Goal: Task Accomplishment & Management: Use online tool/utility

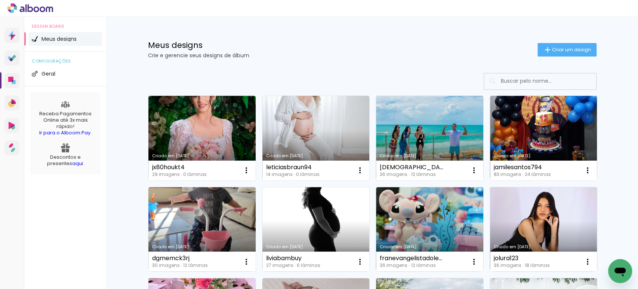
click at [434, 122] on link "Criado em [DATE]" at bounding box center [429, 138] width 107 height 85
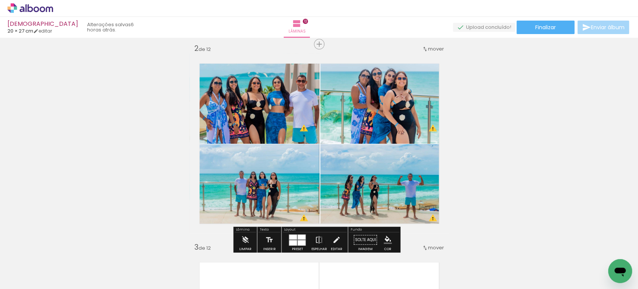
scroll to position [205, 0]
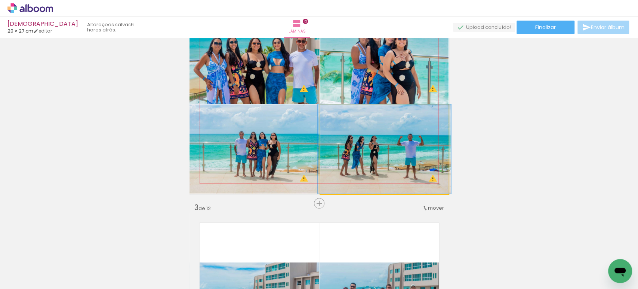
click at [340, 146] on quentale-photo at bounding box center [384, 148] width 128 height 89
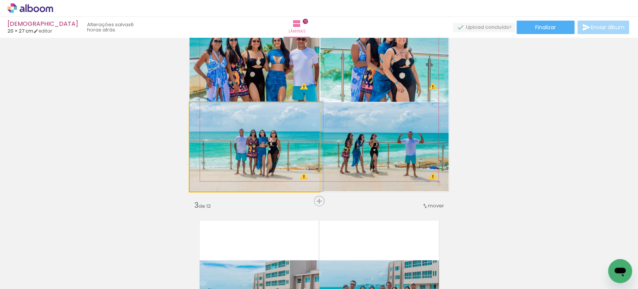
click at [257, 129] on quentale-photo at bounding box center [255, 146] width 131 height 89
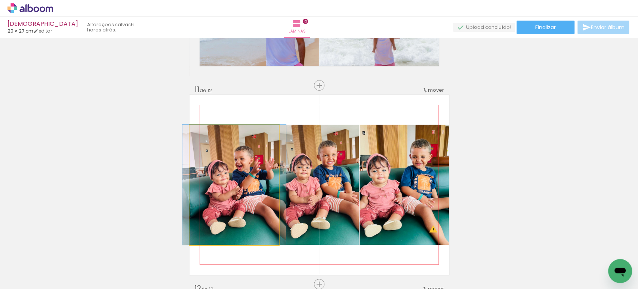
scroll to position [1951, 0]
click at [234, 184] on quentale-photo at bounding box center [234, 185] width 89 height 120
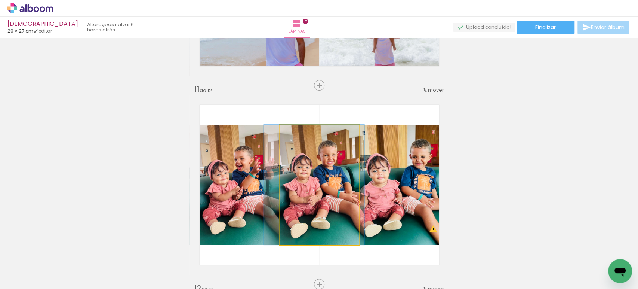
click at [316, 168] on quentale-photo at bounding box center [319, 185] width 79 height 120
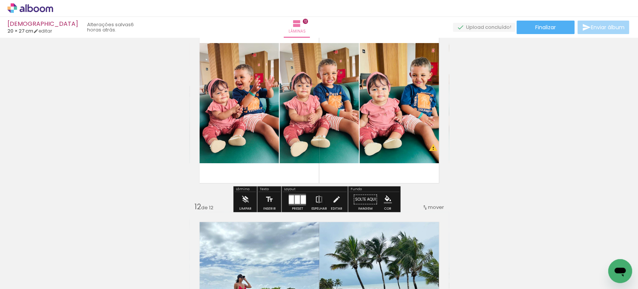
scroll to position [2032, 0]
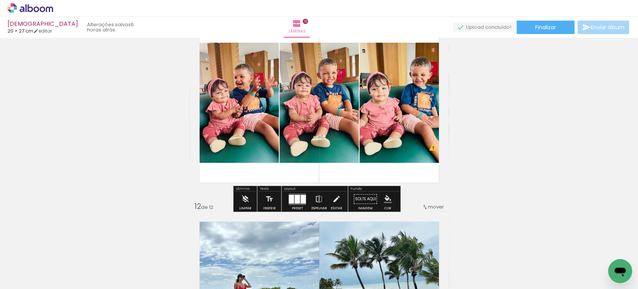
click at [295, 203] on div at bounding box center [297, 198] width 5 height 9
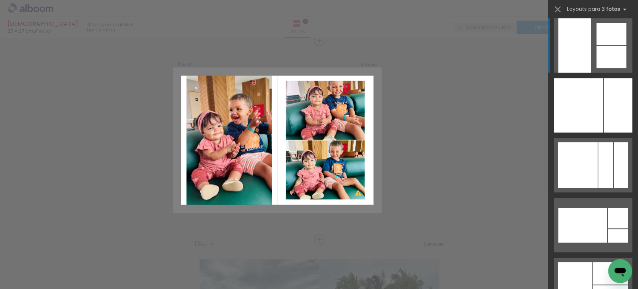
scroll to position [5809, 0]
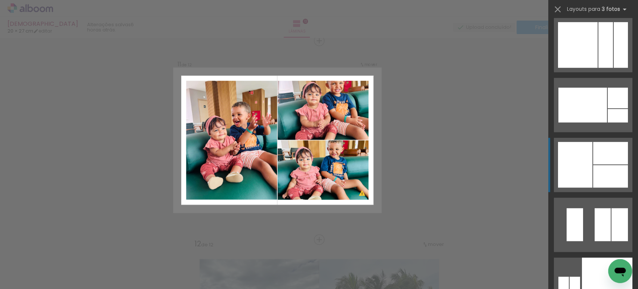
click at [588, 171] on div at bounding box center [575, 165] width 34 height 46
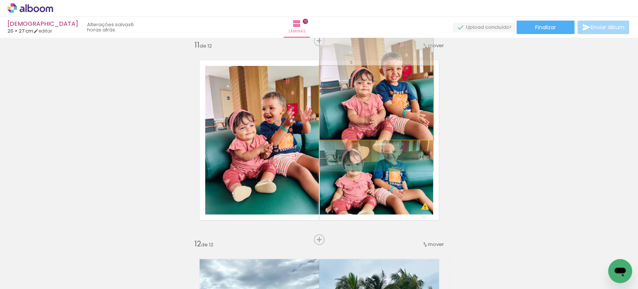
scroll to position [1995, 0]
click at [382, 111] on quentale-photo at bounding box center [377, 102] width 114 height 74
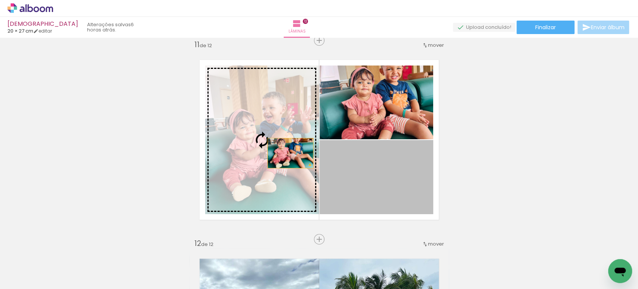
drag, startPoint x: 398, startPoint y: 180, endPoint x: 287, endPoint y: 153, distance: 114.3
click at [0, 0] on slot at bounding box center [0, 0] width 0 height 0
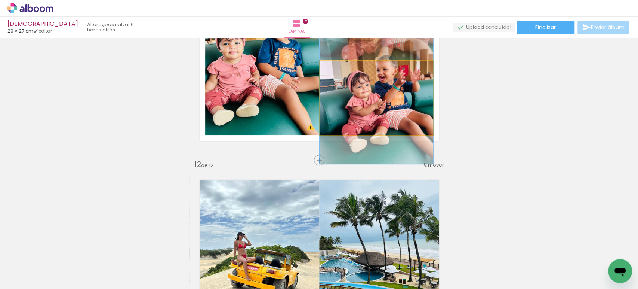
click at [365, 114] on quentale-photo at bounding box center [377, 98] width 114 height 74
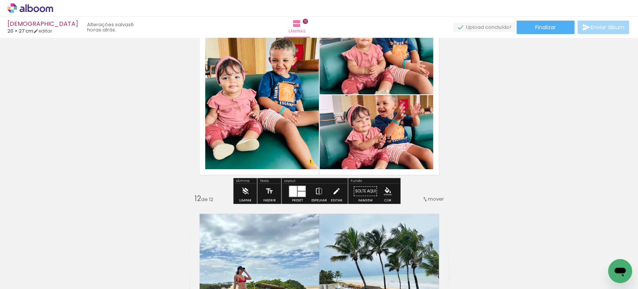
click at [299, 188] on div at bounding box center [302, 187] width 8 height 5
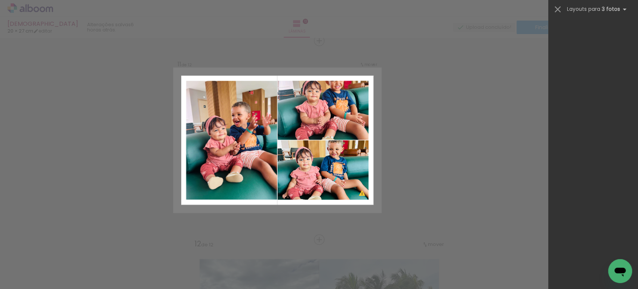
scroll to position [0, 0]
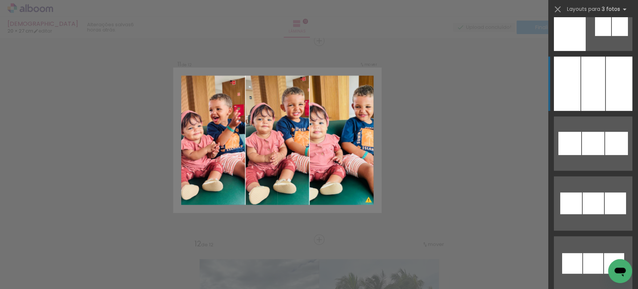
click at [582, 84] on div at bounding box center [594, 83] width 24 height 54
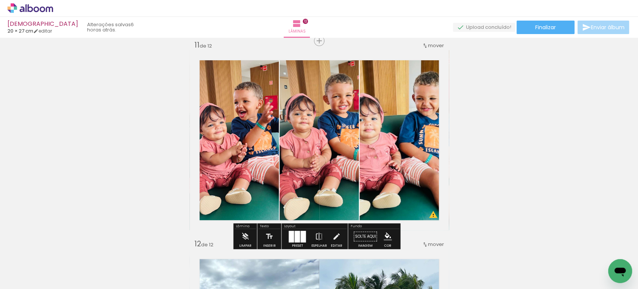
scroll to position [207, 0]
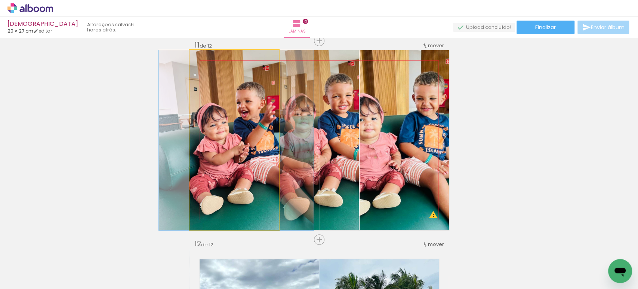
drag, startPoint x: 232, startPoint y: 152, endPoint x: 236, endPoint y: 153, distance: 3.8
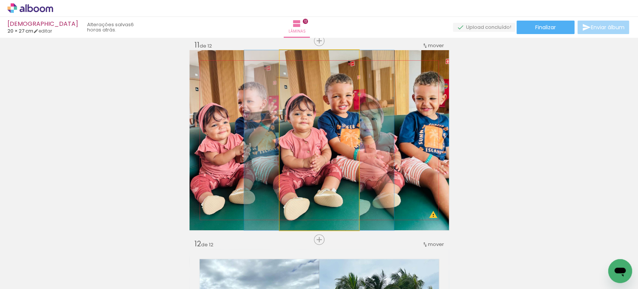
click at [293, 148] on quentale-photo at bounding box center [319, 140] width 79 height 180
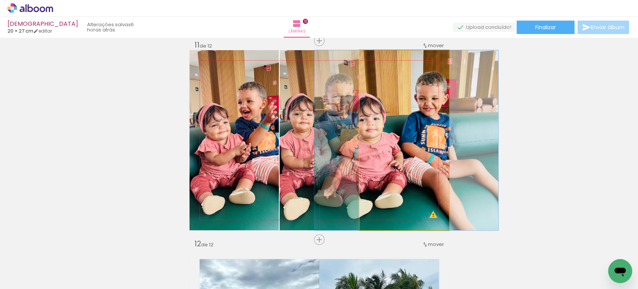
drag, startPoint x: 392, startPoint y: 142, endPoint x: 399, endPoint y: 142, distance: 7.1
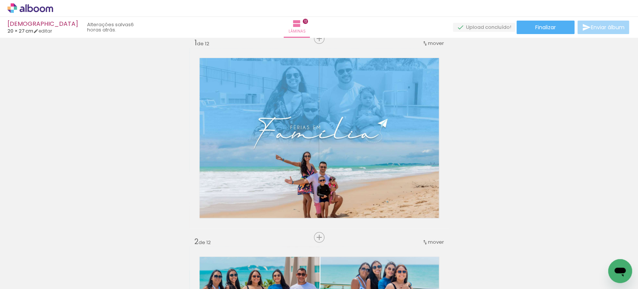
scroll to position [0, 0]
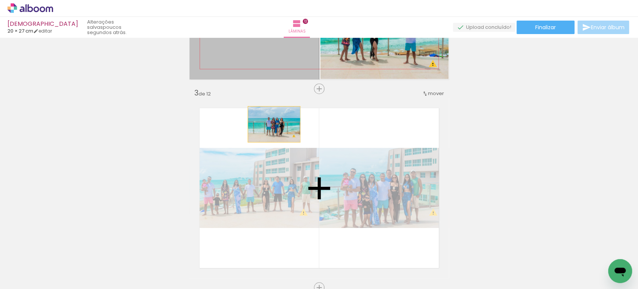
drag, startPoint x: 251, startPoint y: 64, endPoint x: 276, endPoint y: 167, distance: 105.9
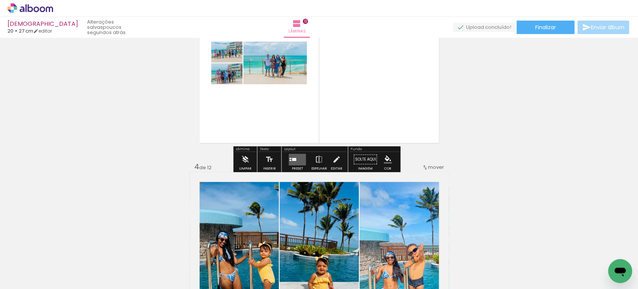
scroll to position [484, 0]
drag, startPoint x: 292, startPoint y: 160, endPoint x: 310, endPoint y: 153, distance: 19.4
click at [293, 160] on quentale-layouter at bounding box center [297, 159] width 17 height 12
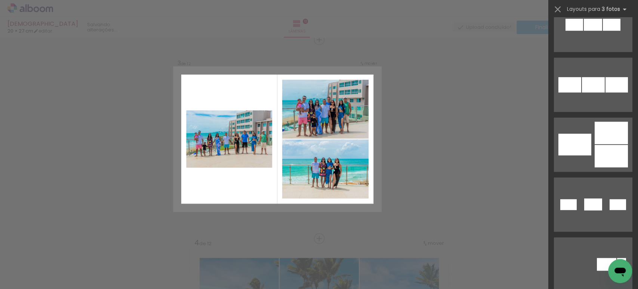
scroll to position [406, 0]
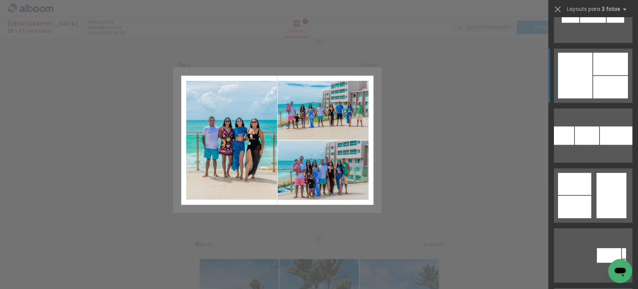
click at [593, 81] on div at bounding box center [610, 87] width 35 height 22
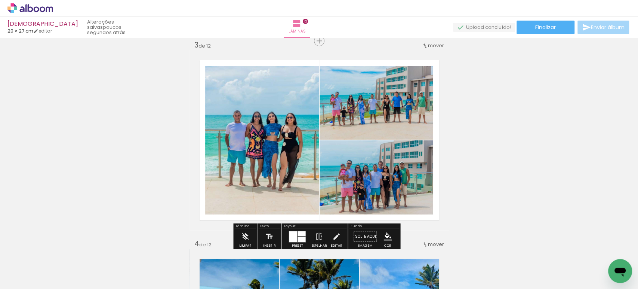
scroll to position [3324, 0]
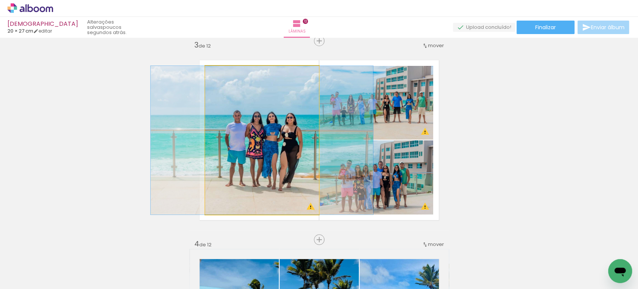
click at [280, 140] on quentale-photo at bounding box center [262, 140] width 114 height 148
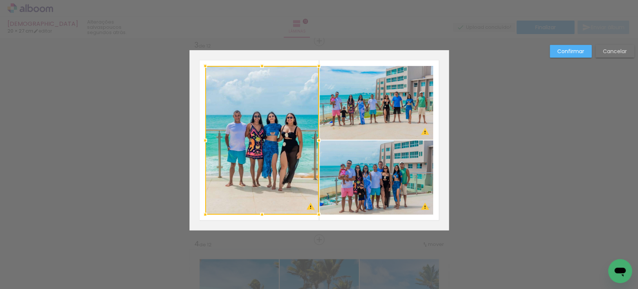
click at [280, 140] on div at bounding box center [262, 140] width 114 height 148
click at [337, 111] on quentale-photo at bounding box center [377, 103] width 114 height 74
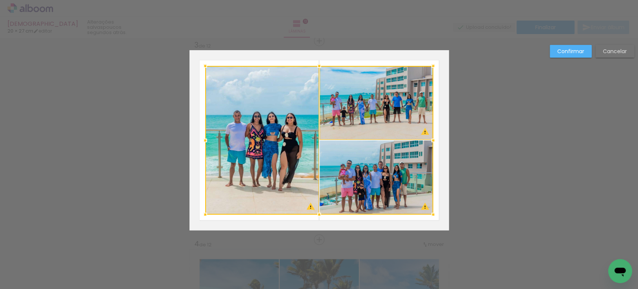
click at [349, 166] on div at bounding box center [319, 140] width 228 height 148
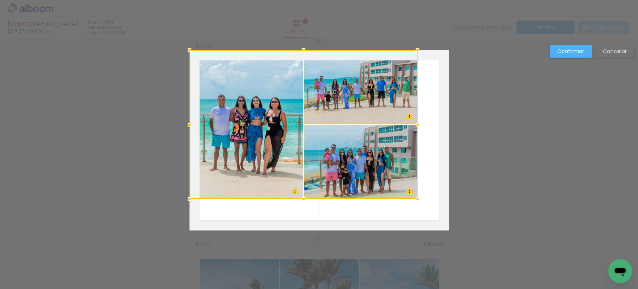
drag, startPoint x: 387, startPoint y: 190, endPoint x: 320, endPoint y: 141, distance: 83.0
click at [320, 141] on div at bounding box center [304, 124] width 228 height 148
click at [320, 142] on div at bounding box center [304, 124] width 228 height 148
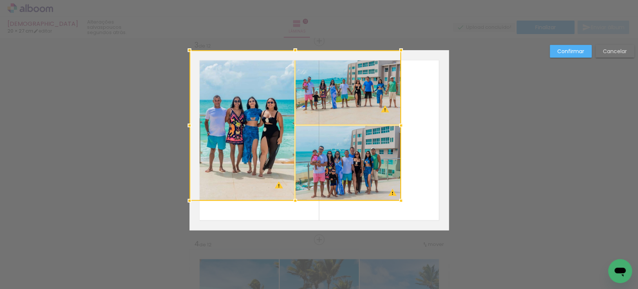
drag, startPoint x: 411, startPoint y: 195, endPoint x: 485, endPoint y: 266, distance: 102.4
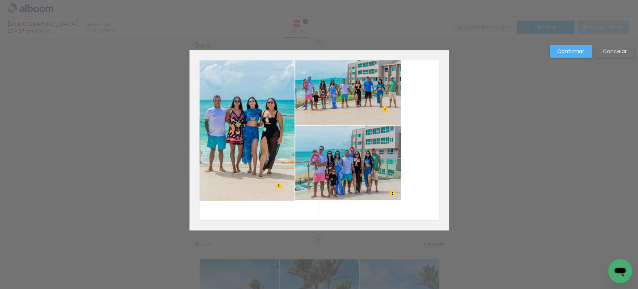
click at [245, 140] on quentale-photo at bounding box center [242, 125] width 105 height 150
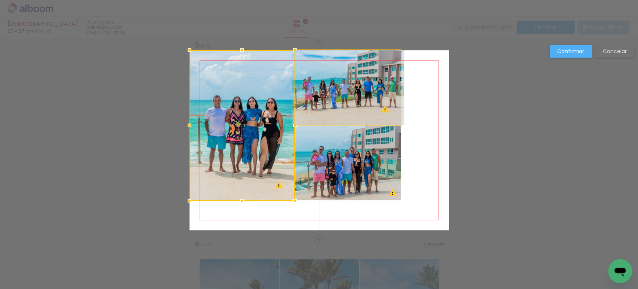
click at [299, 101] on quentale-photo at bounding box center [347, 87] width 105 height 74
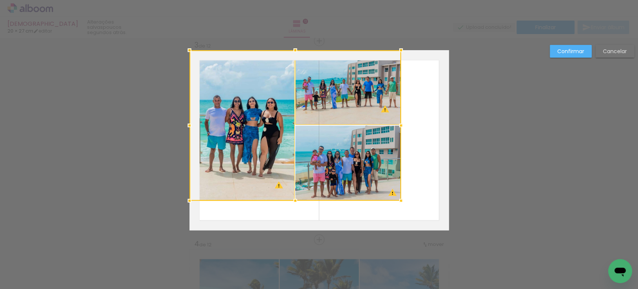
click at [324, 189] on div at bounding box center [296, 125] width 212 height 150
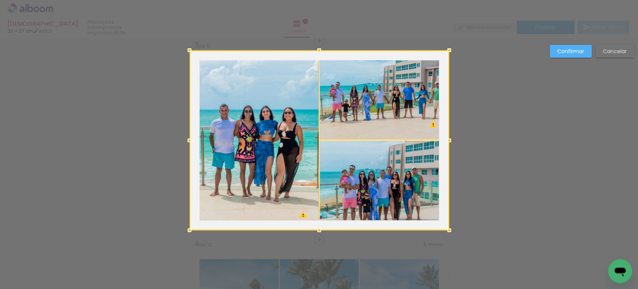
drag, startPoint x: 396, startPoint y: 202, endPoint x: 405, endPoint y: 196, distance: 10.2
click at [405, 196] on div at bounding box center [320, 140] width 260 height 180
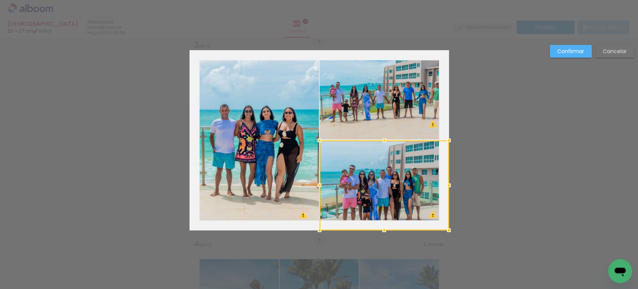
click at [0, 0] on slot "Confirmar" at bounding box center [0, 0] width 0 height 0
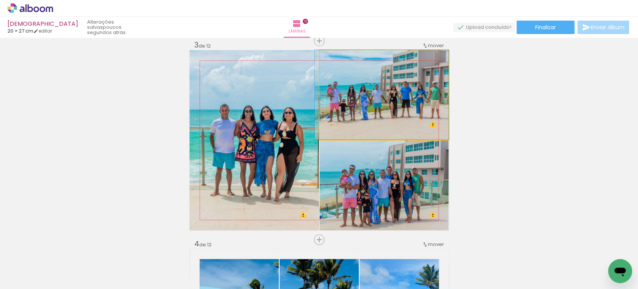
drag, startPoint x: 427, startPoint y: 86, endPoint x: 412, endPoint y: 85, distance: 15.0
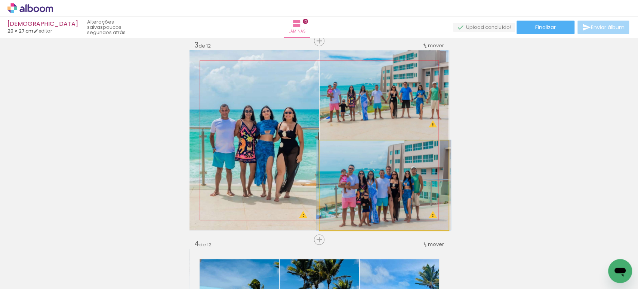
drag, startPoint x: 407, startPoint y: 190, endPoint x: 406, endPoint y: 168, distance: 21.3
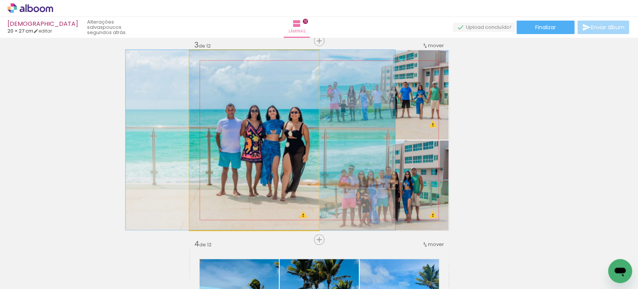
drag, startPoint x: 269, startPoint y: 168, endPoint x: 276, endPoint y: 158, distance: 11.6
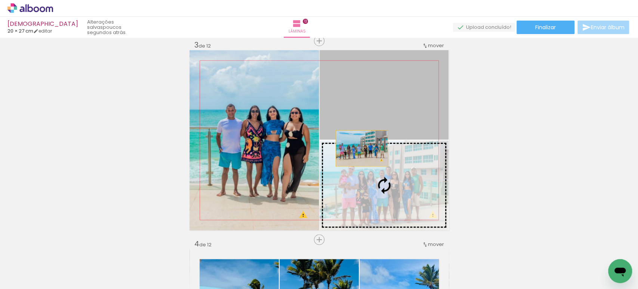
drag, startPoint x: 380, startPoint y: 104, endPoint x: 358, endPoint y: 176, distance: 74.8
click at [0, 0] on slot at bounding box center [0, 0] width 0 height 0
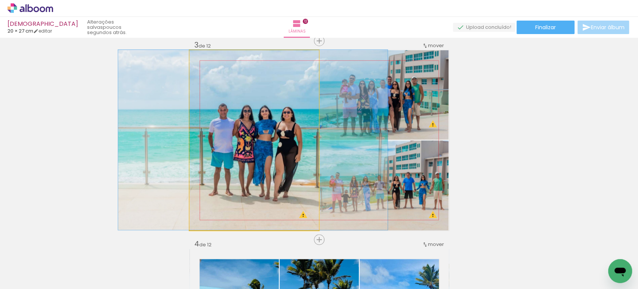
drag, startPoint x: 263, startPoint y: 143, endPoint x: 256, endPoint y: 137, distance: 9.3
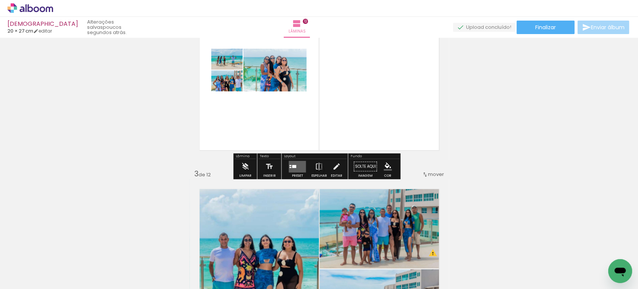
click at [294, 167] on div at bounding box center [294, 166] width 4 height 3
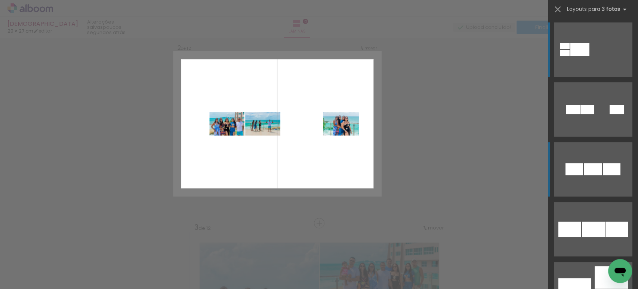
scroll to position [208, 0]
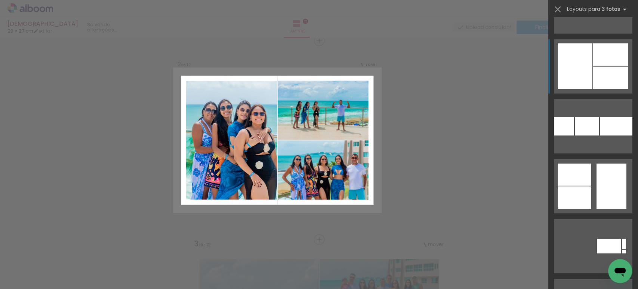
click at [571, 72] on div at bounding box center [575, 66] width 34 height 46
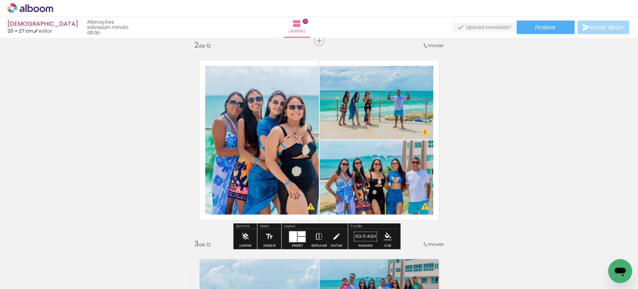
scroll to position [208, 0]
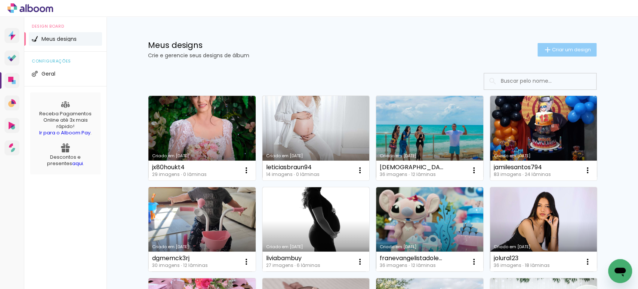
click at [573, 49] on span "Criar um design" at bounding box center [571, 49] width 39 height 5
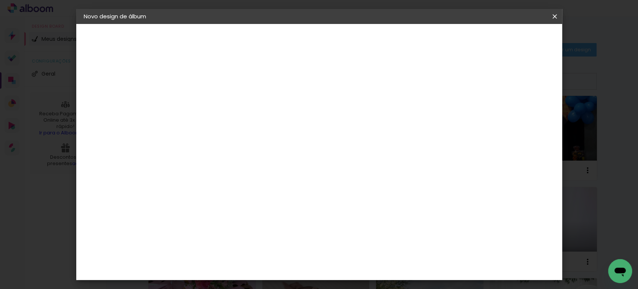
click at [206, 98] on input at bounding box center [206, 101] width 0 height 12
click at [206, 101] on input at bounding box center [206, 101] width 0 height 12
paste input "uy14kba_02"
type input "uy14kba_02"
type paper-input "uy14kba_02"
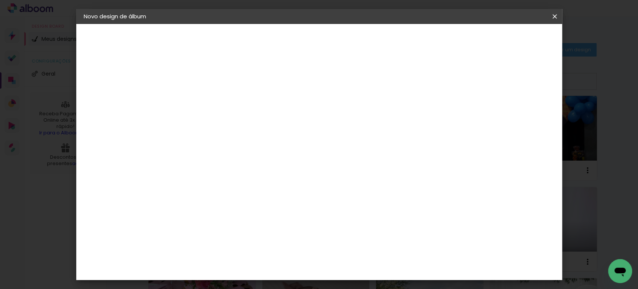
click at [283, 43] on paper-button "Avançar" at bounding box center [264, 39] width 37 height 13
click at [0, 0] on slot "Tamanho Livre" at bounding box center [0, 0] width 0 height 0
click at [0, 0] on slot "Avançar" at bounding box center [0, 0] width 0 height 0
click at [184, 212] on input "30" at bounding box center [182, 212] width 19 height 11
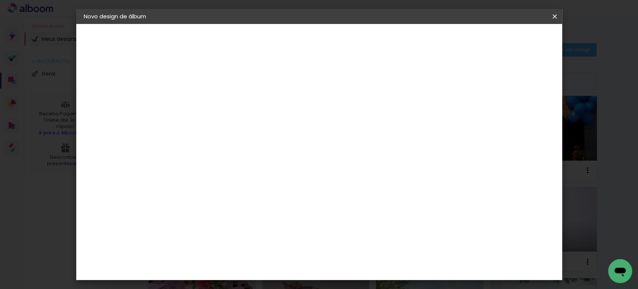
type input "20"
type paper-input "20"
click at [368, 264] on input "60" at bounding box center [360, 262] width 19 height 11
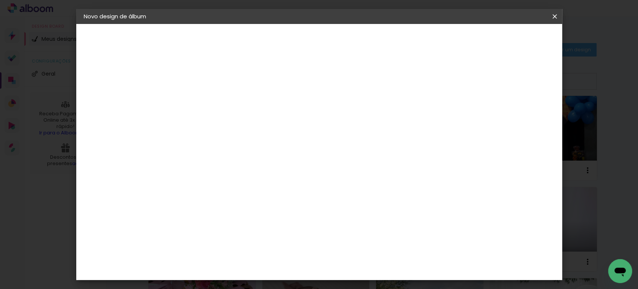
type input "40"
type paper-input "40"
drag, startPoint x: 515, startPoint y: 111, endPoint x: 512, endPoint y: 110, distance: 3.8
type input "13"
type paper-input "13"
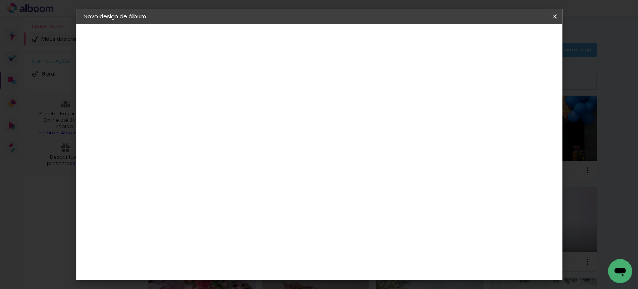
click at [511, 110] on input "13" at bounding box center [504, 112] width 13 height 11
type input "14"
type paper-input "14"
click at [504, 110] on input "14" at bounding box center [499, 112] width 13 height 11
type input "15"
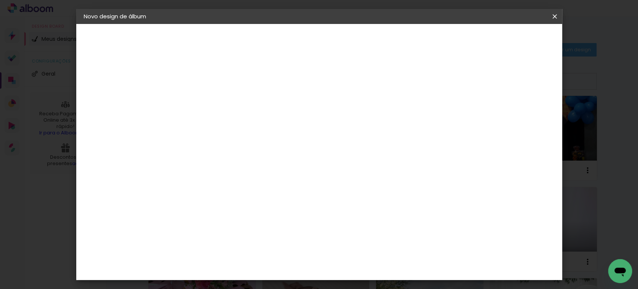
type paper-input "15"
click at [503, 110] on input "15" at bounding box center [498, 112] width 13 height 11
type input "1"
type paper-input "1"
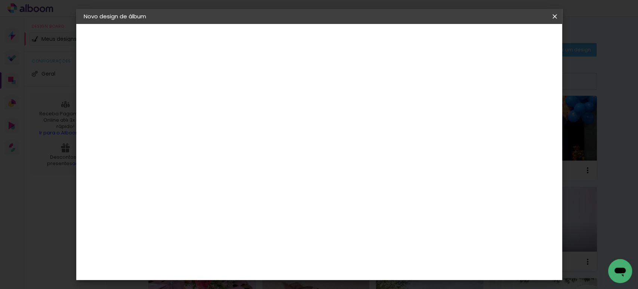
click at [209, 88] on input "1" at bounding box center [201, 85] width 26 height 9
click at [509, 35] on paper-button "Iniciar design" at bounding box center [490, 39] width 49 height 13
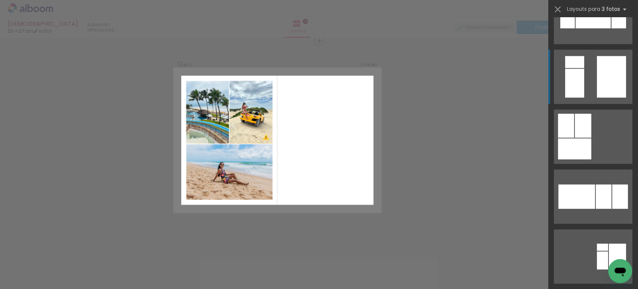
scroll to position [1390, 0]
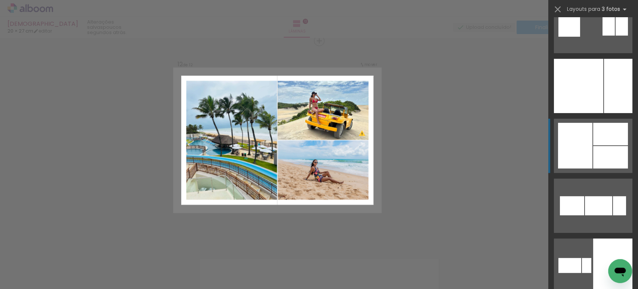
click at [575, 136] on div at bounding box center [575, 146] width 34 height 46
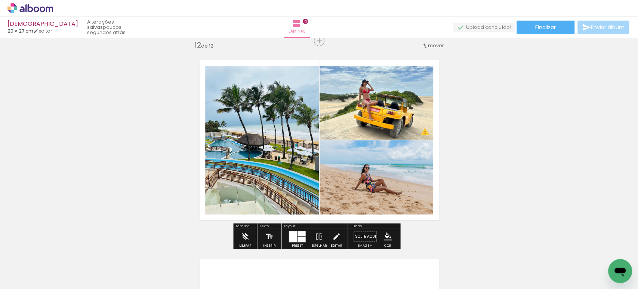
scroll to position [2193, 0]
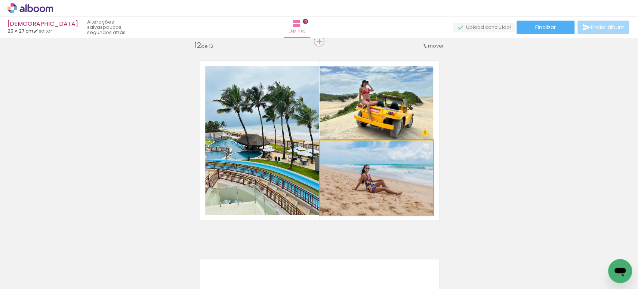
drag, startPoint x: 383, startPoint y: 185, endPoint x: 371, endPoint y: 179, distance: 12.5
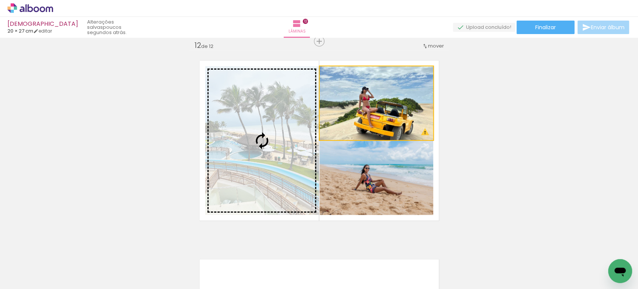
drag, startPoint x: 381, startPoint y: 118, endPoint x: 274, endPoint y: 135, distance: 108.3
click at [0, 0] on slot at bounding box center [0, 0] width 0 height 0
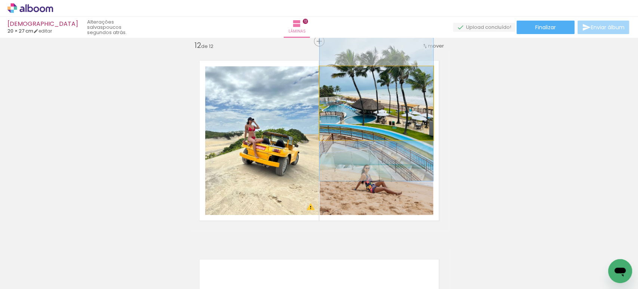
drag, startPoint x: 365, startPoint y: 125, endPoint x: 374, endPoint y: 126, distance: 9.5
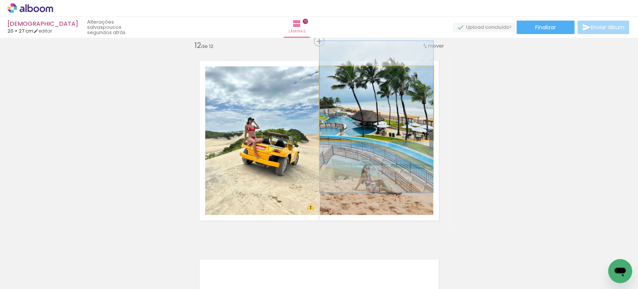
drag, startPoint x: 385, startPoint y: 116, endPoint x: 402, endPoint y: 128, distance: 20.7
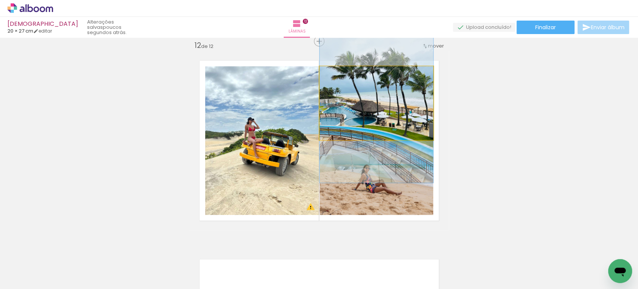
drag, startPoint x: 403, startPoint y: 123, endPoint x: 408, endPoint y: 113, distance: 10.6
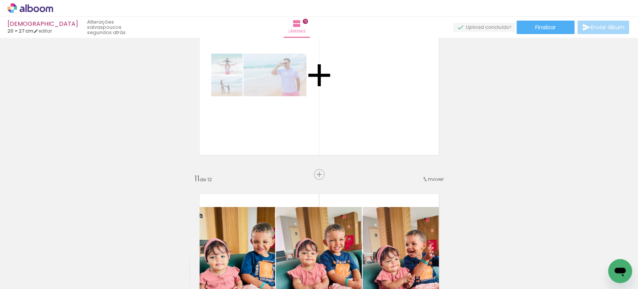
drag, startPoint x: 384, startPoint y: 184, endPoint x: 334, endPoint y: 96, distance: 102.0
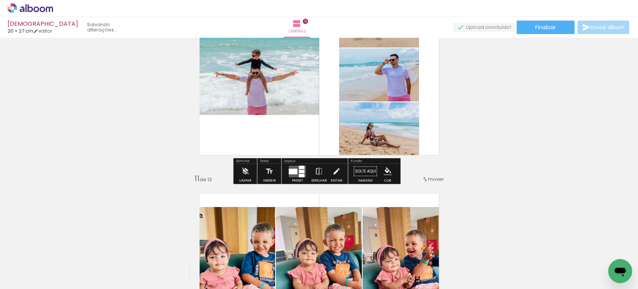
scroll to position [1861, 0]
click at [294, 171] on div at bounding box center [293, 172] width 9 height 6
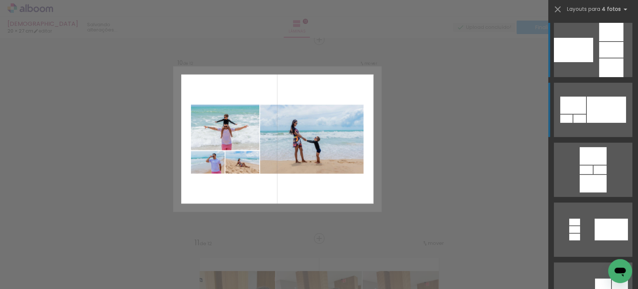
scroll to position [1796, 0]
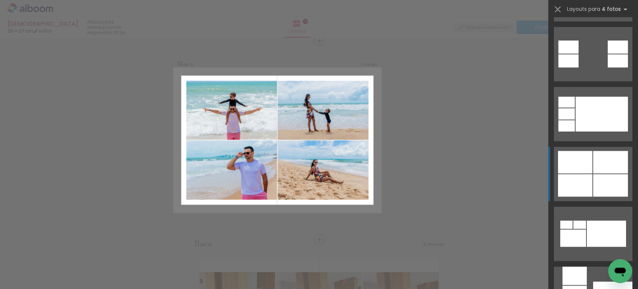
click at [576, 175] on div at bounding box center [575, 185] width 34 height 22
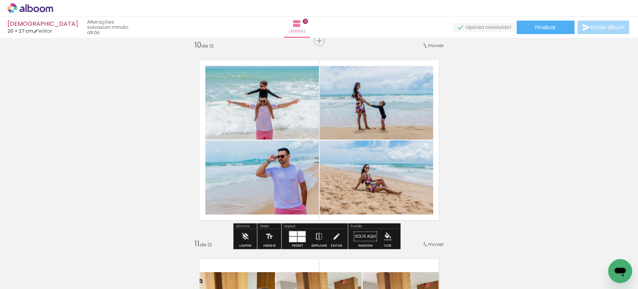
click at [267, 113] on quentale-photo at bounding box center [262, 103] width 114 height 74
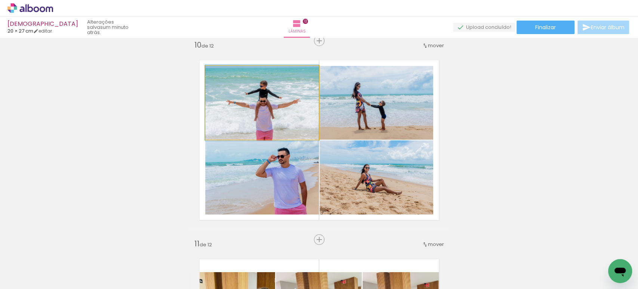
click at [267, 113] on quentale-photo at bounding box center [262, 103] width 114 height 74
click at [0, 0] on div at bounding box center [0, 0] width 0 height 0
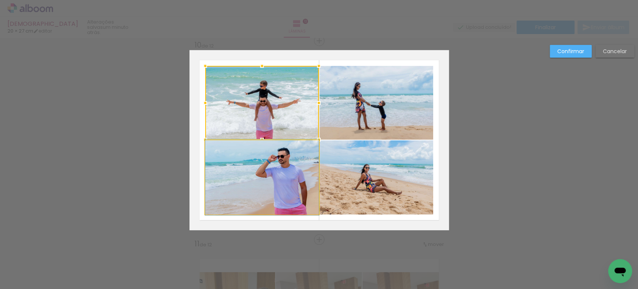
click at [270, 161] on quentale-photo at bounding box center [262, 177] width 114 height 74
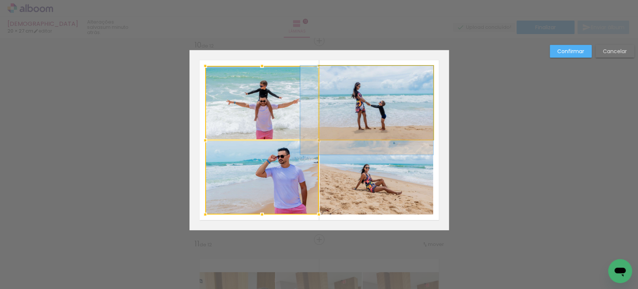
click quentale-photo
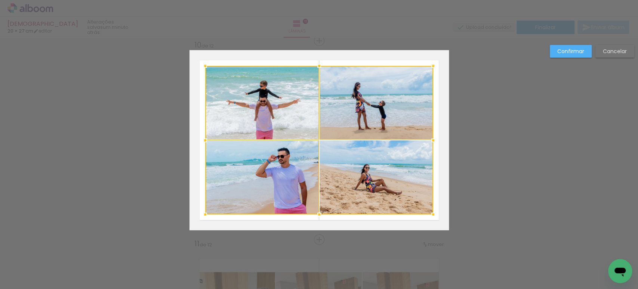
click div
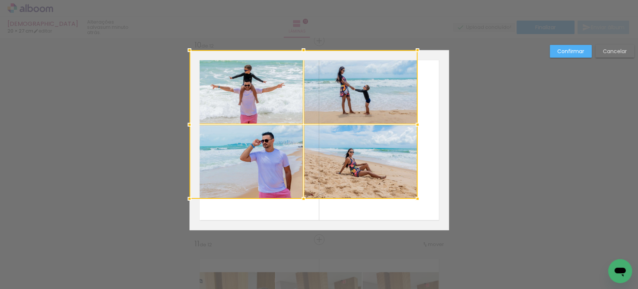
drag, startPoint x: 378, startPoint y: 172, endPoint x: 319, endPoint y: 140, distance: 67.5
click div
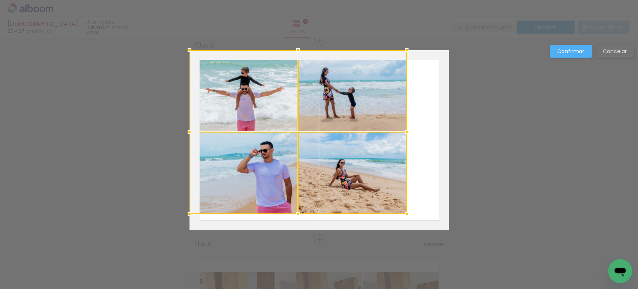
drag, startPoint x: 417, startPoint y: 200, endPoint x: 440, endPoint y: 222, distance: 31.2
click div "Inserir lâmina 1 de 12 Inserir lâmina 2 de 12 Inserir lâmina 3 de 12 Inserir lâ…"
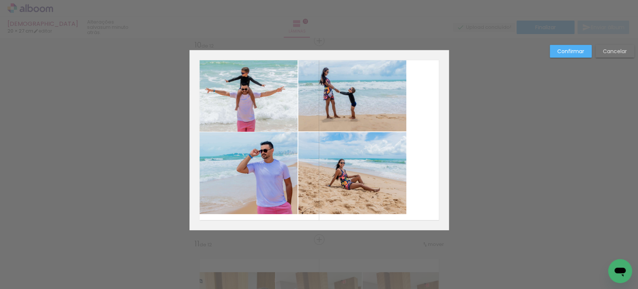
click quentale-photo
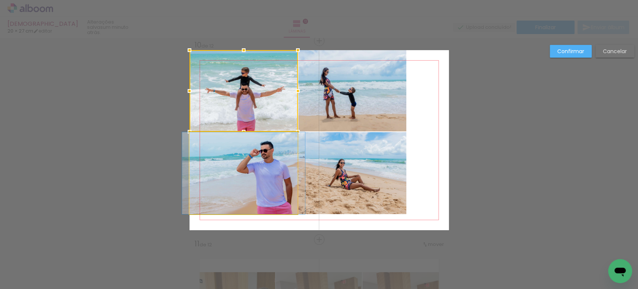
click quentale-photo
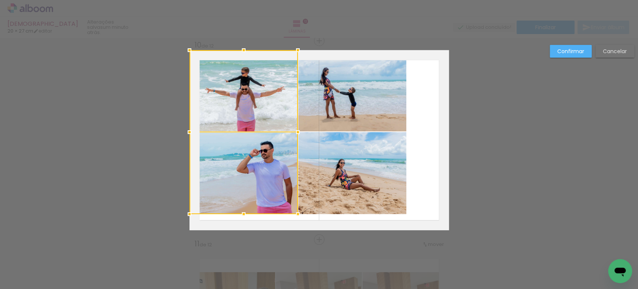
click quentale-photo
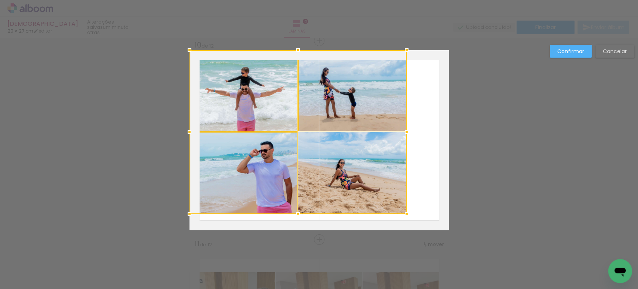
click div
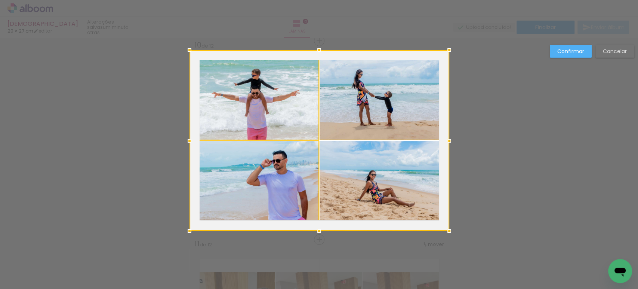
drag, startPoint x: 400, startPoint y: 211, endPoint x: 391, endPoint y: 174, distance: 37.7
click div
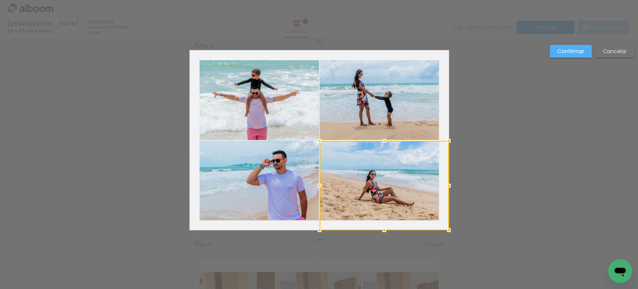
click slot "Confirmar"
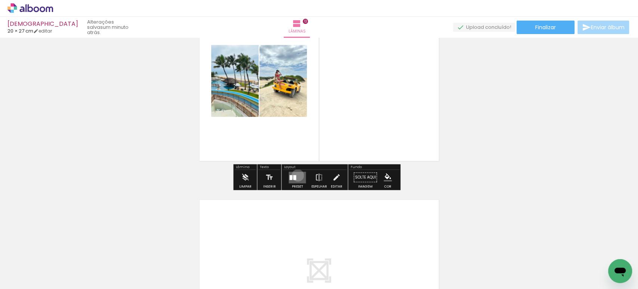
scroll to position [2253, 0]
click quentale-layouter
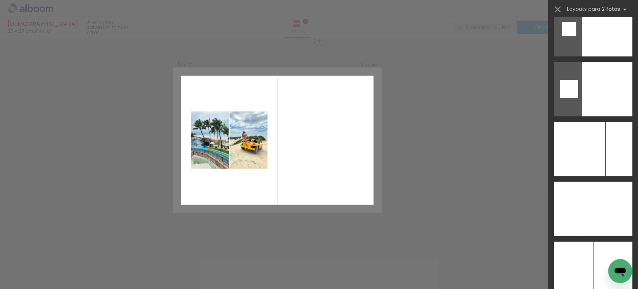
scroll to position [3077, 0]
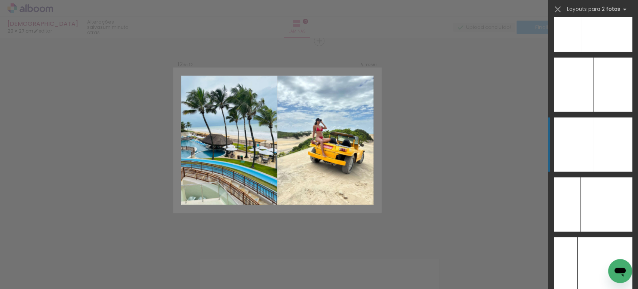
click div
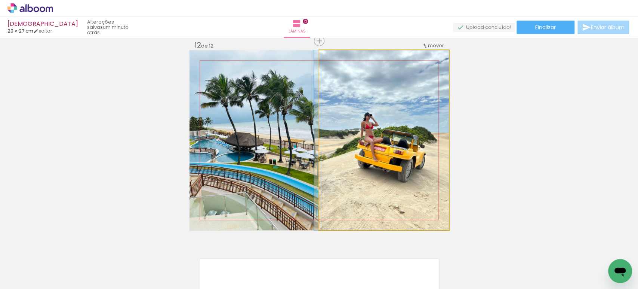
drag, startPoint x: 384, startPoint y: 152, endPoint x: 275, endPoint y: 137, distance: 110.2
click slot
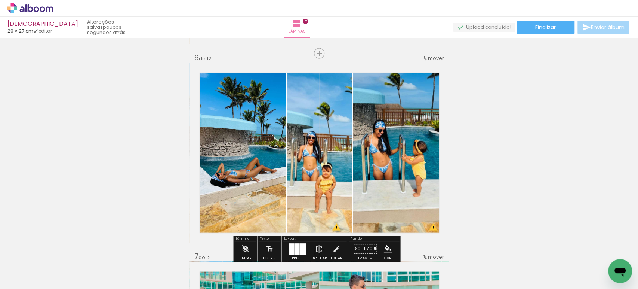
scroll to position [989, 0]
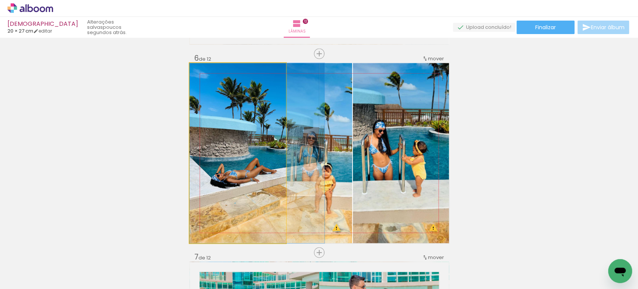
click quentale-photo
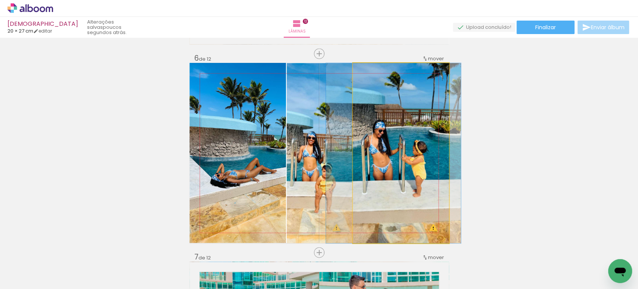
click quentale-photo
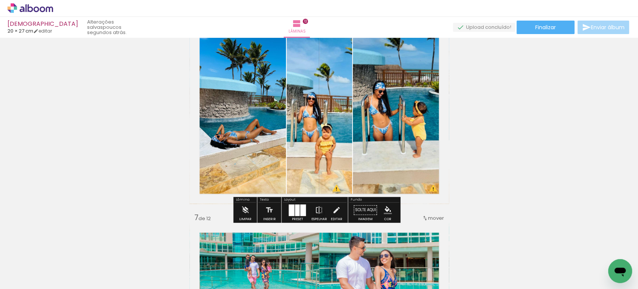
scroll to position [1029, 0]
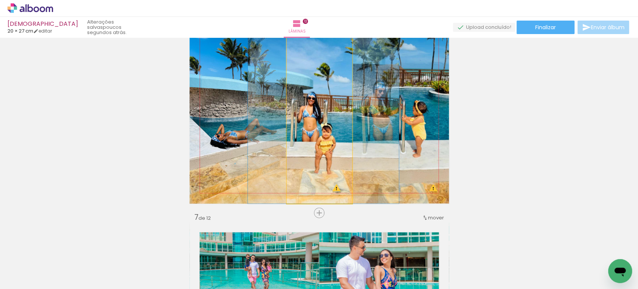
click quentale-photo
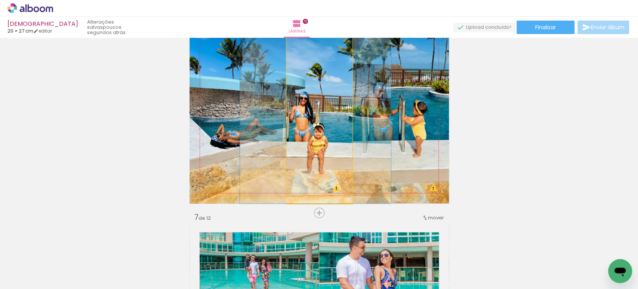
drag, startPoint x: 311, startPoint y: 141, endPoint x: 232, endPoint y: 122, distance: 81.6
click slot
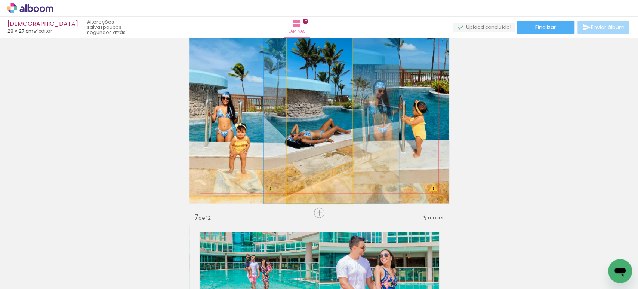
drag, startPoint x: 324, startPoint y: 151, endPoint x: 334, endPoint y: 152, distance: 9.8
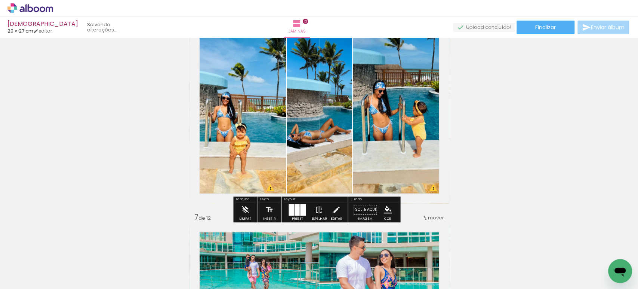
click div
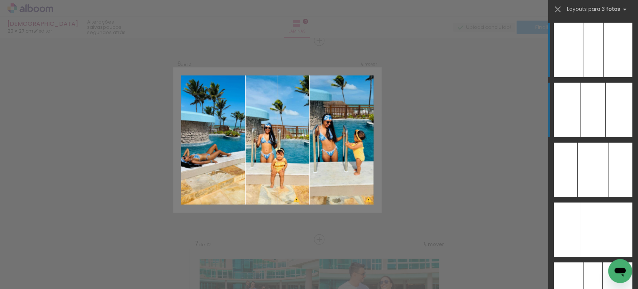
scroll to position [1002, 0]
click div
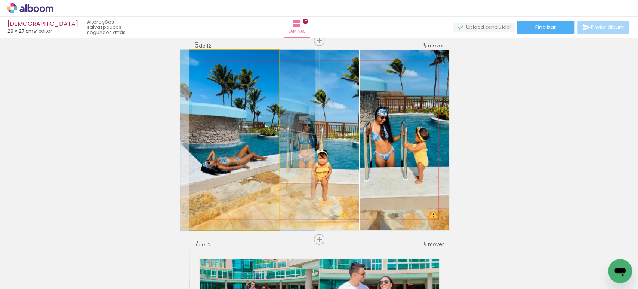
drag, startPoint x: 251, startPoint y: 173, endPoint x: 257, endPoint y: 174, distance: 5.7
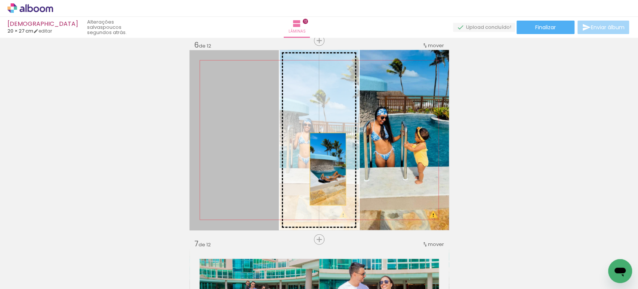
drag, startPoint x: 228, startPoint y: 171, endPoint x: 327, endPoint y: 169, distance: 99.5
click slot
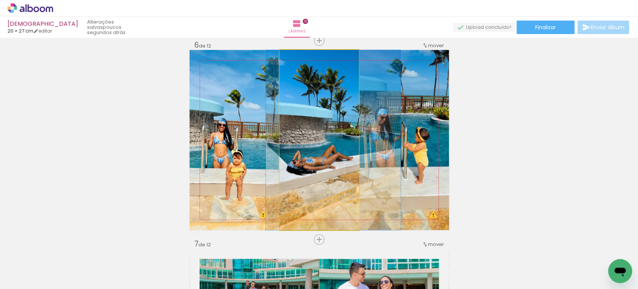
drag, startPoint x: 315, startPoint y: 183, endPoint x: 329, endPoint y: 183, distance: 14.2
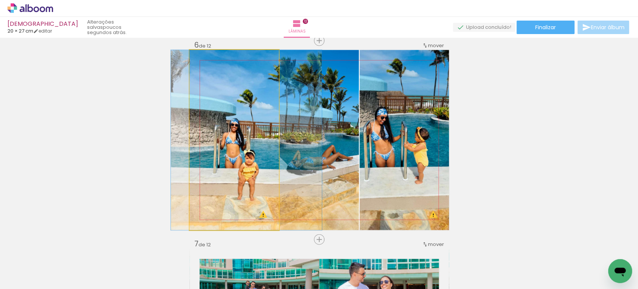
drag, startPoint x: 219, startPoint y: 167, endPoint x: 231, endPoint y: 170, distance: 12.7
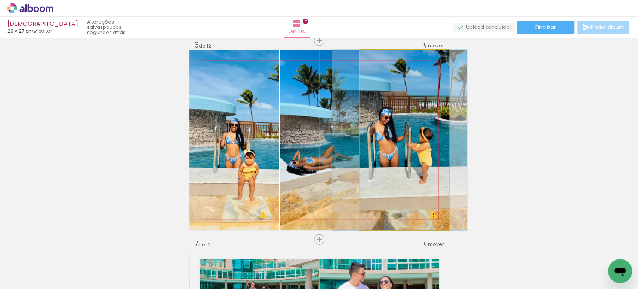
drag, startPoint x: 395, startPoint y: 178, endPoint x: 401, endPoint y: 179, distance: 5.7
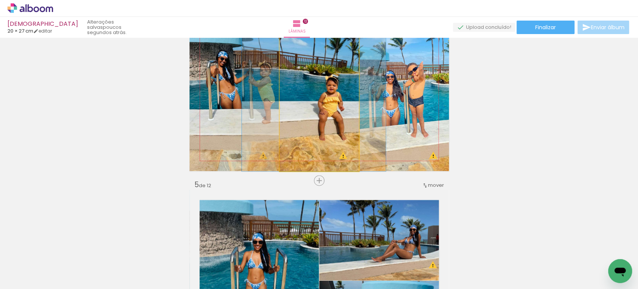
drag, startPoint x: 308, startPoint y: 148, endPoint x: 317, endPoint y: 146, distance: 9.2
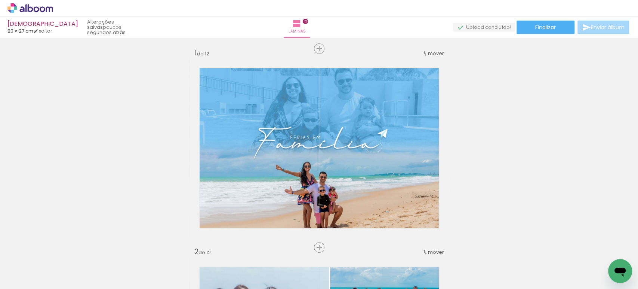
scroll to position [0, 0]
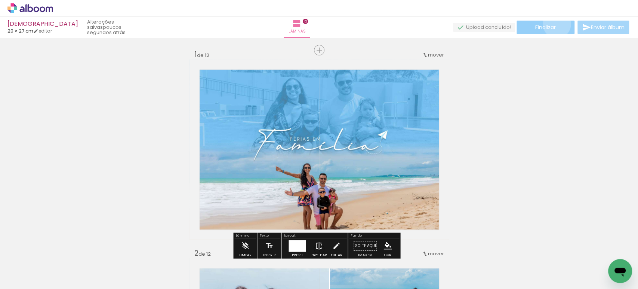
click paper-button "Finalizar"
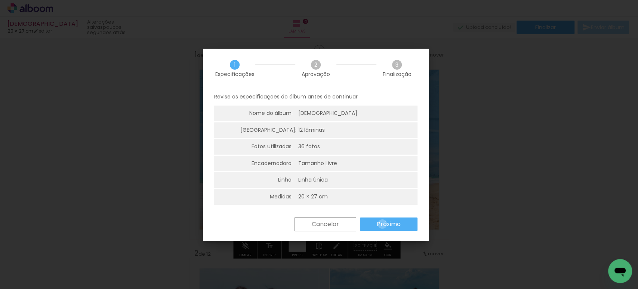
click slot "Próximo"
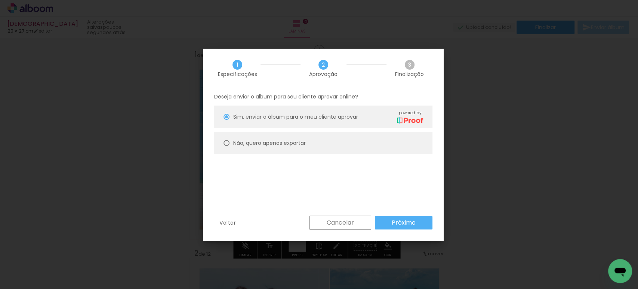
click slot "Não, quero apenas exportar"
type paper-radio-button "on"
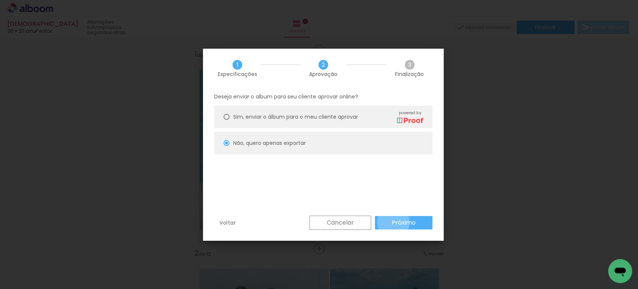
click slot "Próximo"
type input "Alta, 300 DPI"
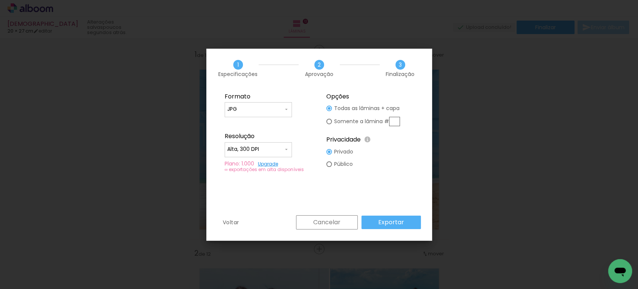
click paper-input-container "JPG"
click paper-item "PDF"
type input "PDF"
click input "Alta, 300 DPI"
drag, startPoint x: 239, startPoint y: 162, endPoint x: 272, endPoint y: 175, distance: 35.6
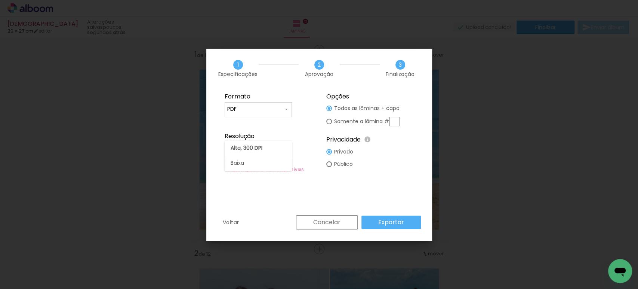
click slot "Baixa"
type input "Baixa"
click slot "Exportar"
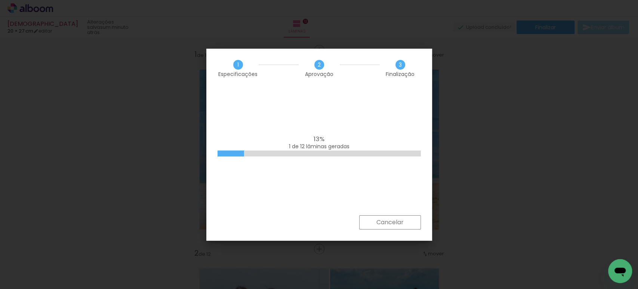
scroll to position [1556, 0]
click at [0, 0] on slot "Cancelar" at bounding box center [0, 0] width 0 height 0
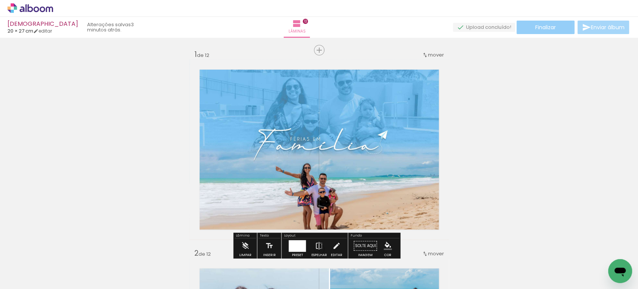
click at [547, 30] on span "Finalizar" at bounding box center [546, 27] width 21 height 5
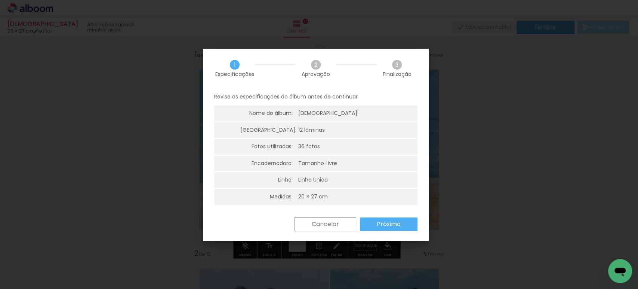
click at [375, 230] on paper-button "Próximo" at bounding box center [389, 223] width 58 height 13
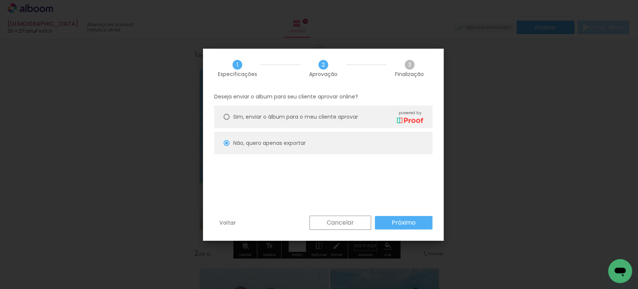
click at [373, 220] on div "Cancelar Próximo" at bounding box center [369, 222] width 127 height 14
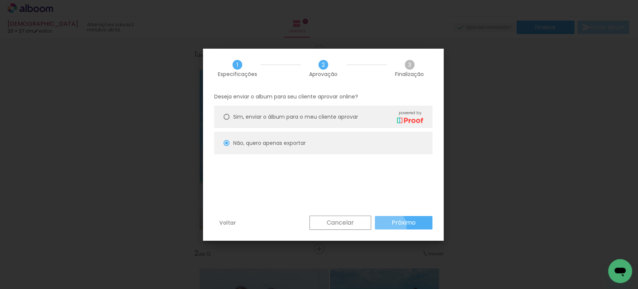
click at [387, 227] on paper-button "Próximo" at bounding box center [404, 222] width 58 height 13
type input "Baixa"
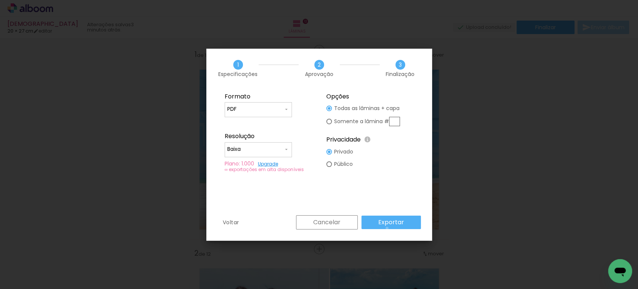
click at [388, 228] on paper-button "Exportar" at bounding box center [391, 221] width 59 height 13
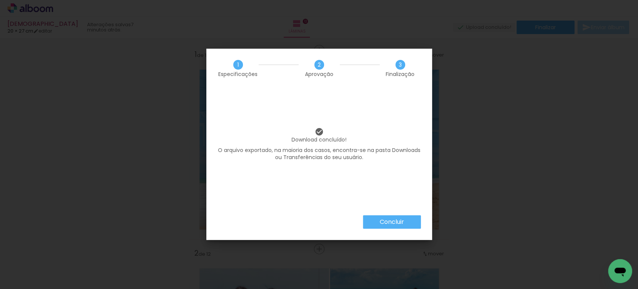
scroll to position [1556, 0]
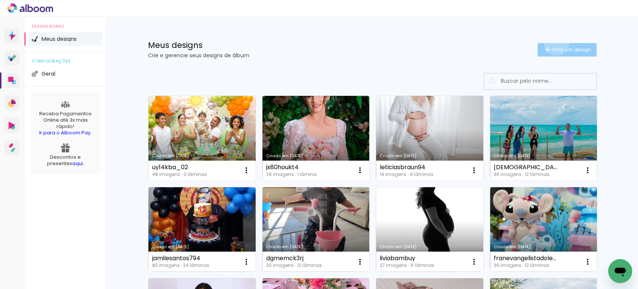
click at [552, 43] on paper-button "Criar um design" at bounding box center [567, 49] width 59 height 13
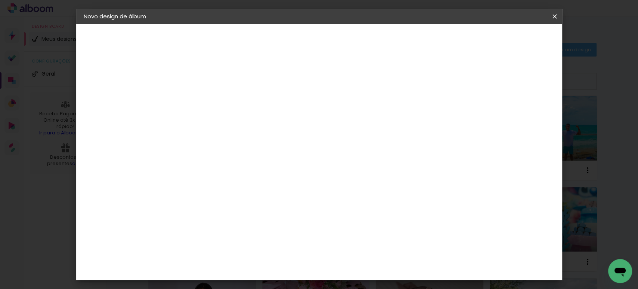
click at [206, 99] on input at bounding box center [206, 101] width 0 height 12
type input "gcaracessrios"
type paper-input "gcaracessrios"
click at [0, 0] on slot "Avançar" at bounding box center [0, 0] width 0 height 0
click at [346, 119] on paper-item "Tamanho Livre" at bounding box center [310, 113] width 72 height 16
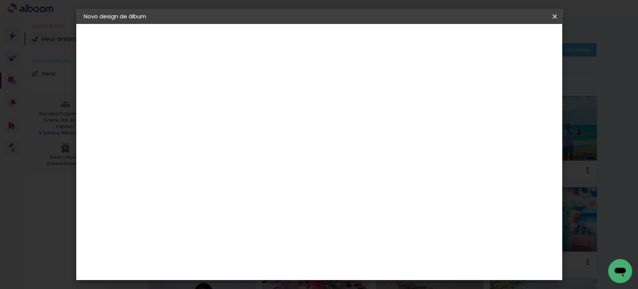
click at [0, 0] on slot "Avançar" at bounding box center [0, 0] width 0 height 0
click at [185, 212] on input "30" at bounding box center [182, 212] width 19 height 11
type input "20"
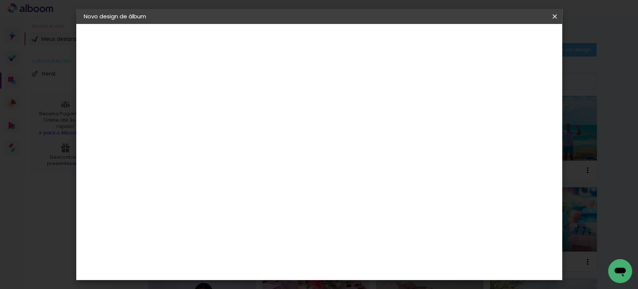
type paper-input "20"
click at [362, 263] on input "60" at bounding box center [360, 262] width 19 height 11
type input "40"
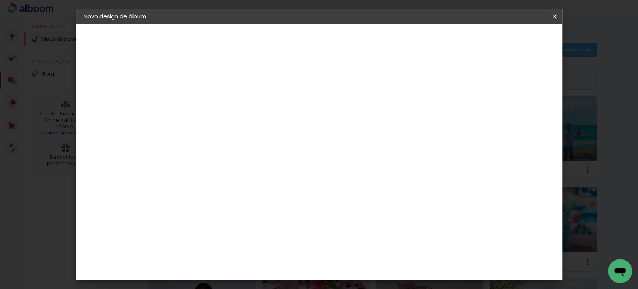
type paper-input "40"
drag, startPoint x: 516, startPoint y: 108, endPoint x: 509, endPoint y: 108, distance: 7.1
type input "12"
type paper-input "12"
click at [509, 108] on input "12" at bounding box center [504, 112] width 13 height 11
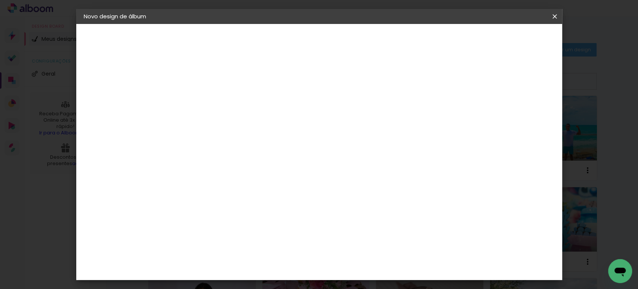
type input "13"
type paper-input "13"
click at [504, 107] on input "13" at bounding box center [502, 112] width 13 height 11
type input "14"
type paper-input "14"
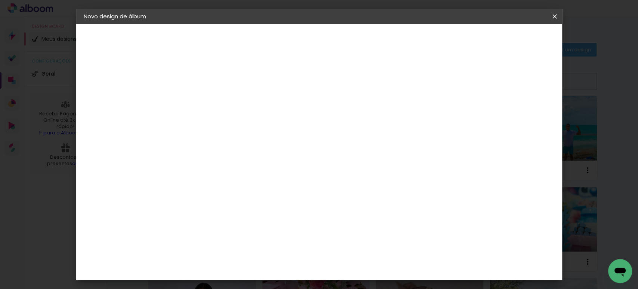
click at [504, 107] on input "14" at bounding box center [499, 112] width 13 height 11
type input "15"
type paper-input "15"
click at [503, 107] on input "15" at bounding box center [499, 112] width 13 height 11
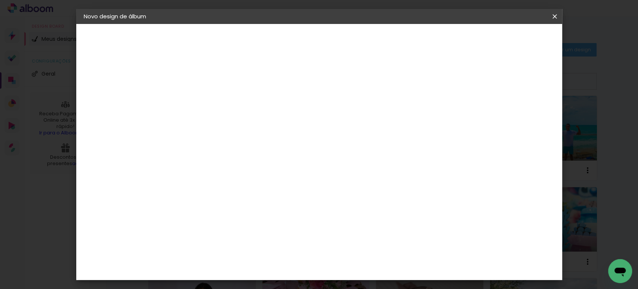
type input "1"
type paper-input "1"
click at [212, 87] on input "1" at bounding box center [201, 85] width 26 height 9
click at [507, 41] on span "Iniciar design" at bounding box center [490, 39] width 34 height 5
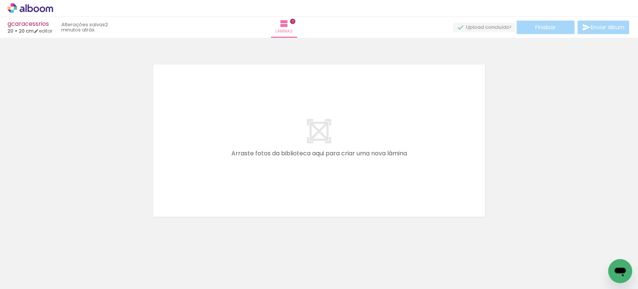
click at [39, 6] on icon at bounding box center [30, 8] width 46 height 10
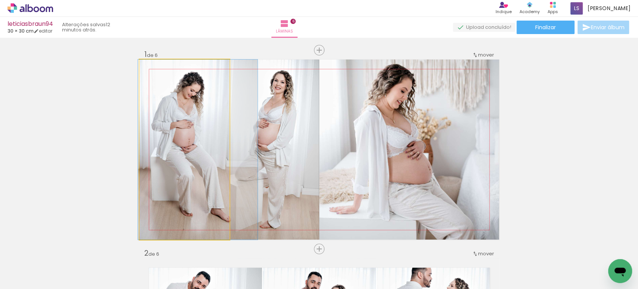
drag, startPoint x: 193, startPoint y: 148, endPoint x: 197, endPoint y: 149, distance: 3.8
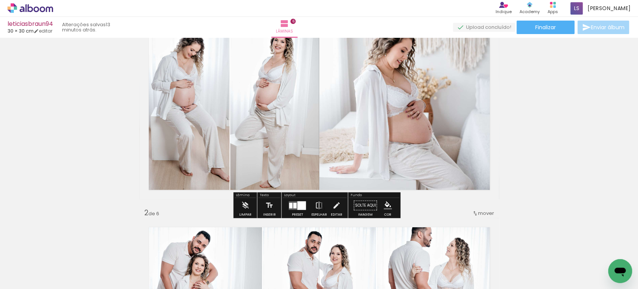
scroll to position [41, 0]
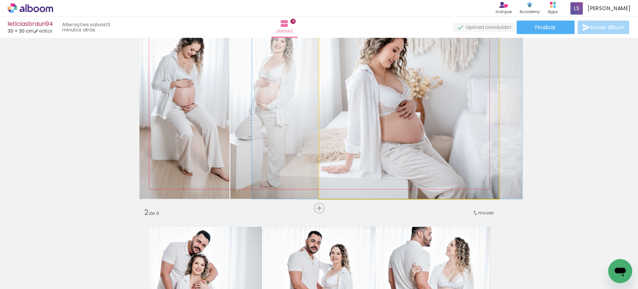
drag, startPoint x: 420, startPoint y: 134, endPoint x: 306, endPoint y: 131, distance: 113.7
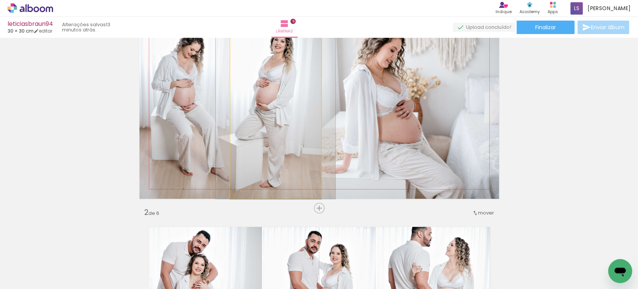
drag, startPoint x: 267, startPoint y: 123, endPoint x: 261, endPoint y: 123, distance: 5.7
click at [266, 123] on quentale-photo at bounding box center [275, 109] width 91 height 180
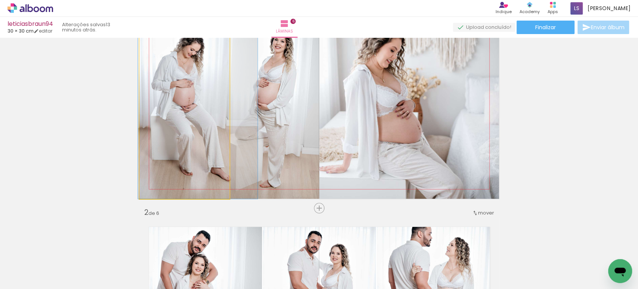
click at [185, 115] on quentale-photo at bounding box center [184, 109] width 90 height 180
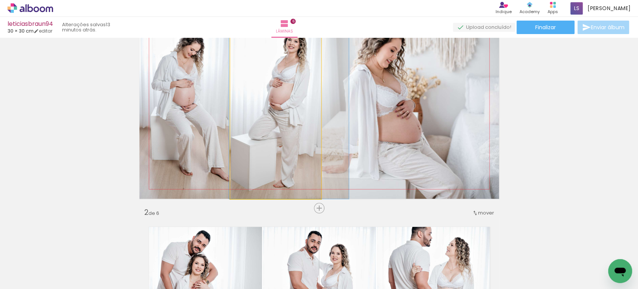
drag, startPoint x: 284, startPoint y: 114, endPoint x: 280, endPoint y: 127, distance: 13.5
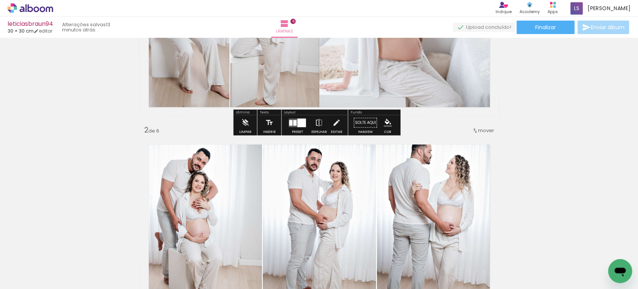
scroll to position [124, 0]
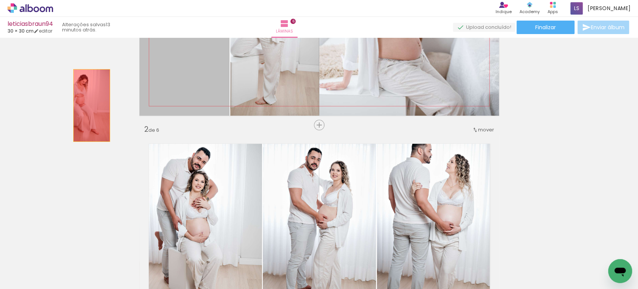
drag, startPoint x: 180, startPoint y: 84, endPoint x: 88, endPoint y: 105, distance: 94.5
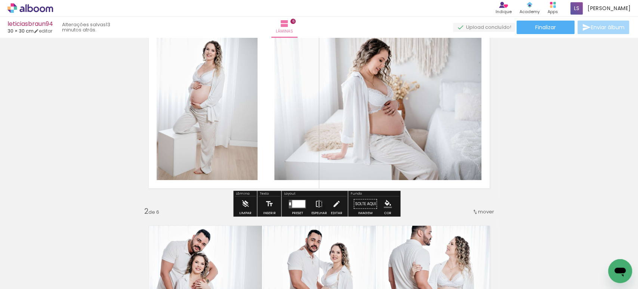
scroll to position [41, 0]
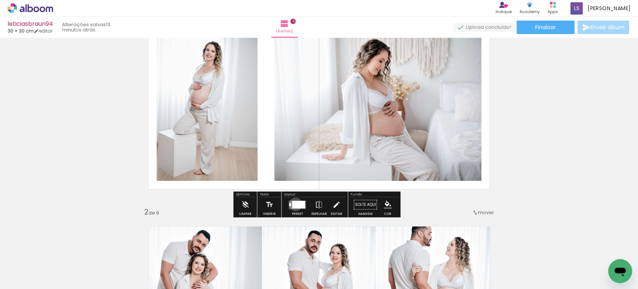
click at [294, 204] on div at bounding box center [298, 203] width 13 height 7
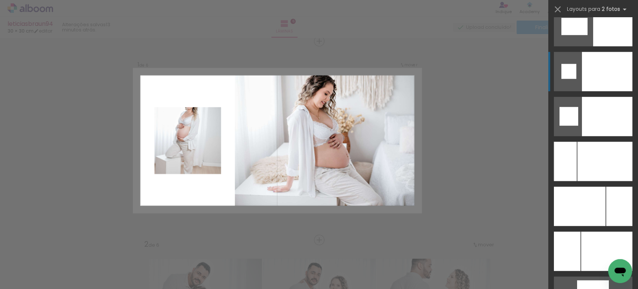
scroll to position [3157, 0]
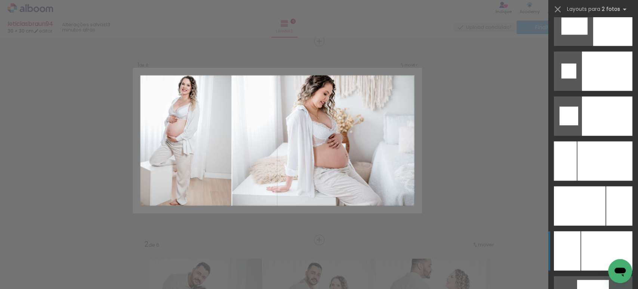
click at [567, 245] on div at bounding box center [567, 250] width 27 height 39
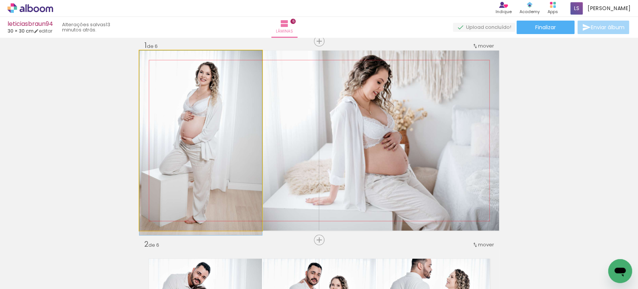
drag, startPoint x: 193, startPoint y: 143, endPoint x: 204, endPoint y: 149, distance: 12.2
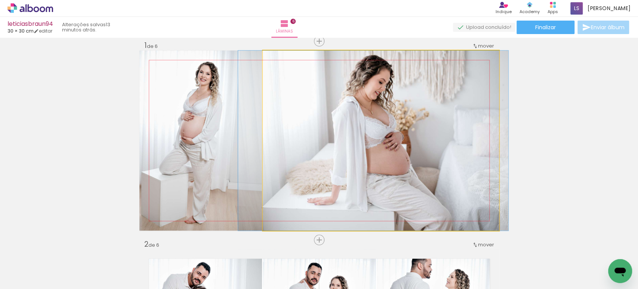
drag, startPoint x: 332, startPoint y: 156, endPoint x: 333, endPoint y: 162, distance: 5.4
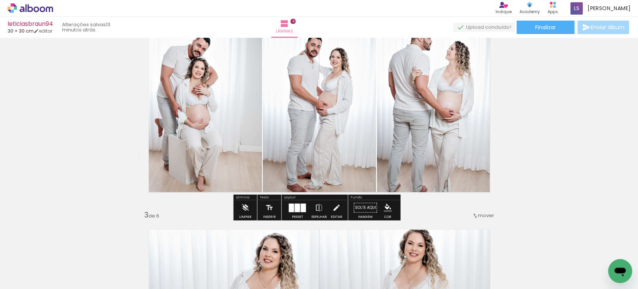
scroll to position [237, 0]
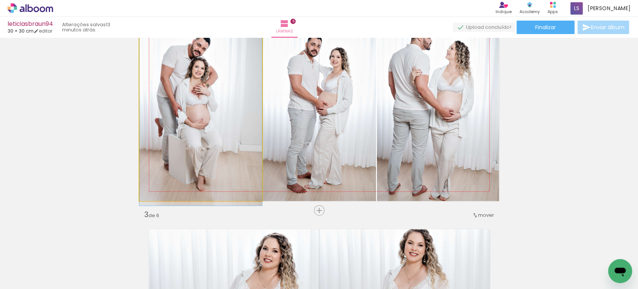
drag, startPoint x: 200, startPoint y: 117, endPoint x: 212, endPoint y: 127, distance: 15.5
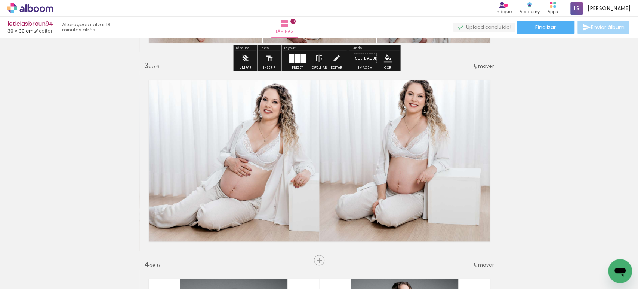
scroll to position [386, 0]
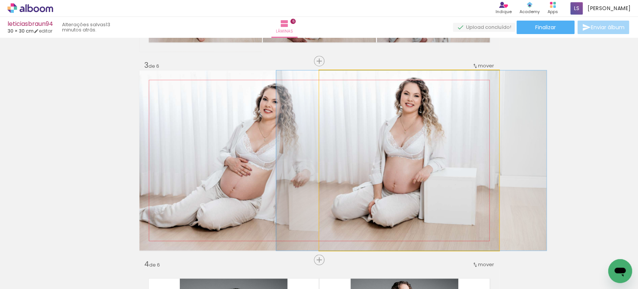
drag, startPoint x: 495, startPoint y: 161, endPoint x: 487, endPoint y: 160, distance: 8.6
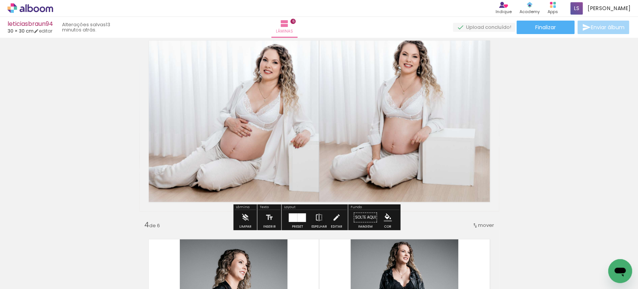
scroll to position [428, 0]
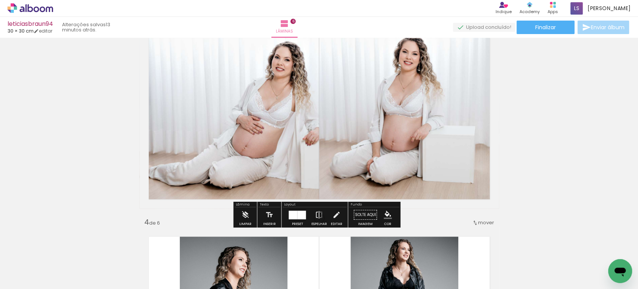
click at [398, 117] on quentale-photo at bounding box center [409, 118] width 180 height 180
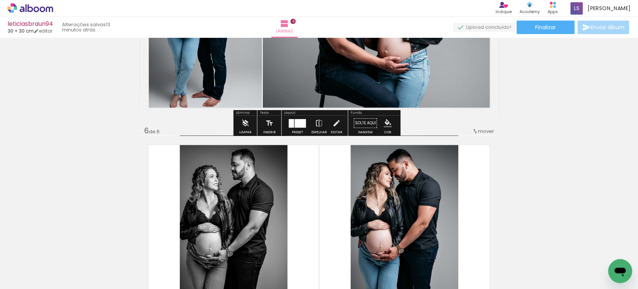
scroll to position [917, 0]
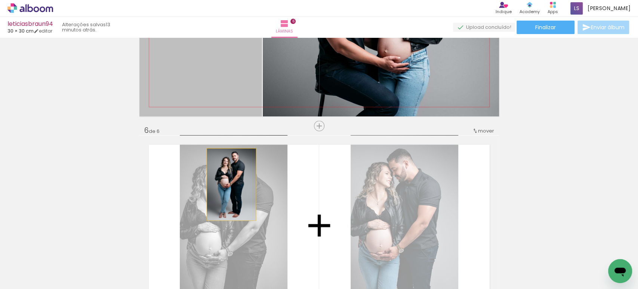
drag, startPoint x: 209, startPoint y: 72, endPoint x: 228, endPoint y: 184, distance: 113.4
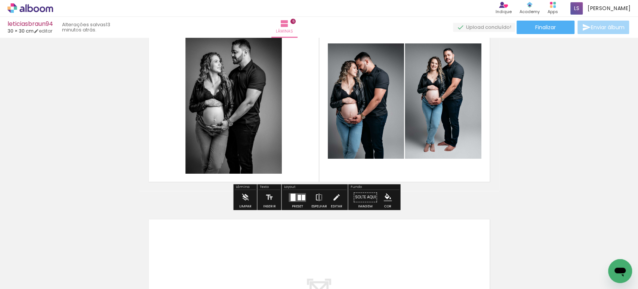
scroll to position [1042, 0]
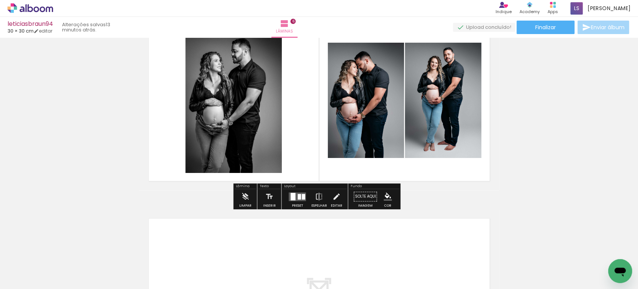
drag, startPoint x: 296, startPoint y: 194, endPoint x: 319, endPoint y: 188, distance: 23.6
click at [295, 194] on quentale-layouter at bounding box center [297, 196] width 17 height 9
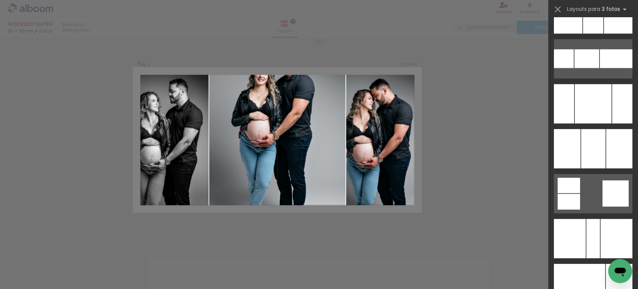
scroll to position [5235, 0]
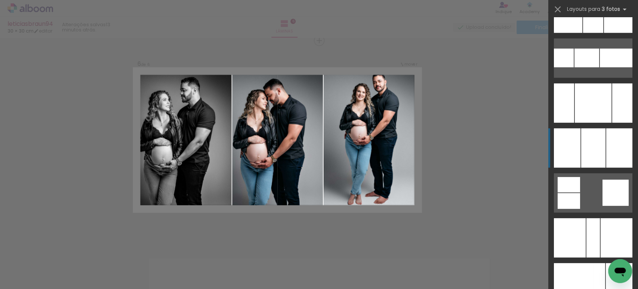
click at [584, 153] on div at bounding box center [594, 147] width 24 height 39
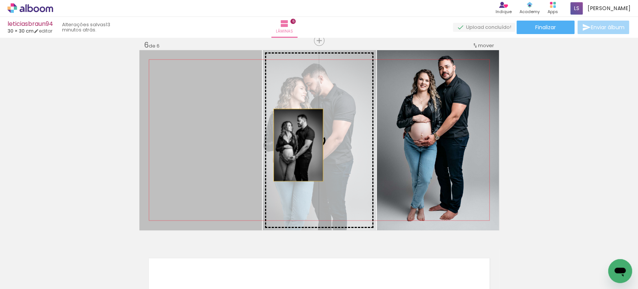
drag, startPoint x: 175, startPoint y: 143, endPoint x: 307, endPoint y: 146, distance: 132.4
click at [0, 0] on slot at bounding box center [0, 0] width 0 height 0
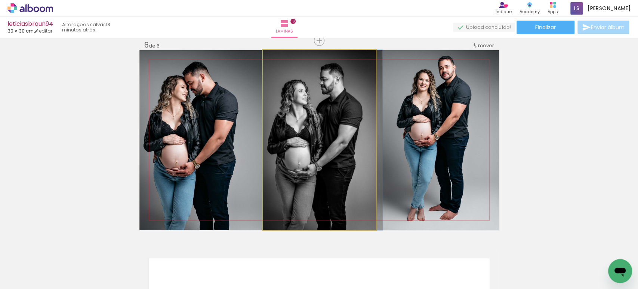
drag, startPoint x: 305, startPoint y: 152, endPoint x: 313, endPoint y: 154, distance: 8.9
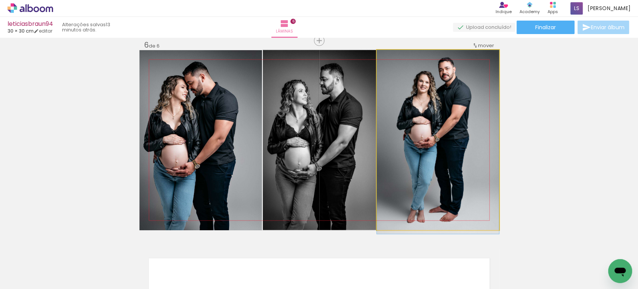
drag, startPoint x: 430, startPoint y: 147, endPoint x: 431, endPoint y: 160, distance: 12.4
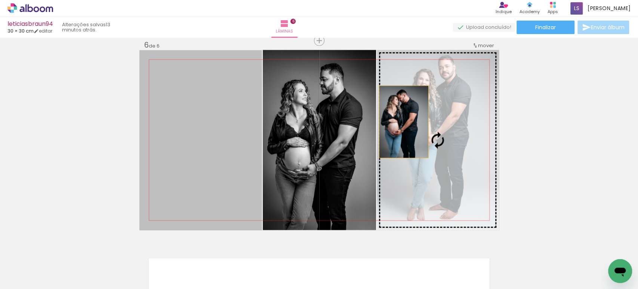
drag, startPoint x: 175, startPoint y: 134, endPoint x: 408, endPoint y: 123, distance: 233.2
click at [0, 0] on slot at bounding box center [0, 0] width 0 height 0
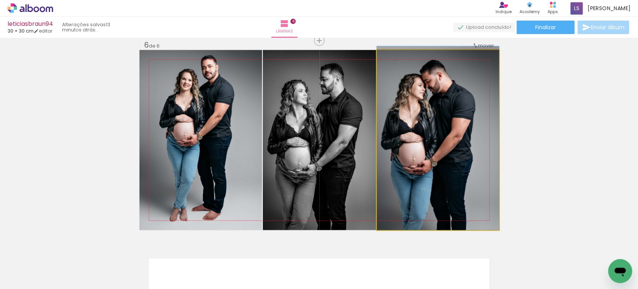
drag, startPoint x: 410, startPoint y: 131, endPoint x: 411, endPoint y: 126, distance: 5.3
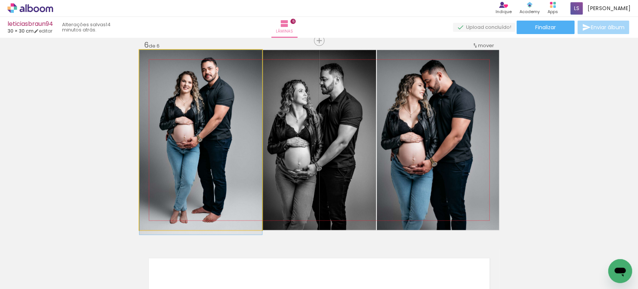
drag, startPoint x: 203, startPoint y: 145, endPoint x: 214, endPoint y: 152, distance: 12.4
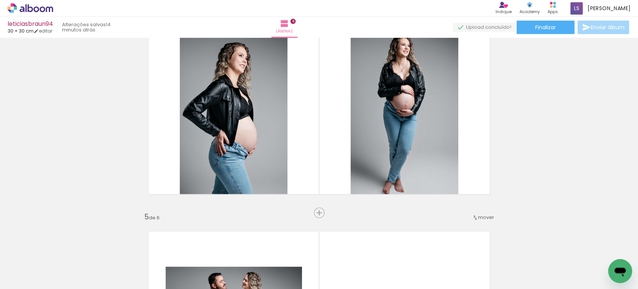
scroll to position [632, 0]
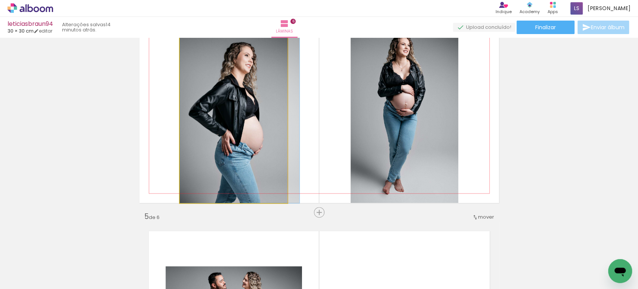
drag, startPoint x: 221, startPoint y: 134, endPoint x: 228, endPoint y: 135, distance: 6.7
click at [252, 131] on quentale-photo at bounding box center [234, 113] width 108 height 180
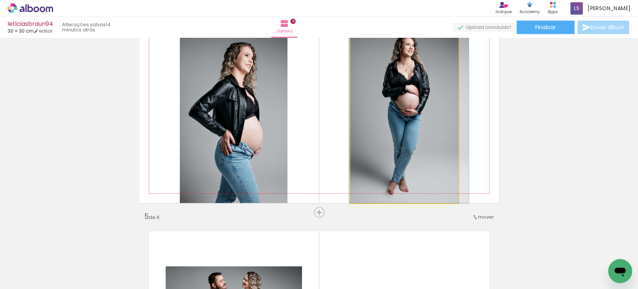
drag, startPoint x: 378, startPoint y: 115, endPoint x: 386, endPoint y: 116, distance: 7.1
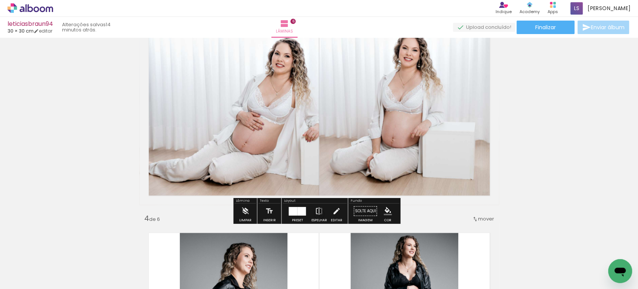
scroll to position [432, 0]
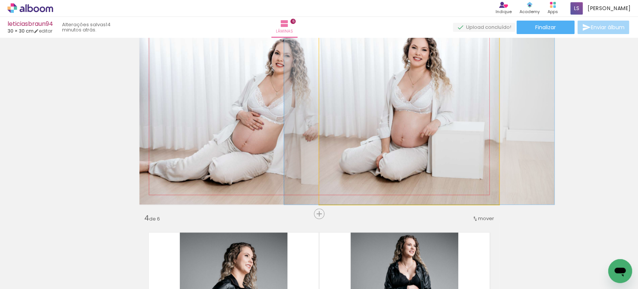
drag, startPoint x: 387, startPoint y: 125, endPoint x: 396, endPoint y: 126, distance: 9.4
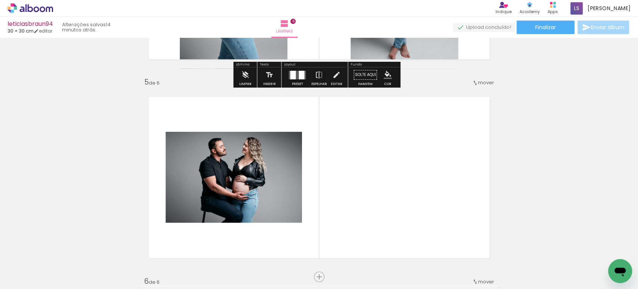
scroll to position [767, 0]
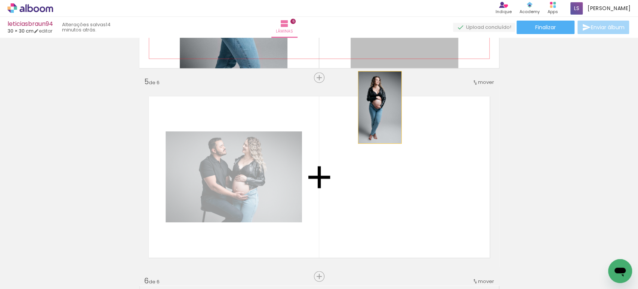
drag, startPoint x: 407, startPoint y: 41, endPoint x: 345, endPoint y: 154, distance: 129.2
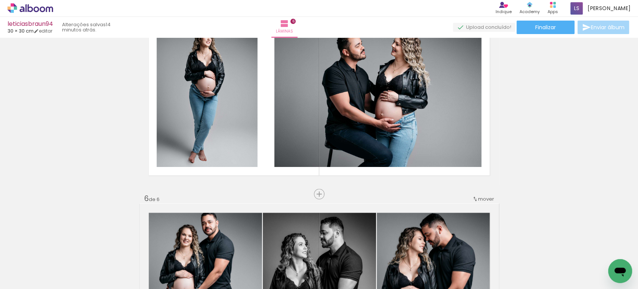
scroll to position [850, 0]
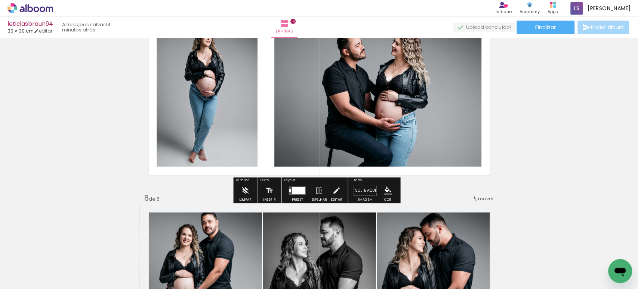
click at [296, 193] on div at bounding box center [298, 189] width 13 height 7
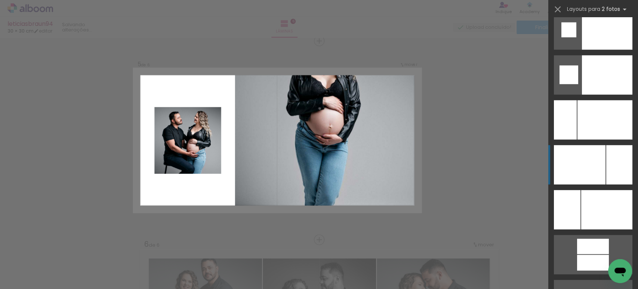
scroll to position [3199, 0]
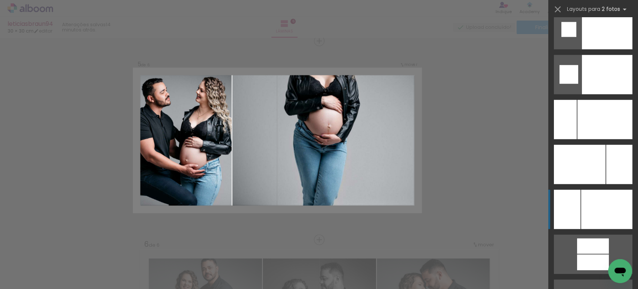
click at [572, 204] on div at bounding box center [567, 209] width 27 height 39
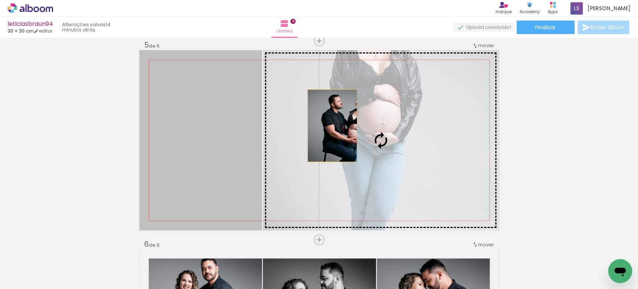
drag, startPoint x: 216, startPoint y: 126, endPoint x: 359, endPoint y: 127, distance: 142.5
click at [0, 0] on slot at bounding box center [0, 0] width 0 height 0
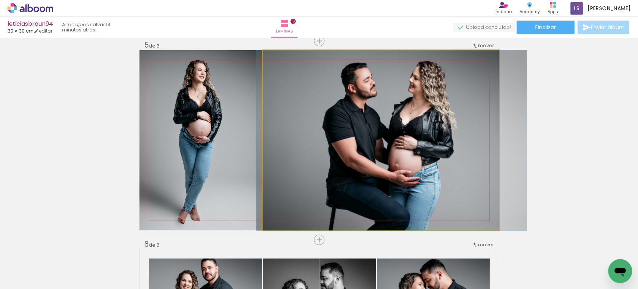
drag, startPoint x: 341, startPoint y: 140, endPoint x: 353, endPoint y: 142, distance: 12.2
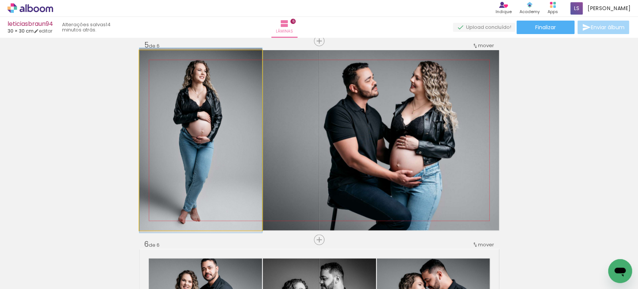
drag, startPoint x: 212, startPoint y: 134, endPoint x: 221, endPoint y: 134, distance: 9.3
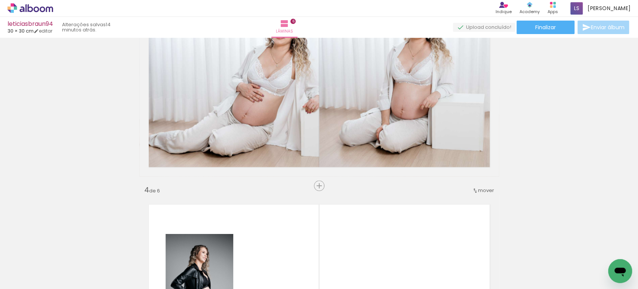
scroll to position [460, 0]
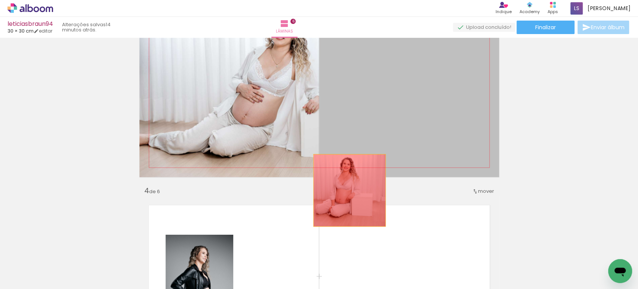
drag, startPoint x: 368, startPoint y: 124, endPoint x: 343, endPoint y: 204, distance: 83.9
click at [341, 215] on div "Inserir lâmina 1 de 6 Inserir lâmina 2 de 6 Inserir lâmina 3 de 6 Inserir lâmin…" at bounding box center [319, 276] width 638 height 1390
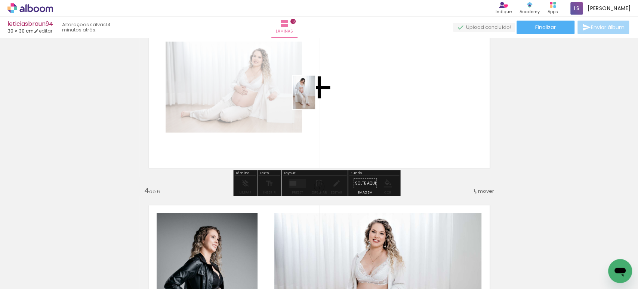
drag, startPoint x: 72, startPoint y: 261, endPoint x: 319, endPoint y: 95, distance: 297.2
click at [318, 96] on quentale-workspace at bounding box center [319, 144] width 638 height 289
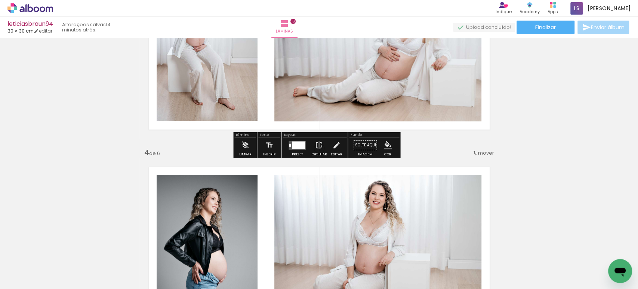
scroll to position [500, 0]
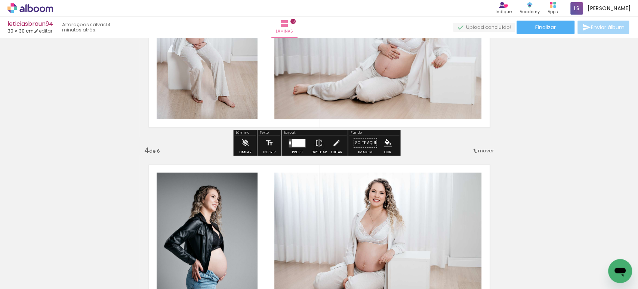
click at [299, 143] on div at bounding box center [298, 142] width 13 height 7
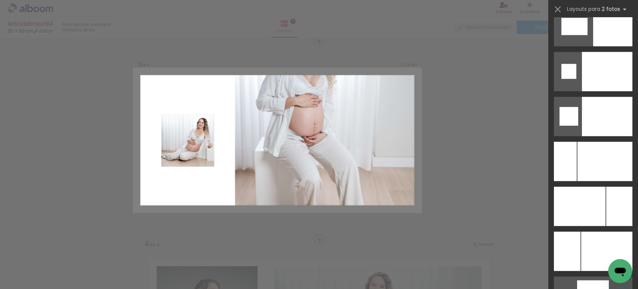
scroll to position [3158, 0]
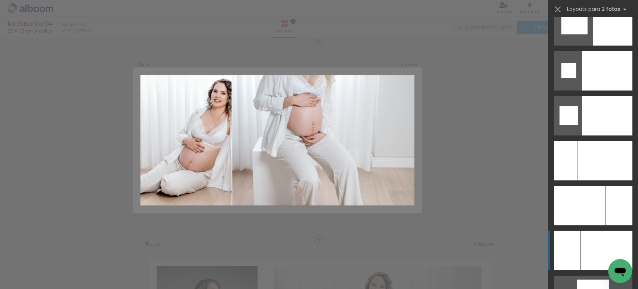
click at [571, 235] on div at bounding box center [567, 250] width 27 height 39
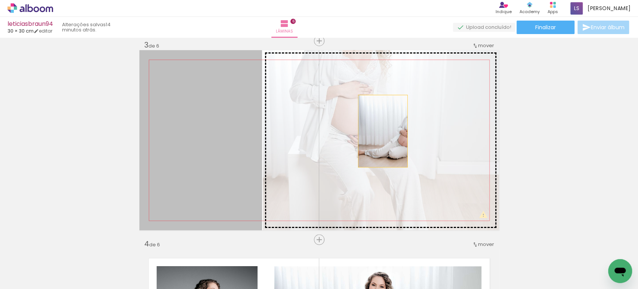
drag, startPoint x: 220, startPoint y: 134, endPoint x: 381, endPoint y: 131, distance: 161.6
click at [0, 0] on slot at bounding box center [0, 0] width 0 height 0
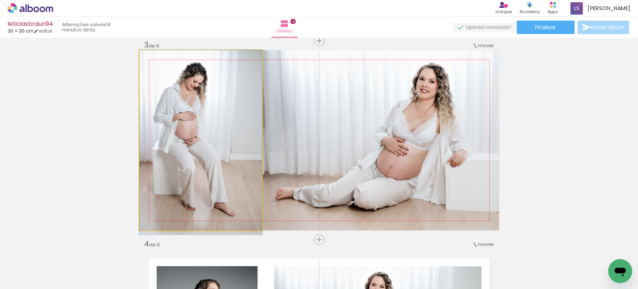
drag, startPoint x: 209, startPoint y: 144, endPoint x: 227, endPoint y: 146, distance: 17.3
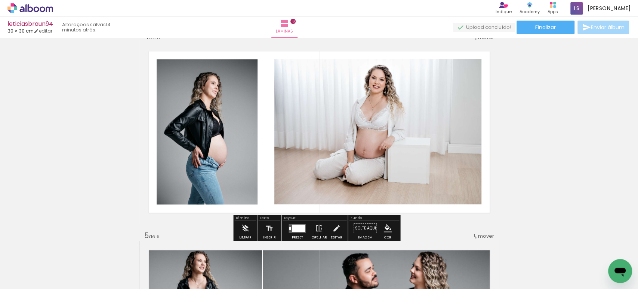
scroll to position [614, 0]
click at [325, 224] on paper-button "Espelhar" at bounding box center [318, 229] width 19 height 19
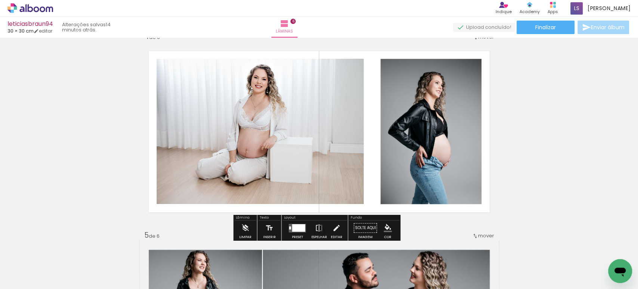
click at [294, 227] on div at bounding box center [298, 227] width 13 height 7
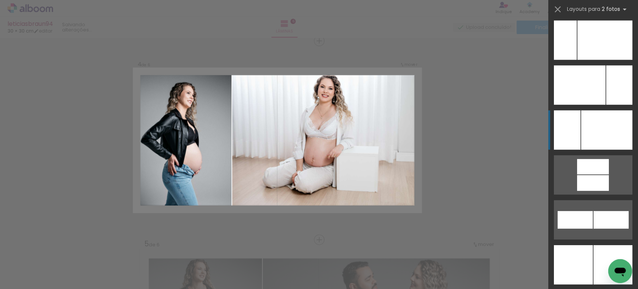
scroll to position [3278, 0]
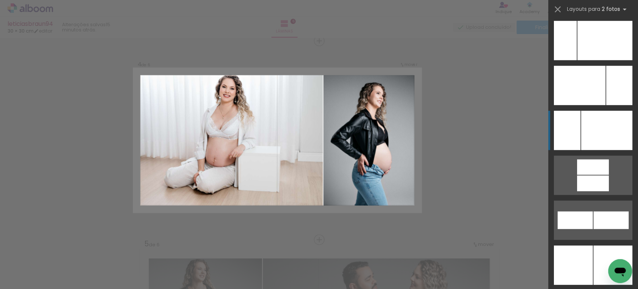
click at [577, 131] on quentale-layouter at bounding box center [593, 130] width 79 height 39
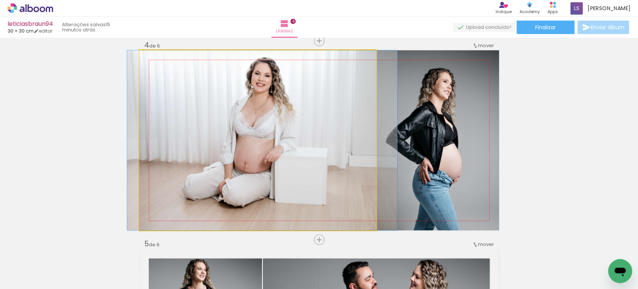
drag, startPoint x: 313, startPoint y: 139, endPoint x: 317, endPoint y: 147, distance: 9.0
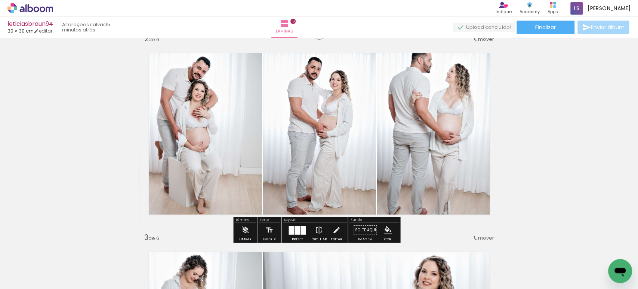
scroll to position [213, 0]
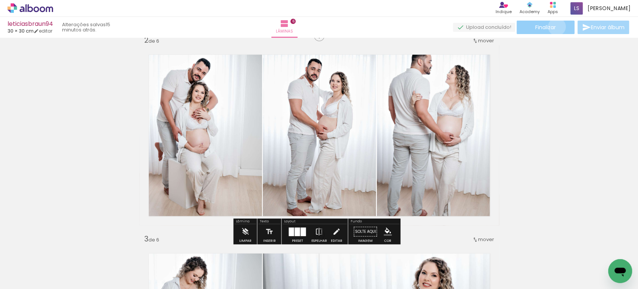
click at [554, 27] on paper-button "Finalizar" at bounding box center [546, 27] width 58 height 13
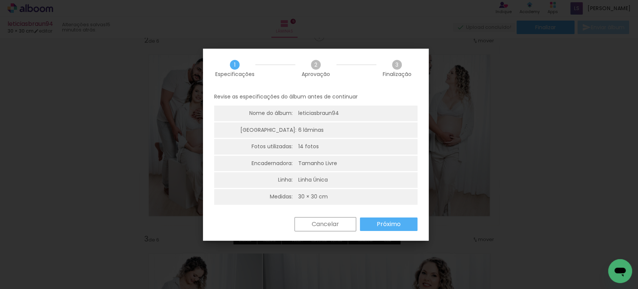
click at [0, 0] on slot "Próximo" at bounding box center [0, 0] width 0 height 0
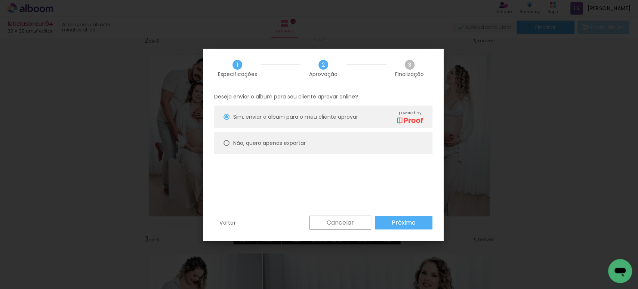
click at [0, 0] on slot "Não, quero apenas exportar" at bounding box center [0, 0] width 0 height 0
type paper-radio-button "on"
click at [384, 220] on paper-button "Próximo" at bounding box center [404, 222] width 58 height 13
type input "Alta, 300 DPI"
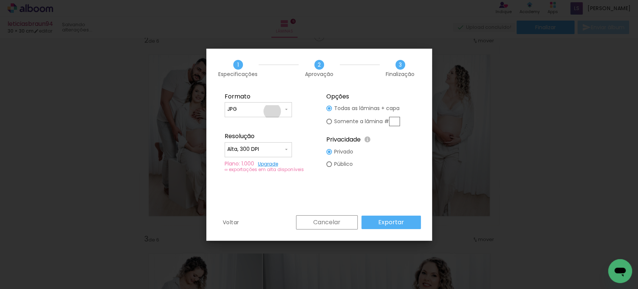
click at [272, 111] on input "JPG" at bounding box center [255, 108] width 56 height 7
click at [260, 122] on div at bounding box center [258, 112] width 67 height 30
click at [251, 122] on paper-item "PDF" at bounding box center [258, 123] width 67 height 15
type input "PDF"
click at [244, 147] on input "Alta, 300 DPI" at bounding box center [255, 148] width 56 height 7
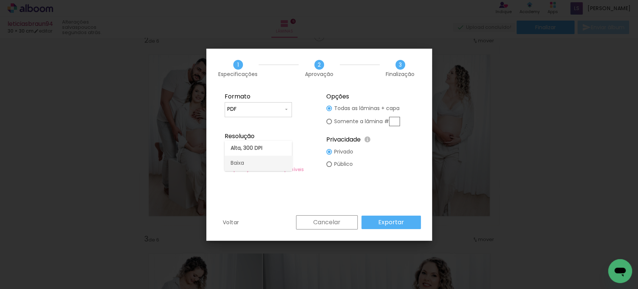
click at [0, 0] on slot "Baixa" at bounding box center [0, 0] width 0 height 0
click at [371, 221] on paper-button "Exportar" at bounding box center [391, 221] width 59 height 13
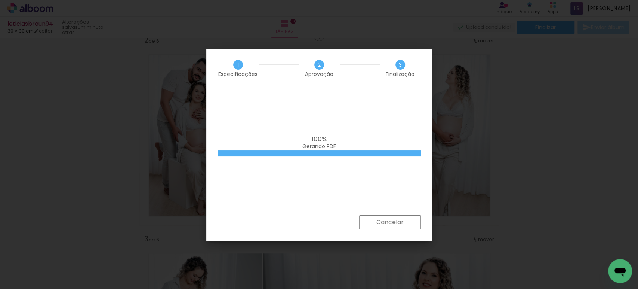
click at [0, 0] on slot "Cancelar" at bounding box center [0, 0] width 0 height 0
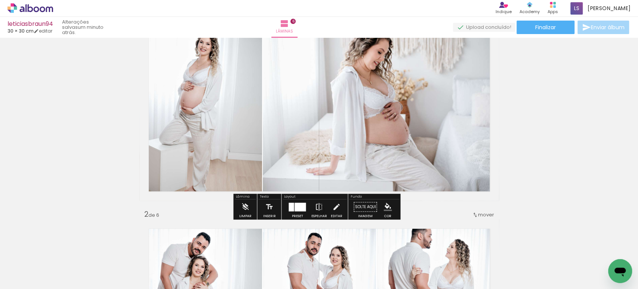
scroll to position [39, 0]
click at [224, 111] on quentale-photo at bounding box center [200, 110] width 123 height 180
click at [331, 105] on quentale-photo at bounding box center [381, 110] width 236 height 180
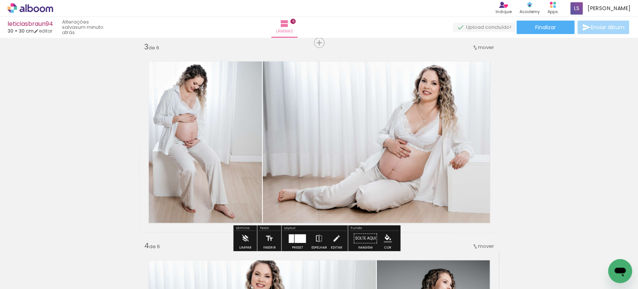
scroll to position [405, 0]
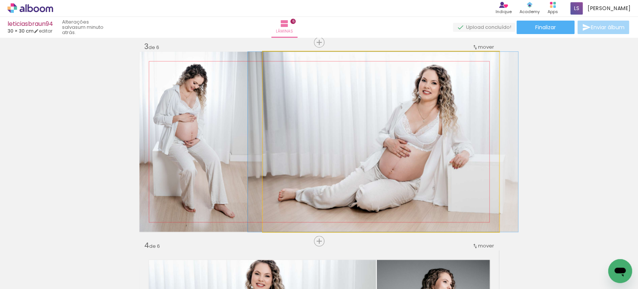
click at [353, 120] on quentale-photo at bounding box center [381, 142] width 236 height 180
click at [379, 122] on quentale-photo at bounding box center [381, 142] width 236 height 180
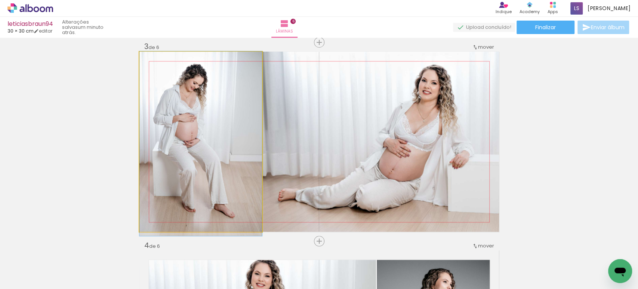
click at [211, 110] on quentale-photo at bounding box center [200, 142] width 123 height 180
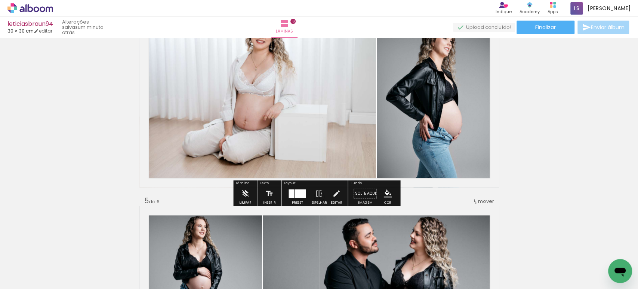
scroll to position [651, 0]
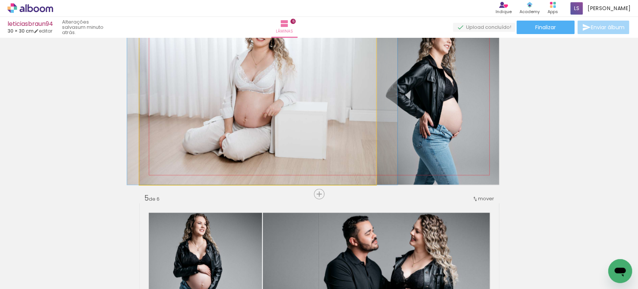
click at [264, 115] on quentale-photo at bounding box center [257, 94] width 237 height 180
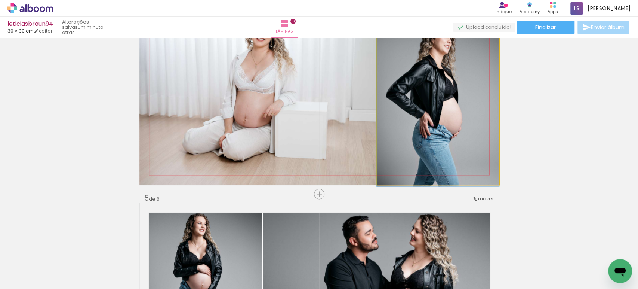
click at [420, 112] on quentale-photo at bounding box center [438, 94] width 122 height 180
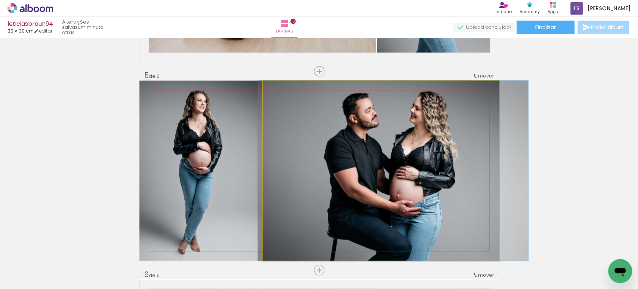
click at [374, 130] on quentale-photo at bounding box center [381, 170] width 236 height 180
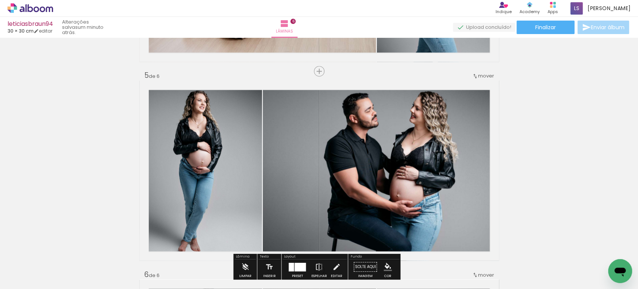
click at [197, 137] on quentale-photo at bounding box center [200, 170] width 123 height 180
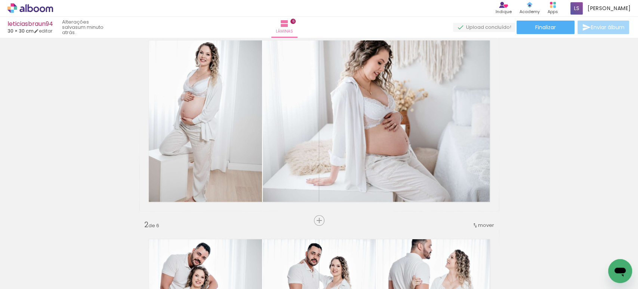
scroll to position [0, 0]
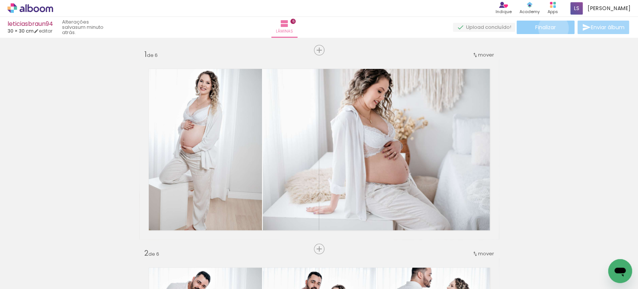
click at [551, 28] on span "Finalizar" at bounding box center [546, 27] width 21 height 5
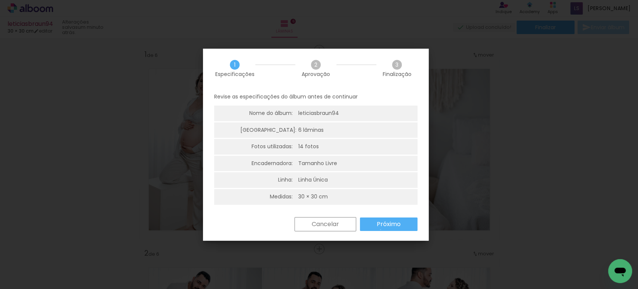
click at [381, 229] on paper-button "Próximo" at bounding box center [389, 223] width 58 height 13
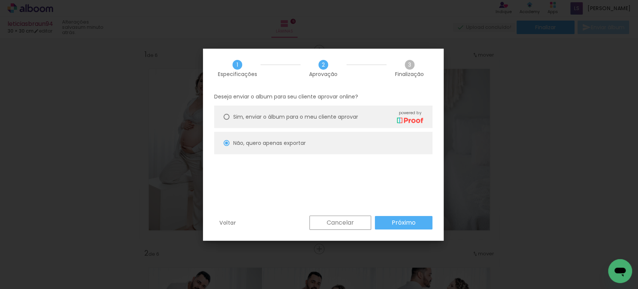
click at [0, 0] on slot "Próximo" at bounding box center [0, 0] width 0 height 0
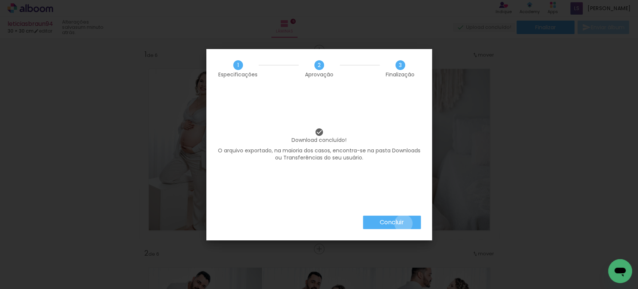
click at [0, 0] on slot "Concluir" at bounding box center [0, 0] width 0 height 0
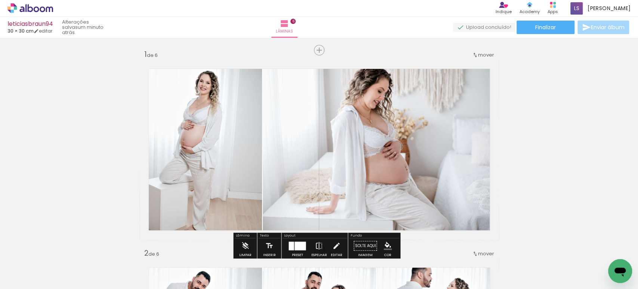
click at [541, 29] on span "Finalizar" at bounding box center [546, 27] width 21 height 5
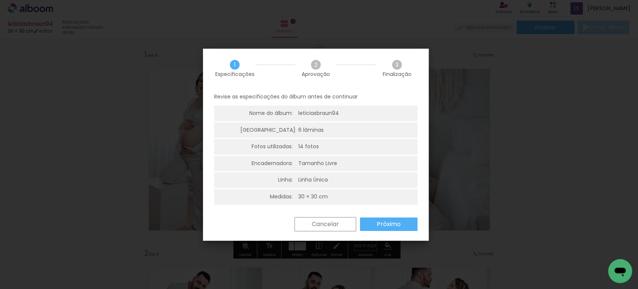
click at [404, 221] on paper-button "Próximo" at bounding box center [389, 223] width 58 height 13
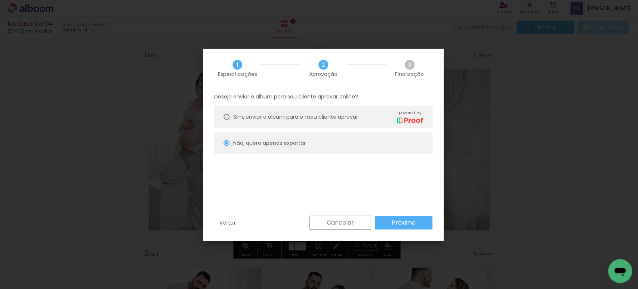
click at [0, 0] on slot "Próximo" at bounding box center [0, 0] width 0 height 0
type input "Baixa"
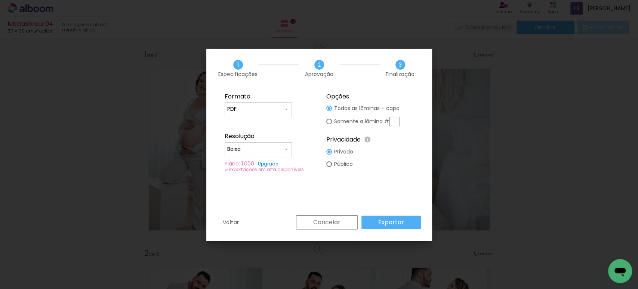
click at [404, 221] on paper-button "Exportar" at bounding box center [391, 221] width 59 height 13
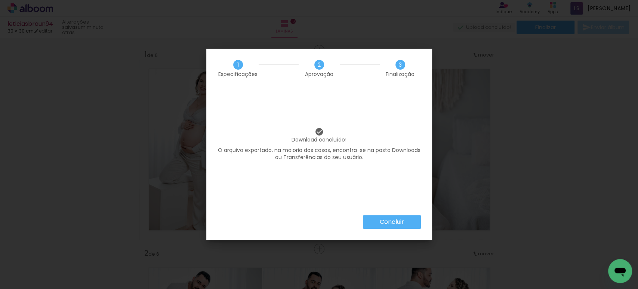
click at [0, 0] on slot "Concluir" at bounding box center [0, 0] width 0 height 0
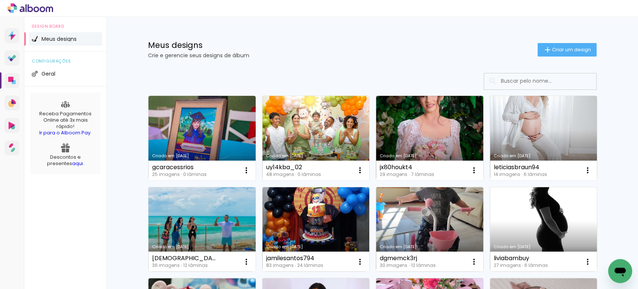
click at [558, 56] on div "Meus designs Crie e gerencie seus designs de álbum Criar um design" at bounding box center [372, 41] width 486 height 49
click at [558, 52] on span "Criar um design" at bounding box center [571, 49] width 39 height 5
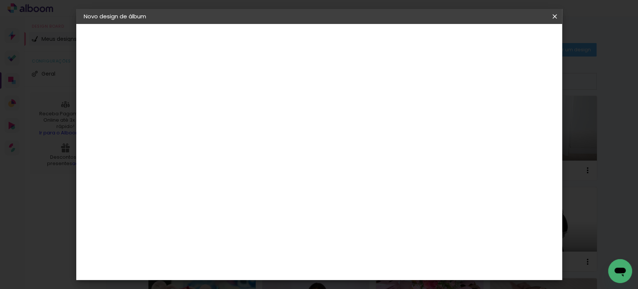
click at [206, 103] on input at bounding box center [206, 101] width 0 height 12
type input "alessandracampos471"
type paper-input "alessandracampos471"
click at [0, 0] on slot "Avançar" at bounding box center [0, 0] width 0 height 0
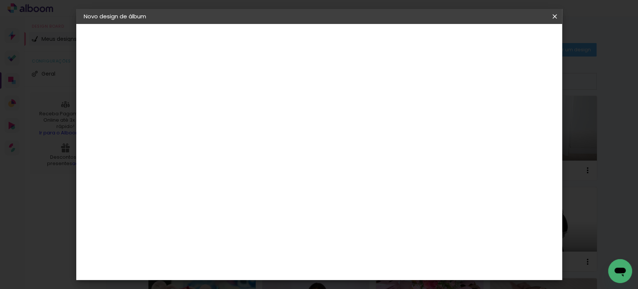
click at [0, 0] on slot "Tamanho Livre" at bounding box center [0, 0] width 0 height 0
click at [0, 0] on slot "Avançar" at bounding box center [0, 0] width 0 height 0
click at [190, 210] on input "30" at bounding box center [182, 212] width 19 height 11
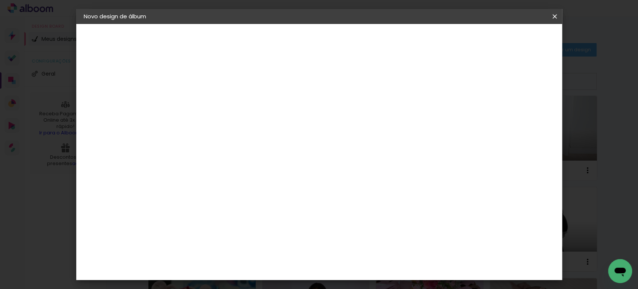
type input "20"
type paper-input "20"
click at [366, 265] on input "60" at bounding box center [360, 262] width 19 height 11
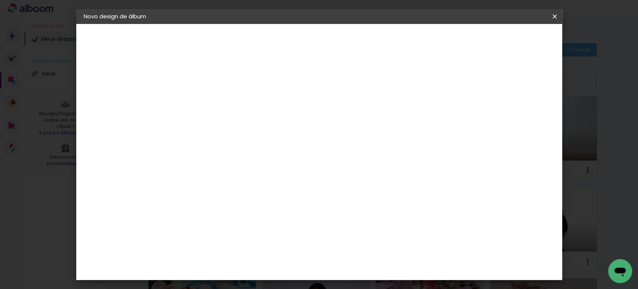
scroll to position [56, 0]
type input "40"
type paper-input "40"
drag, startPoint x: 516, startPoint y: 108, endPoint x: 509, endPoint y: 108, distance: 7.5
type input "13"
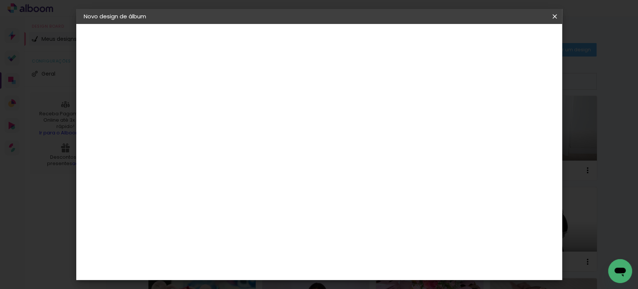
type paper-input "13"
click at [509, 108] on input "13" at bounding box center [508, 112] width 13 height 11
type input "14"
type paper-input "14"
click at [504, 108] on input "14" at bounding box center [501, 112] width 13 height 11
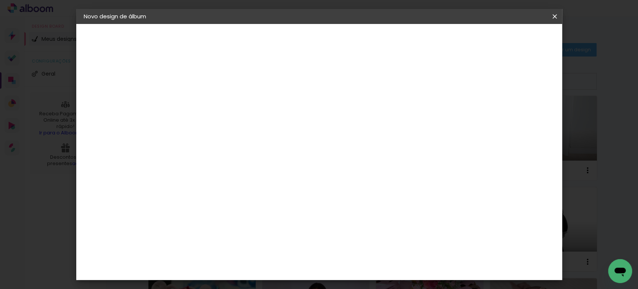
type input "15"
type paper-input "15"
click at [504, 108] on input "15" at bounding box center [498, 112] width 13 height 11
type input "16"
type paper-input "16"
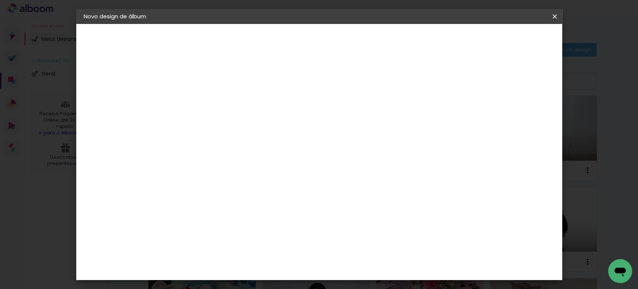
click at [504, 108] on input "16" at bounding box center [498, 112] width 13 height 11
type input "15"
type paper-input "15"
click at [502, 117] on input "15" at bounding box center [496, 112] width 13 height 11
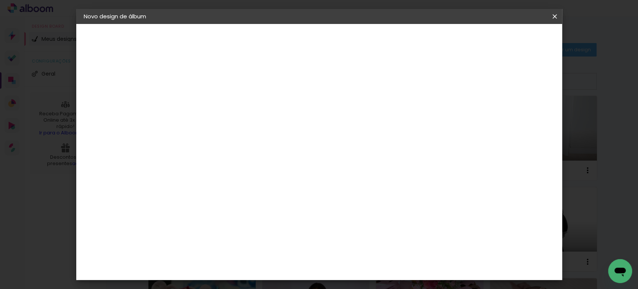
type input "1"
type paper-input "1"
click at [208, 87] on input "1" at bounding box center [201, 85] width 26 height 9
click at [515, 39] on paper-button "Iniciar design" at bounding box center [490, 39] width 49 height 13
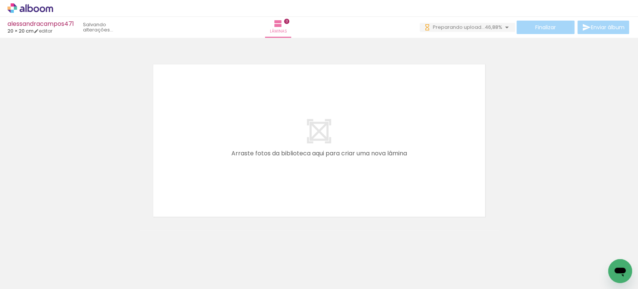
scroll to position [0, 240]
click at [215, 260] on div at bounding box center [212, 263] width 37 height 25
click at [216, 269] on div at bounding box center [212, 263] width 37 height 25
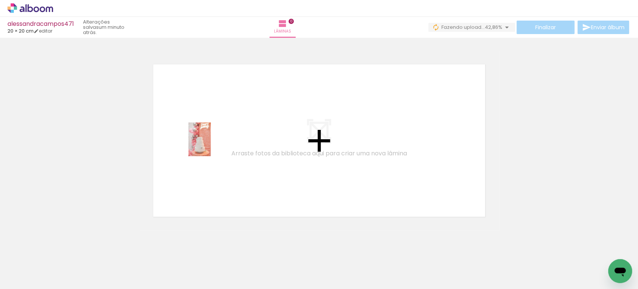
drag, startPoint x: 80, startPoint y: 265, endPoint x: 213, endPoint y: 143, distance: 181.0
click at [213, 143] on quentale-workspace at bounding box center [319, 144] width 638 height 289
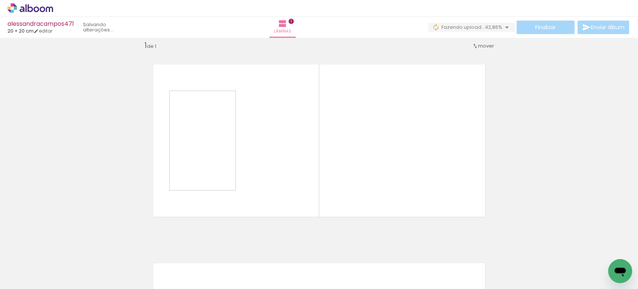
scroll to position [9, 0]
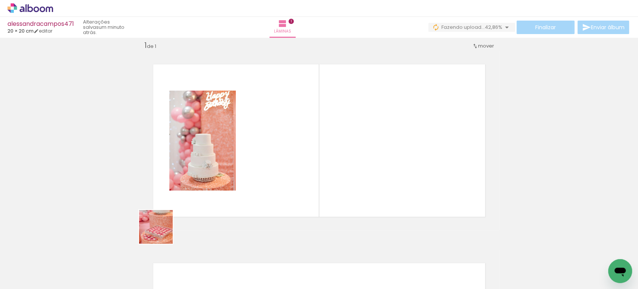
drag, startPoint x: 122, startPoint y: 260, endPoint x: 269, endPoint y: 143, distance: 187.6
click at [269, 143] on quentale-workspace at bounding box center [319, 144] width 638 height 289
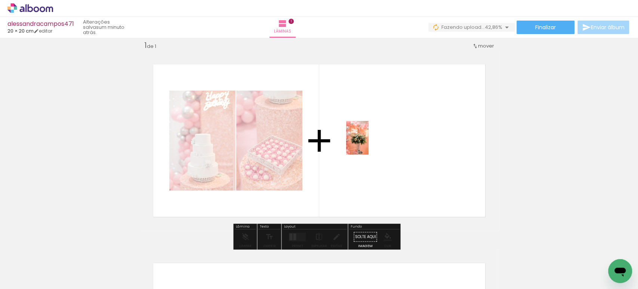
drag, startPoint x: 172, startPoint y: 264, endPoint x: 369, endPoint y: 143, distance: 231.8
click at [369, 143] on quentale-workspace at bounding box center [319, 144] width 638 height 289
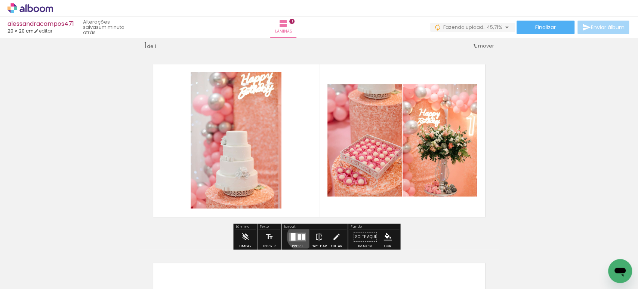
click at [299, 236] on div at bounding box center [299, 237] width 3 height 6
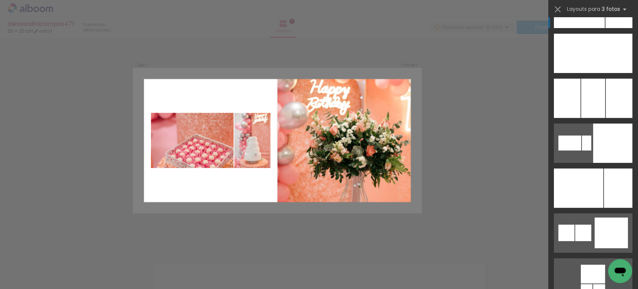
scroll to position [5733, 0]
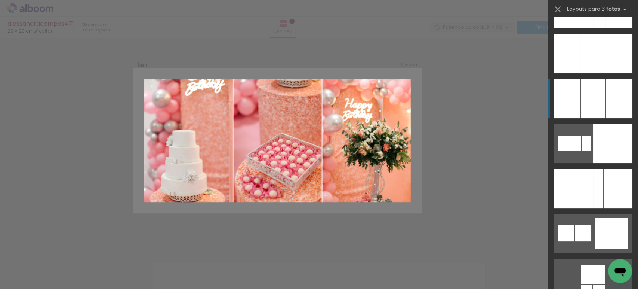
click at [575, 110] on div at bounding box center [567, 98] width 27 height 39
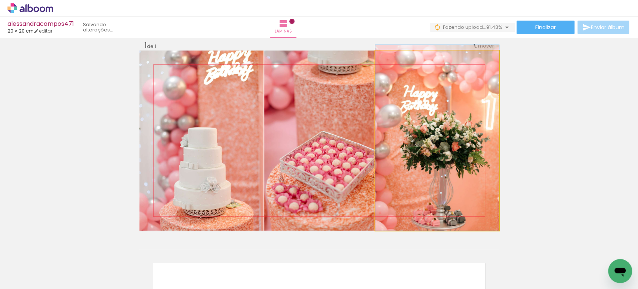
drag, startPoint x: 394, startPoint y: 125, endPoint x: 373, endPoint y: 116, distance: 22.9
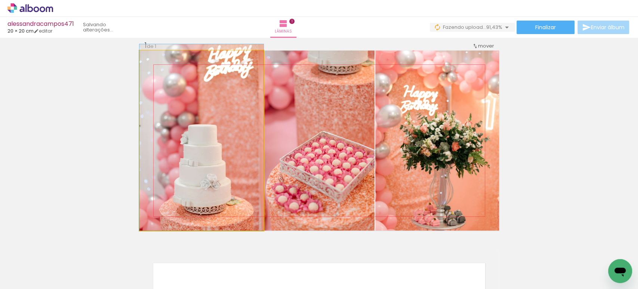
drag, startPoint x: 185, startPoint y: 119, endPoint x: 194, endPoint y: 108, distance: 14.6
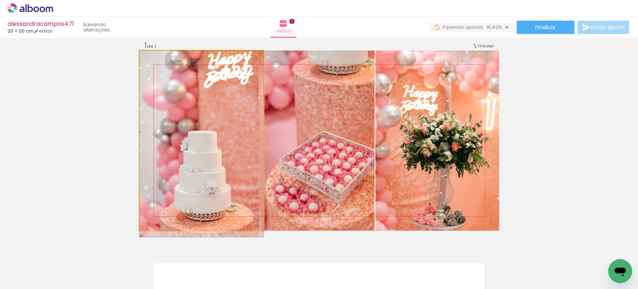
drag, startPoint x: 227, startPoint y: 107, endPoint x: 223, endPoint y: 120, distance: 14.0
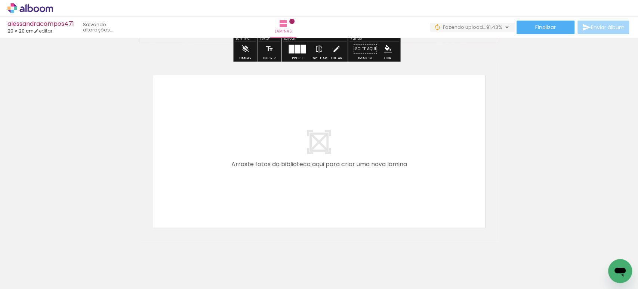
scroll to position [222, 0]
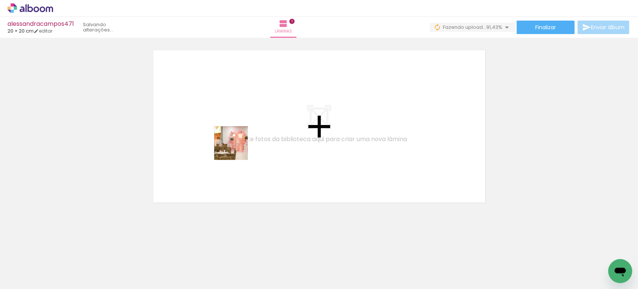
drag, startPoint x: 198, startPoint y: 266, endPoint x: 245, endPoint y: 153, distance: 123.1
click at [239, 142] on quentale-workspace at bounding box center [319, 144] width 638 height 289
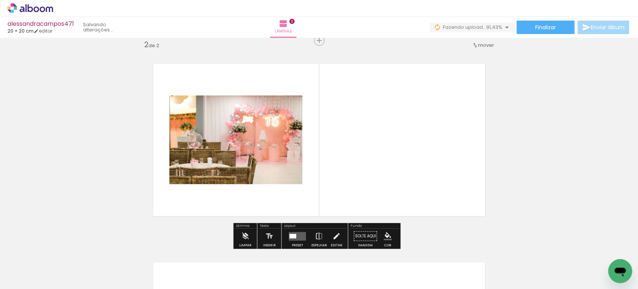
scroll to position [208, 0]
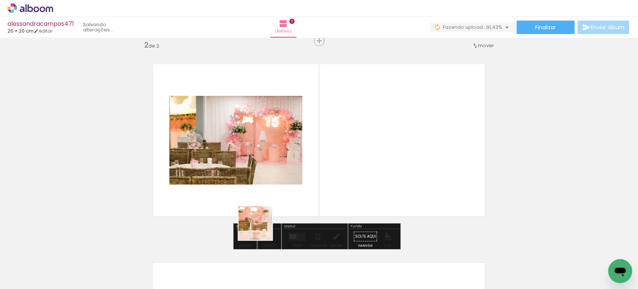
drag, startPoint x: 246, startPoint y: 261, endPoint x: 309, endPoint y: 152, distance: 125.7
click at [307, 156] on quentale-workspace at bounding box center [319, 144] width 638 height 289
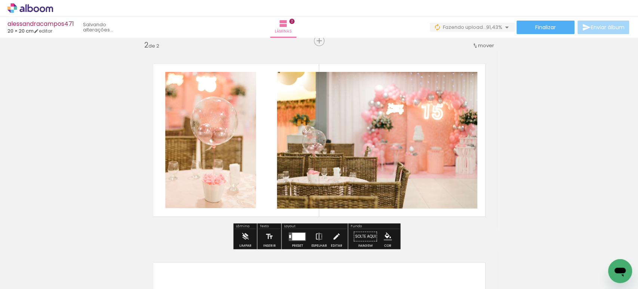
click at [300, 236] on div at bounding box center [298, 235] width 13 height 7
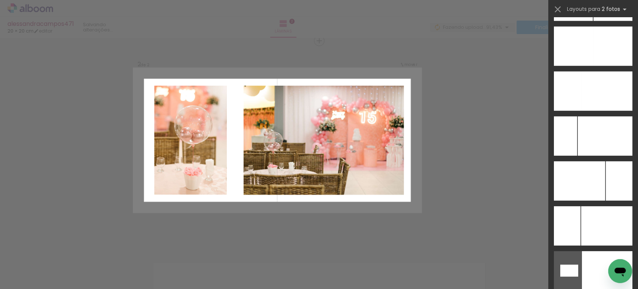
scroll to position [3412, 0]
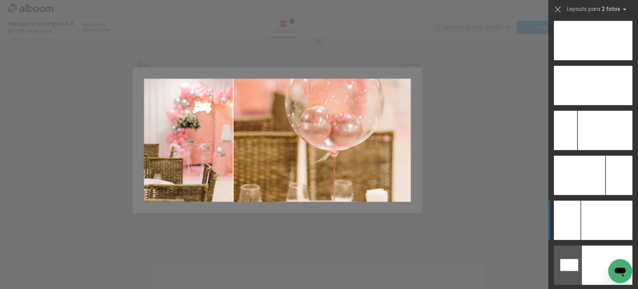
click at [590, 211] on div at bounding box center [607, 219] width 51 height 39
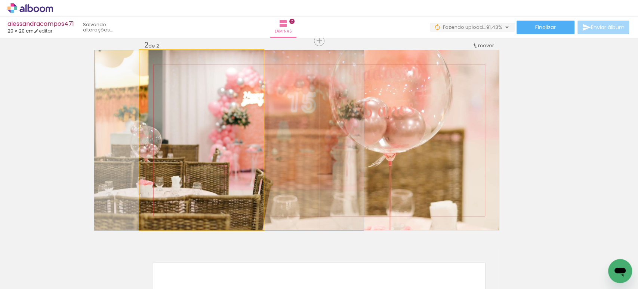
drag, startPoint x: 202, startPoint y: 105, endPoint x: 392, endPoint y: 109, distance: 190.0
click at [0, 0] on slot at bounding box center [0, 0] width 0 height 0
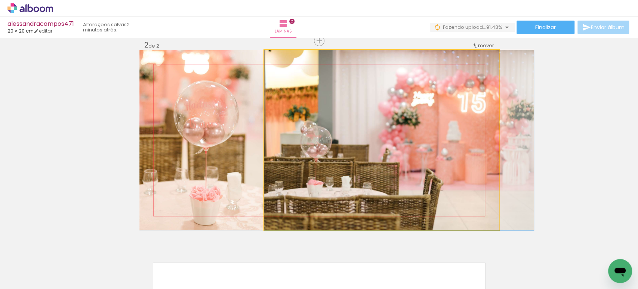
drag, startPoint x: 313, startPoint y: 167, endPoint x: 333, endPoint y: 157, distance: 22.1
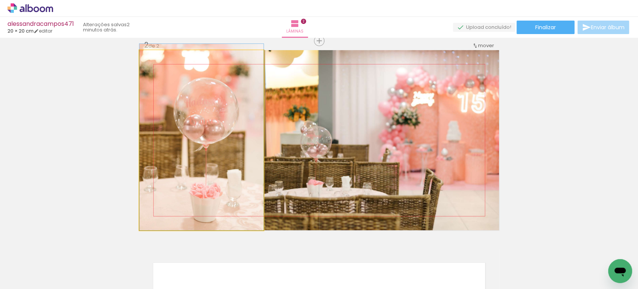
drag, startPoint x: 226, startPoint y: 157, endPoint x: 250, endPoint y: 139, distance: 29.9
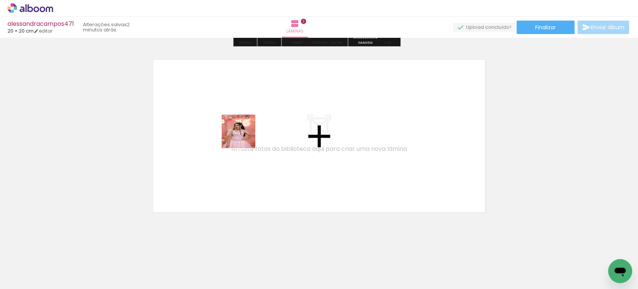
drag, startPoint x: 287, startPoint y: 262, endPoint x: 243, endPoint y: 134, distance: 135.5
click at [243, 134] on quentale-workspace at bounding box center [319, 144] width 638 height 289
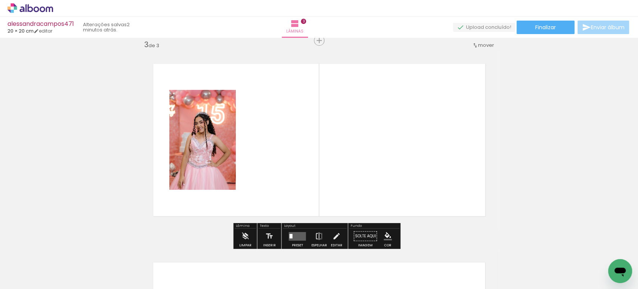
scroll to position [406, 0]
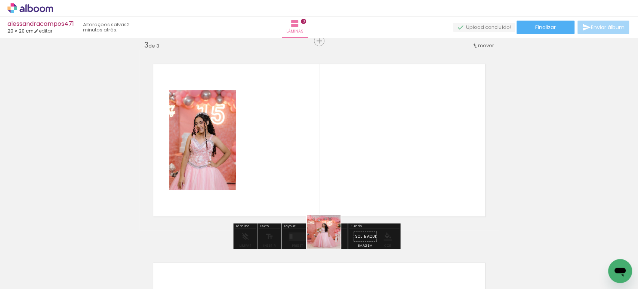
drag, startPoint x: 333, startPoint y: 250, endPoint x: 299, endPoint y: 150, distance: 105.5
click at [299, 150] on quentale-workspace at bounding box center [319, 144] width 638 height 289
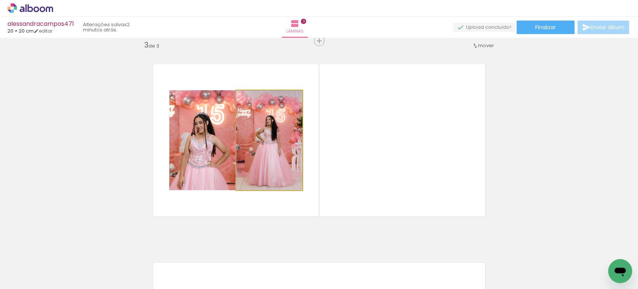
click at [275, 154] on quentale-photo at bounding box center [269, 140] width 66 height 100
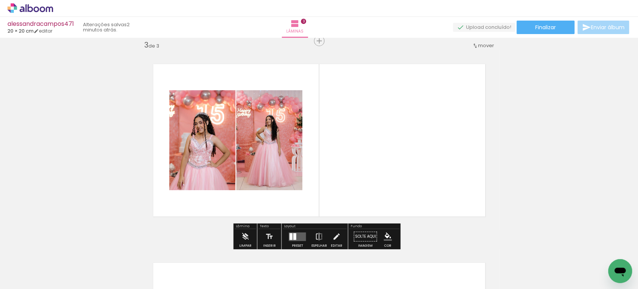
click at [296, 233] on quentale-layouter at bounding box center [297, 236] width 17 height 9
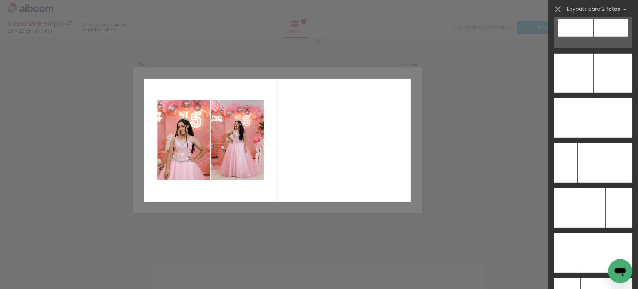
scroll to position [3318, 0]
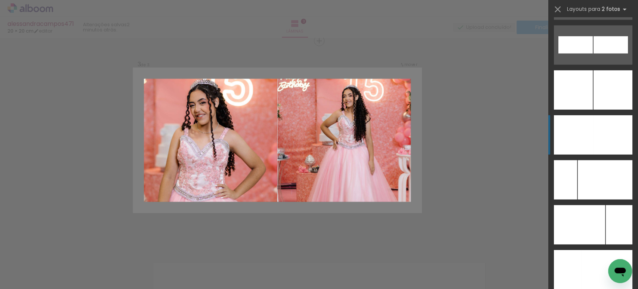
click at [594, 136] on div at bounding box center [612, 134] width 39 height 39
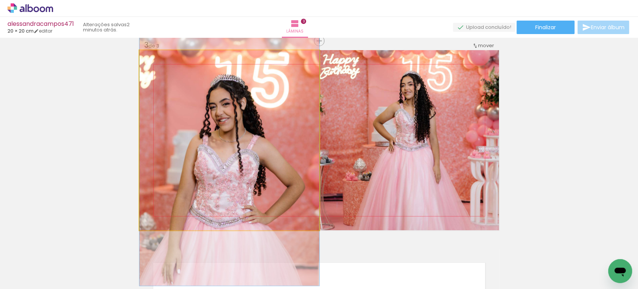
drag, startPoint x: 255, startPoint y: 122, endPoint x: 250, endPoint y: 133, distance: 11.5
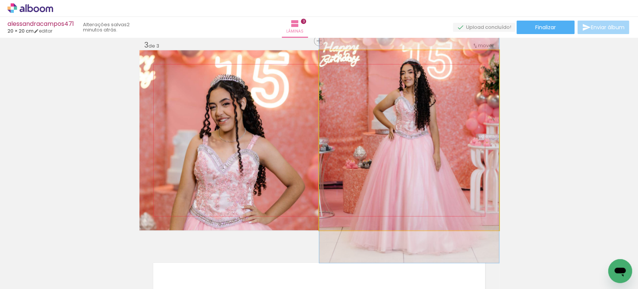
drag, startPoint x: 421, startPoint y: 133, endPoint x: 425, endPoint y: 121, distance: 12.9
click at [425, 121] on quentale-photo at bounding box center [409, 140] width 180 height 180
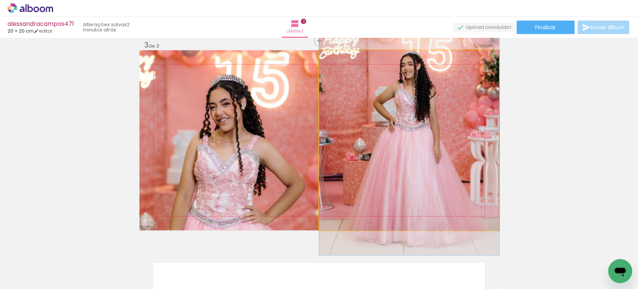
drag, startPoint x: 425, startPoint y: 121, endPoint x: 423, endPoint y: 113, distance: 8.2
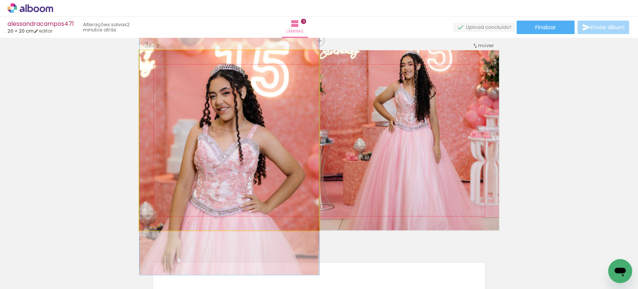
drag, startPoint x: 260, startPoint y: 158, endPoint x: 261, endPoint y: 147, distance: 10.9
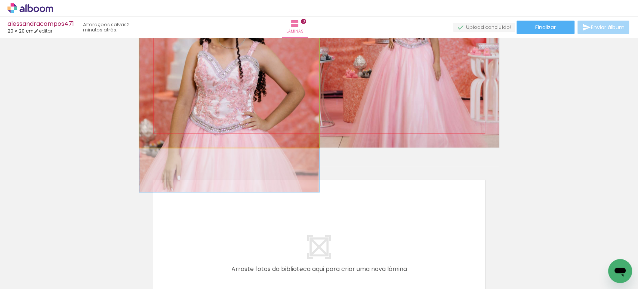
scroll to position [490, 0]
click at [240, 110] on quentale-photo at bounding box center [229, 57] width 180 height 180
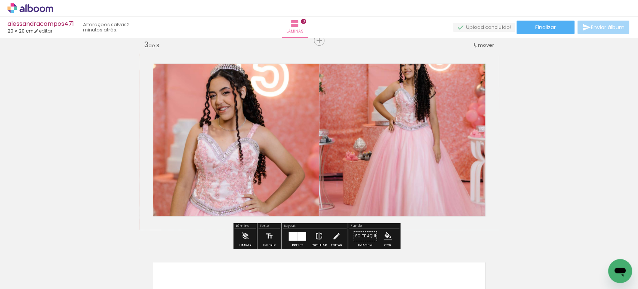
scroll to position [407, 0]
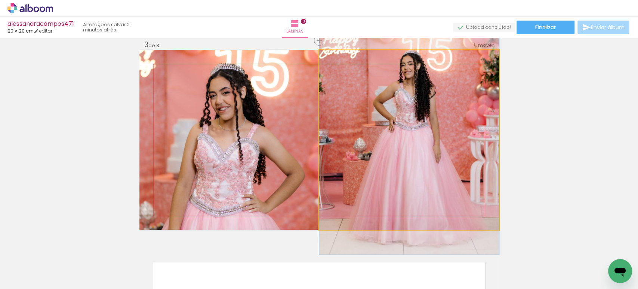
click at [376, 144] on quentale-photo at bounding box center [409, 140] width 180 height 180
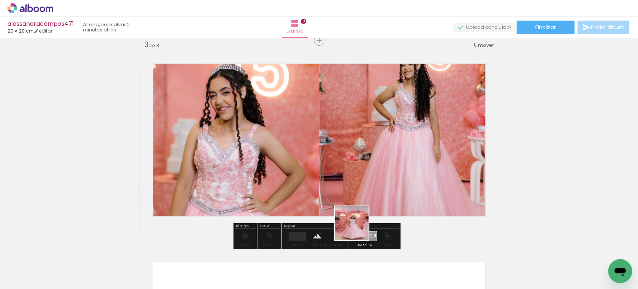
drag, startPoint x: 371, startPoint y: 268, endPoint x: 332, endPoint y: 165, distance: 109.5
click at [334, 168] on quentale-workspace at bounding box center [319, 144] width 638 height 289
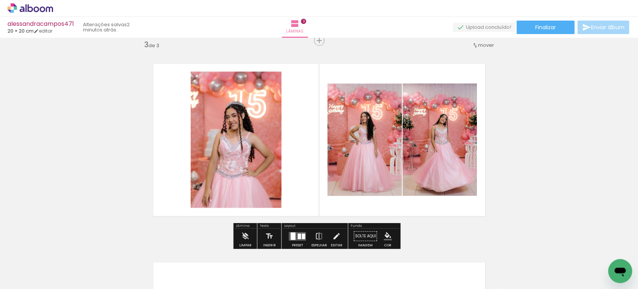
click at [299, 234] on div at bounding box center [299, 236] width 3 height 6
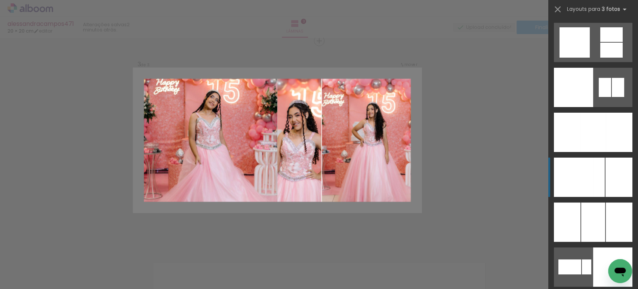
scroll to position [5610, 0]
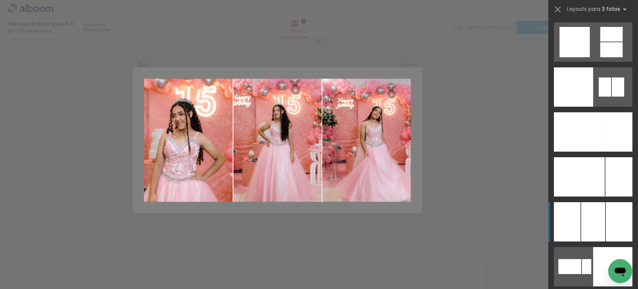
click at [582, 217] on div at bounding box center [594, 221] width 24 height 39
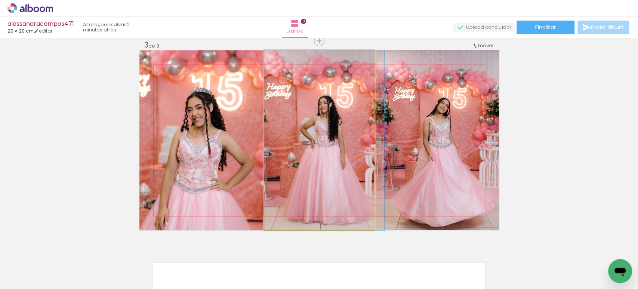
drag, startPoint x: 286, startPoint y: 134, endPoint x: 328, endPoint y: 136, distance: 41.9
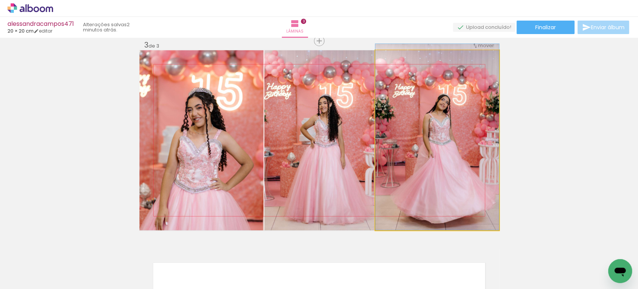
drag, startPoint x: 449, startPoint y: 131, endPoint x: 466, endPoint y: 112, distance: 25.4
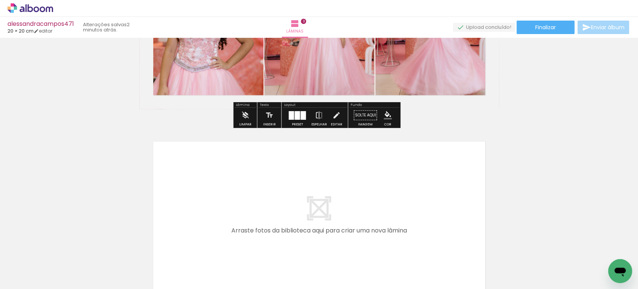
scroll to position [528, 0]
click at [388, 171] on quentale-workspace at bounding box center [319, 144] width 638 height 289
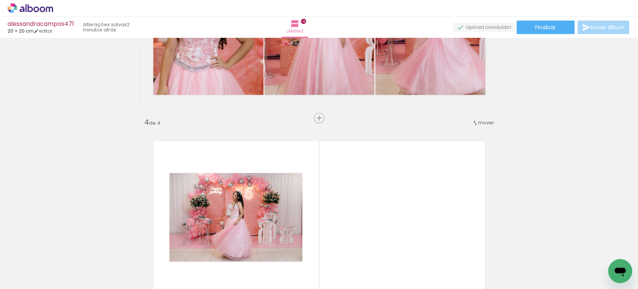
scroll to position [605, 0]
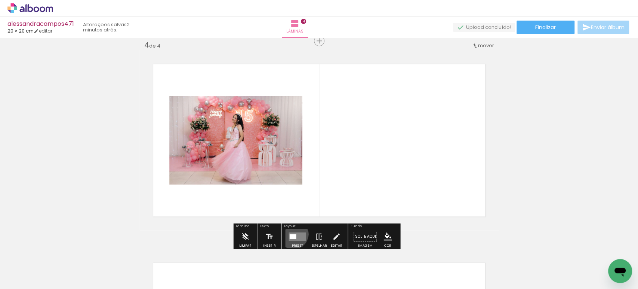
click at [292, 234] on div at bounding box center [292, 236] width 7 height 4
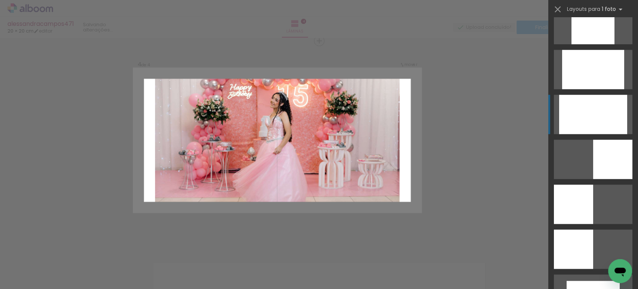
scroll to position [467, 0]
click at [585, 124] on div at bounding box center [593, 114] width 68 height 39
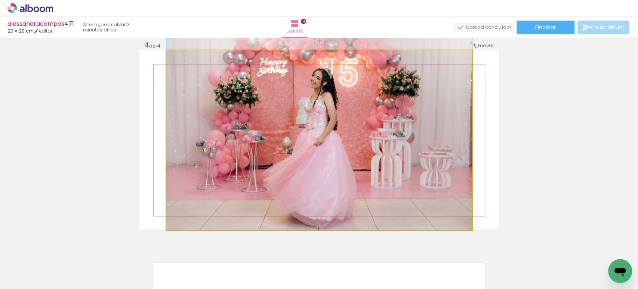
drag, startPoint x: 410, startPoint y: 123, endPoint x: 385, endPoint y: 111, distance: 27.4
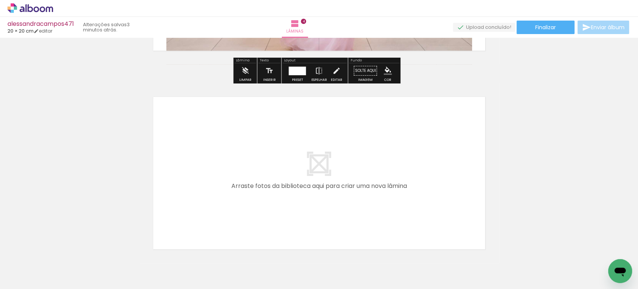
scroll to position [771, 0]
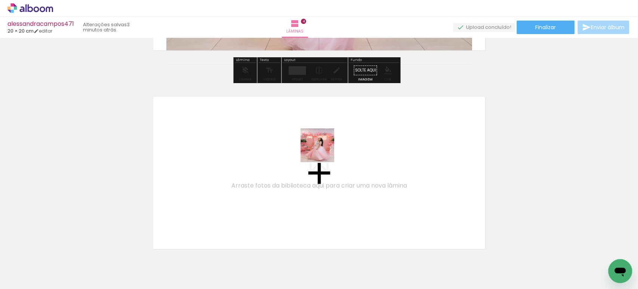
drag, startPoint x: 403, startPoint y: 271, endPoint x: 322, endPoint y: 149, distance: 146.2
click at [322, 149] on quentale-workspace at bounding box center [319, 144] width 638 height 289
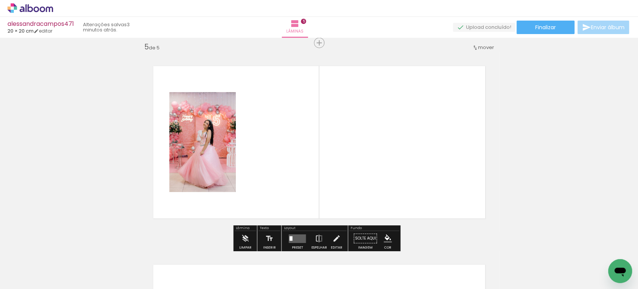
scroll to position [804, 0]
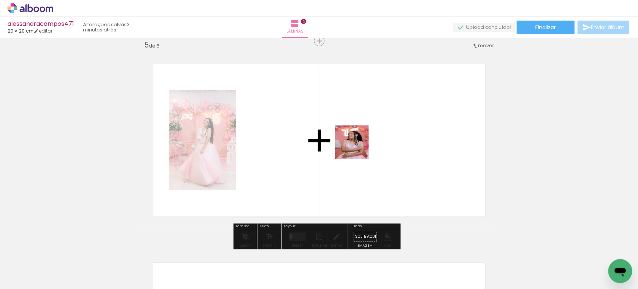
drag, startPoint x: 499, startPoint y: 263, endPoint x: 320, endPoint y: 121, distance: 228.2
click at [320, 122] on quentale-workspace at bounding box center [319, 144] width 638 height 289
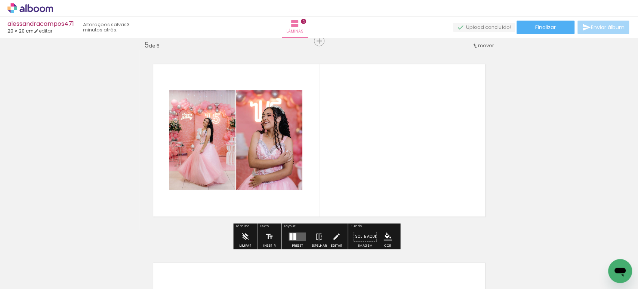
click at [295, 231] on div at bounding box center [297, 236] width 20 height 15
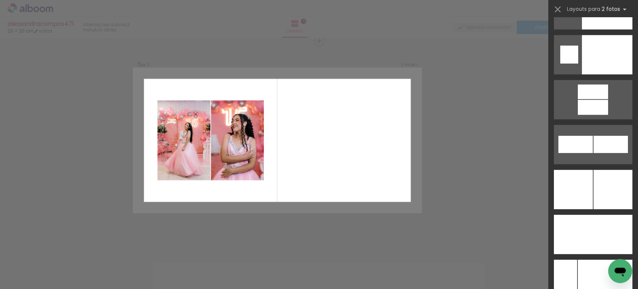
scroll to position [3224, 0]
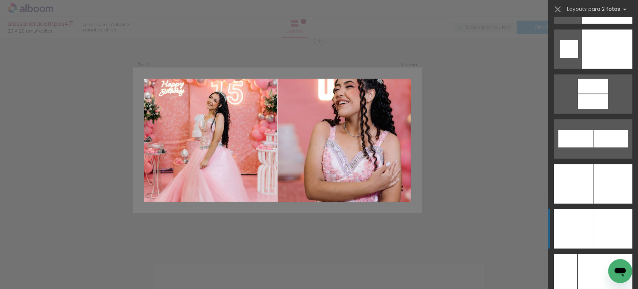
click at [593, 227] on div at bounding box center [612, 228] width 39 height 39
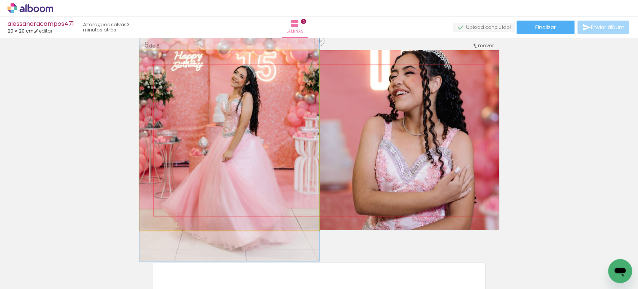
drag, startPoint x: 239, startPoint y: 112, endPoint x: 241, endPoint y: 98, distance: 14.3
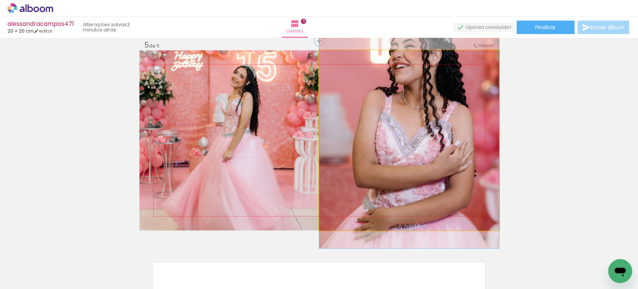
drag, startPoint x: 409, startPoint y: 95, endPoint x: 428, endPoint y: 72, distance: 29.8
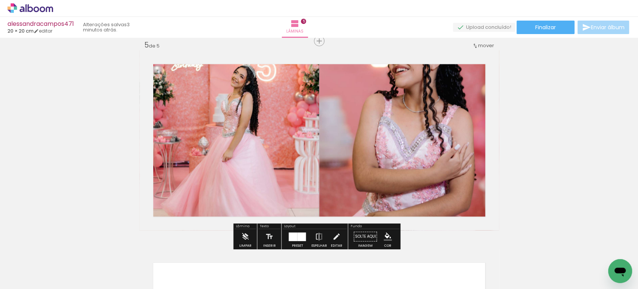
click at [418, 88] on quentale-photo at bounding box center [409, 140] width 180 height 180
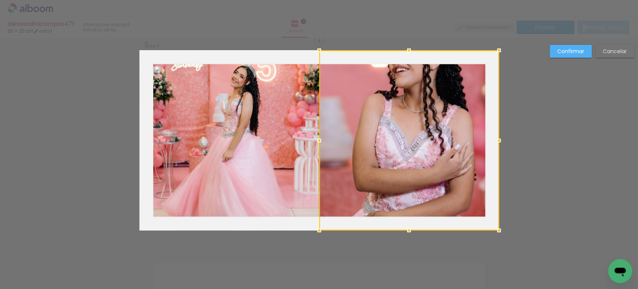
click at [418, 88] on div at bounding box center [409, 140] width 180 height 180
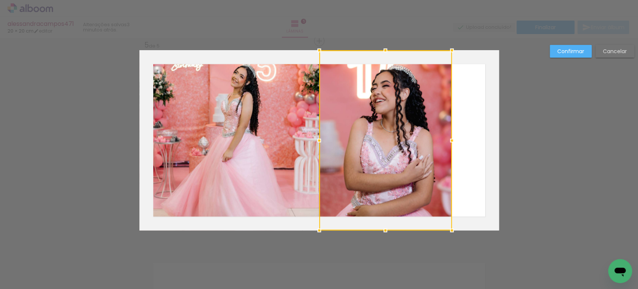
drag, startPoint x: 499, startPoint y: 139, endPoint x: 452, endPoint y: 133, distance: 47.8
click at [452, 133] on div at bounding box center [452, 140] width 15 height 15
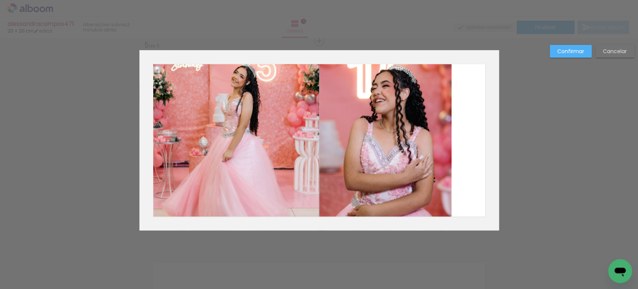
click at [0, 0] on slot "Confirmar" at bounding box center [0, 0] width 0 height 0
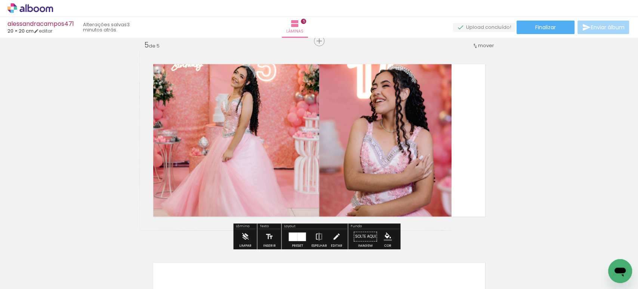
click at [393, 114] on quentale-photo at bounding box center [385, 140] width 133 height 180
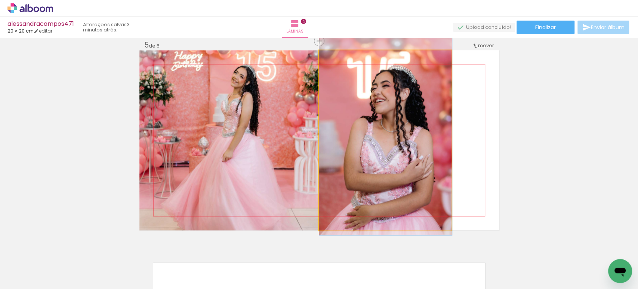
click at [392, 114] on quentale-photo at bounding box center [385, 140] width 133 height 180
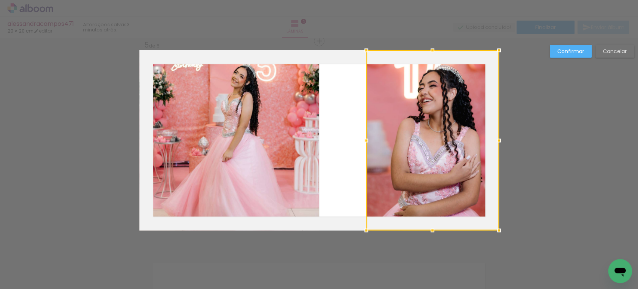
drag, startPoint x: 383, startPoint y: 125, endPoint x: 460, endPoint y: 119, distance: 77.3
click at [460, 119] on div at bounding box center [432, 140] width 133 height 180
click at [0, 0] on slot "Confirmar" at bounding box center [0, 0] width 0 height 0
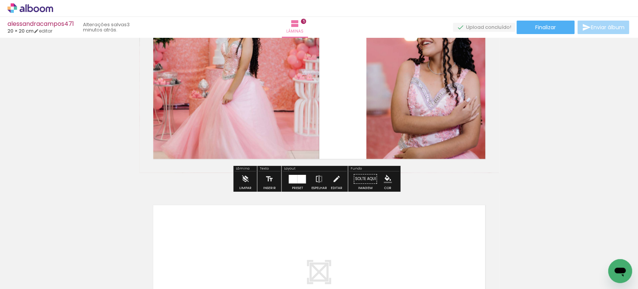
scroll to position [862, 0]
click at [244, 178] on iron-icon at bounding box center [245, 178] width 8 height 15
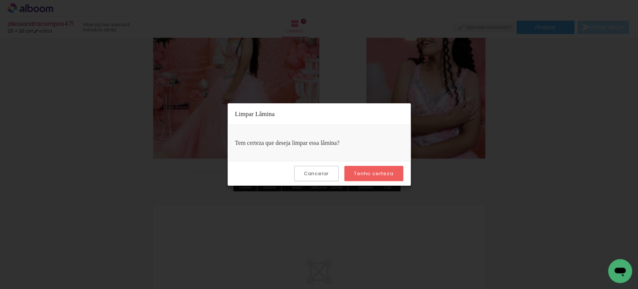
click at [0, 0] on slot "Tenho certeza" at bounding box center [0, 0] width 0 height 0
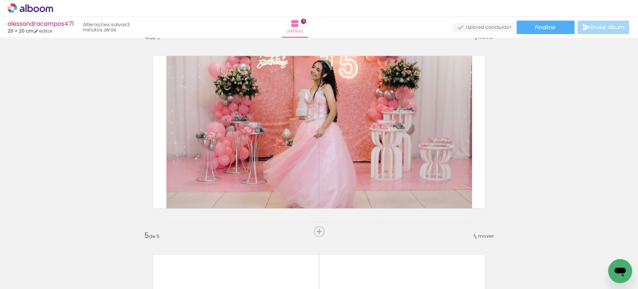
scroll to position [654, 0]
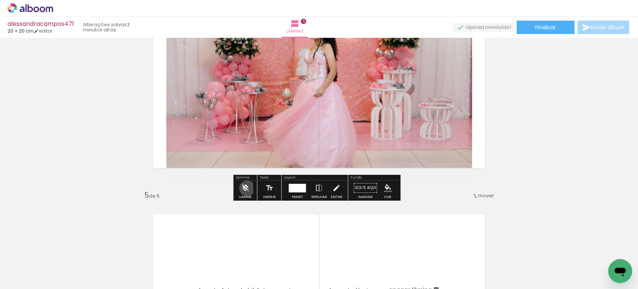
click at [247, 188] on iron-icon at bounding box center [245, 187] width 8 height 15
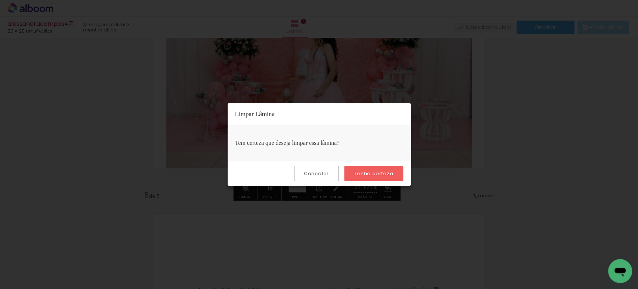
click at [0, 0] on slot "Tenho certeza" at bounding box center [0, 0] width 0 height 0
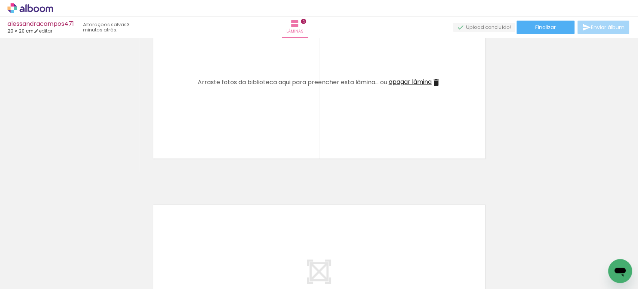
click at [390, 81] on span "apagar lâmina" at bounding box center [410, 81] width 43 height 9
click at [389, 83] on span "apagar lâmina" at bounding box center [410, 82] width 43 height 9
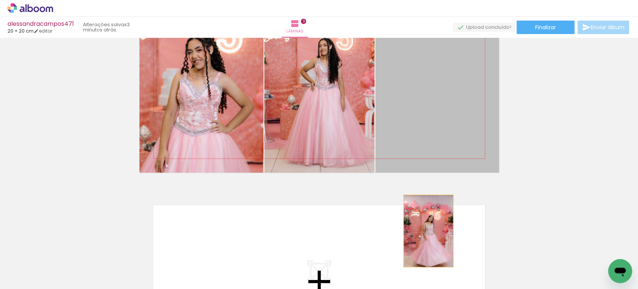
drag, startPoint x: 430, startPoint y: 95, endPoint x: 421, endPoint y: 247, distance: 152.5
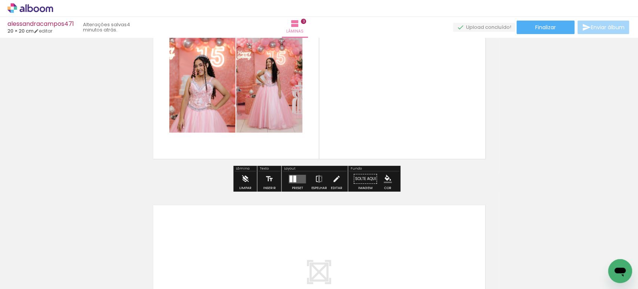
click at [242, 176] on iron-icon at bounding box center [245, 178] width 8 height 15
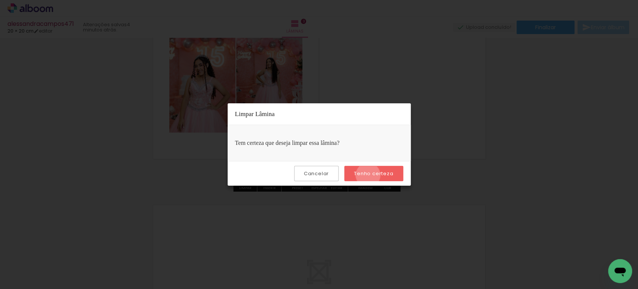
click at [0, 0] on slot "Tenho certeza" at bounding box center [0, 0] width 0 height 0
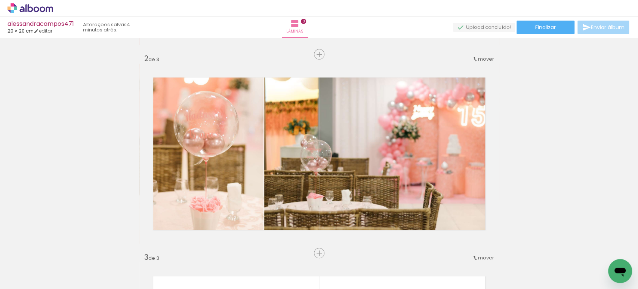
scroll to position [194, 0]
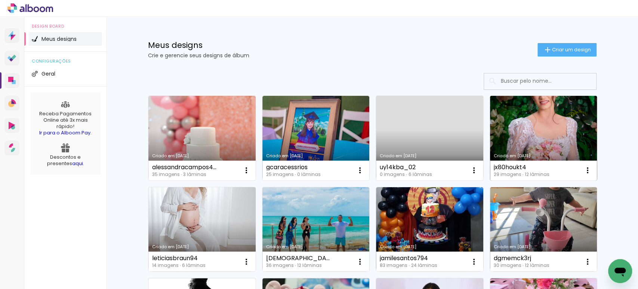
click at [520, 128] on link "Criado em [DATE]" at bounding box center [543, 138] width 107 height 85
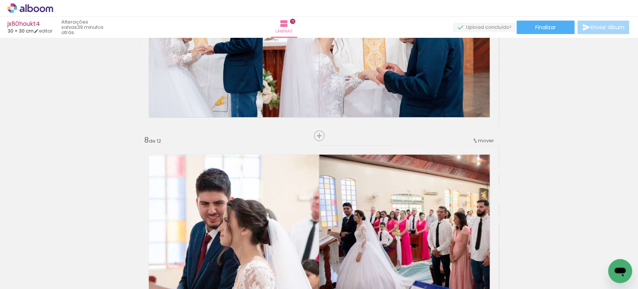
scroll to position [1305, 0]
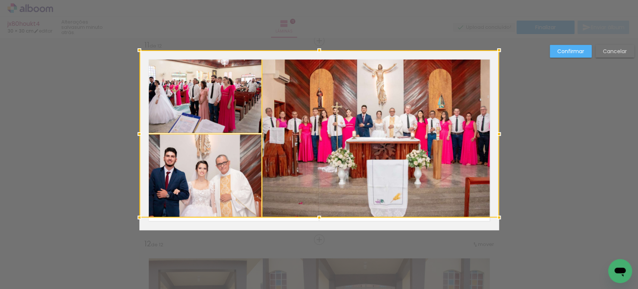
scroll to position [0, 640]
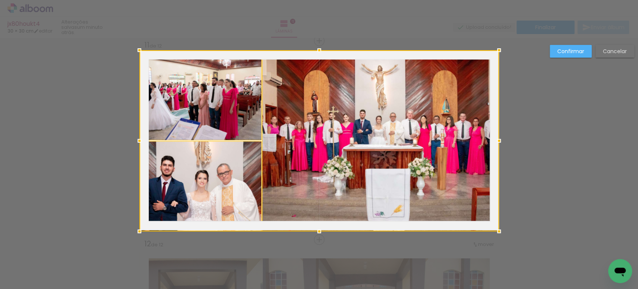
drag, startPoint x: 317, startPoint y: 216, endPoint x: 344, endPoint y: 174, distance: 49.9
click at [337, 178] on div at bounding box center [319, 140] width 360 height 181
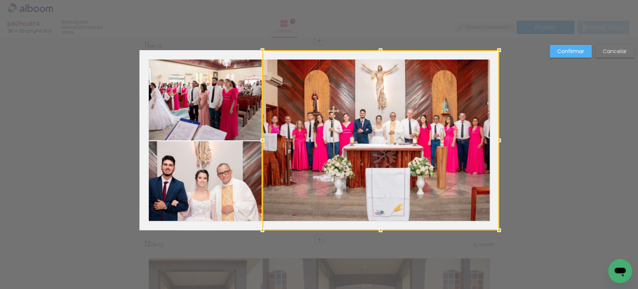
click at [568, 46] on paper-button "Confirmar" at bounding box center [571, 51] width 42 height 13
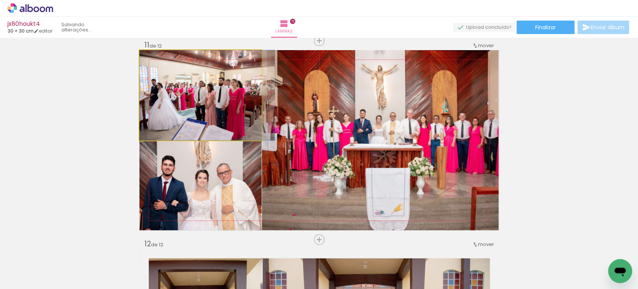
drag, startPoint x: 178, startPoint y: 87, endPoint x: 204, endPoint y: 91, distance: 26.1
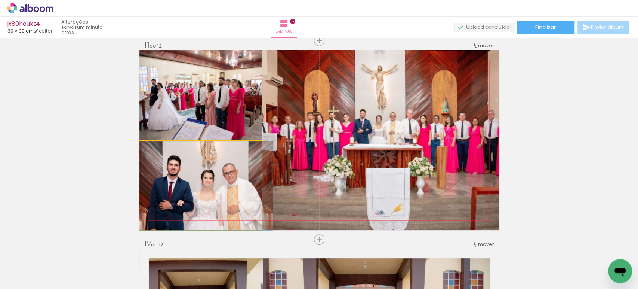
drag, startPoint x: 179, startPoint y: 193, endPoint x: 194, endPoint y: 188, distance: 15.1
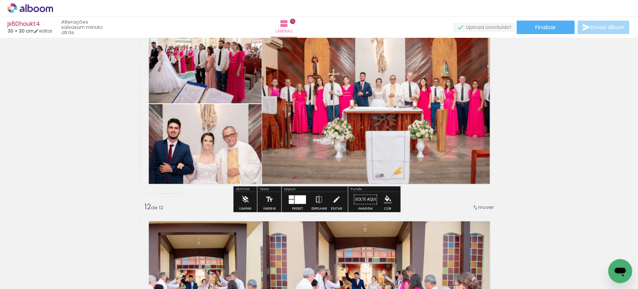
scroll to position [2032, 0]
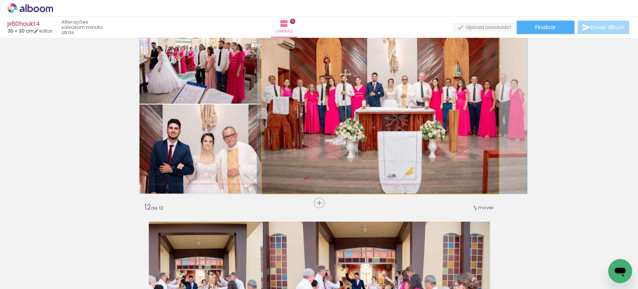
drag, startPoint x: 365, startPoint y: 131, endPoint x: 377, endPoint y: 131, distance: 12.0
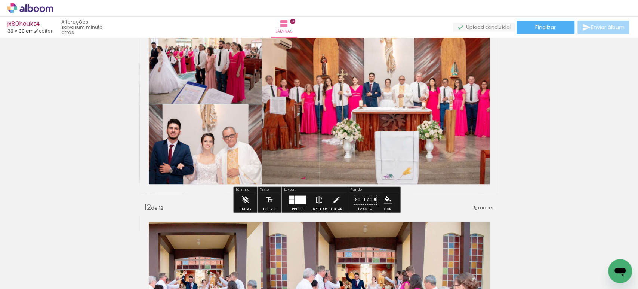
click at [212, 84] on quentale-photo at bounding box center [200, 58] width 122 height 90
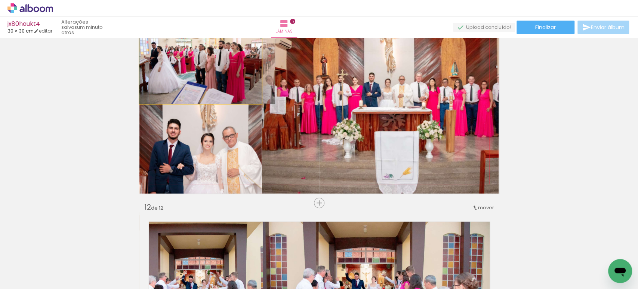
click at [212, 84] on quentale-photo at bounding box center [200, 58] width 122 height 90
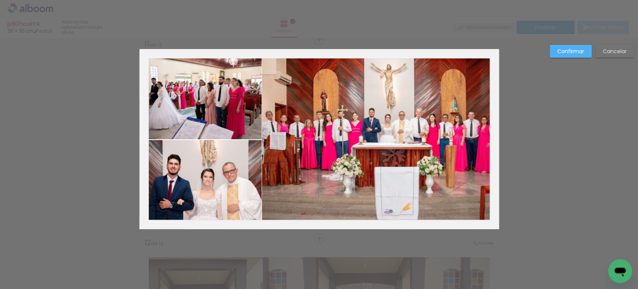
scroll to position [1995, 0]
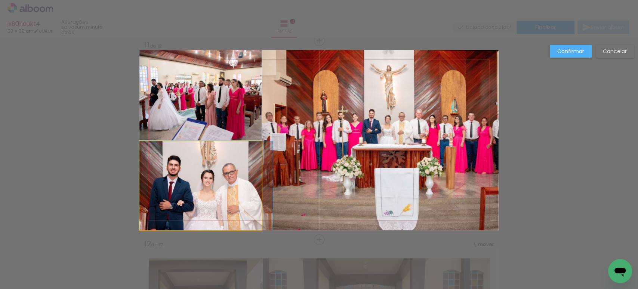
click at [203, 181] on quentale-photo at bounding box center [200, 185] width 122 height 89
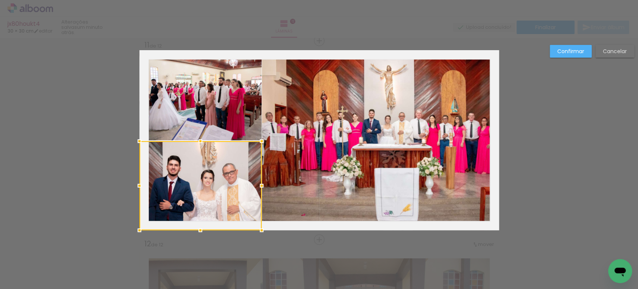
click at [218, 126] on quentale-photo at bounding box center [200, 95] width 122 height 90
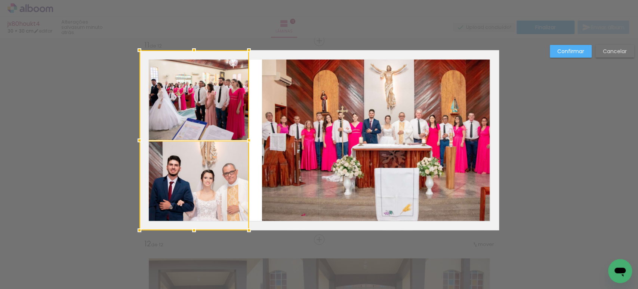
drag, startPoint x: 257, startPoint y: 139, endPoint x: 244, endPoint y: 136, distance: 13.3
click at [244, 136] on div at bounding box center [249, 140] width 15 height 15
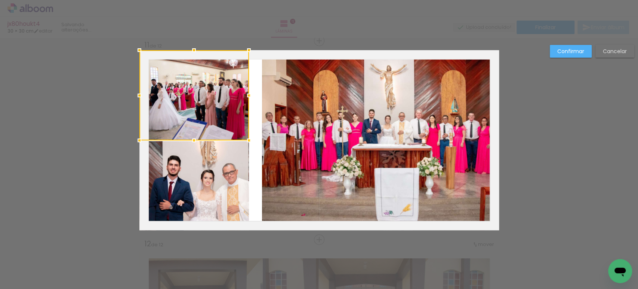
click at [262, 136] on quentale-photo at bounding box center [380, 140] width 237 height 180
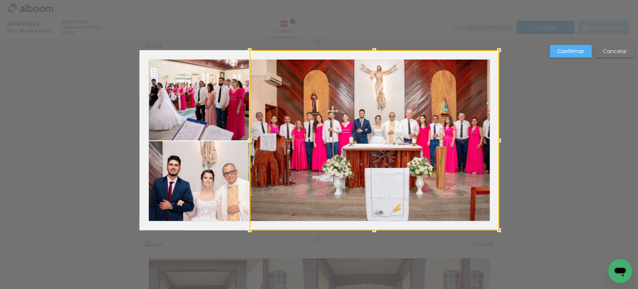
drag, startPoint x: 259, startPoint y: 140, endPoint x: 246, endPoint y: 139, distance: 12.8
click at [246, 139] on div at bounding box center [249, 140] width 15 height 15
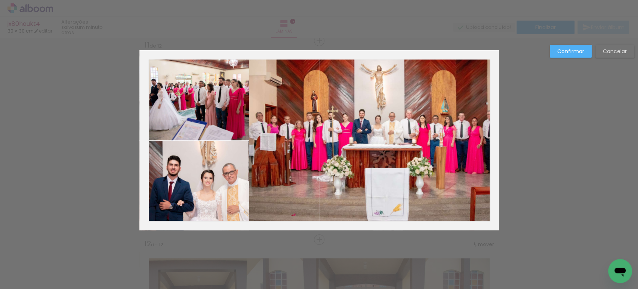
click at [0, 0] on slot "Confirmar" at bounding box center [0, 0] width 0 height 0
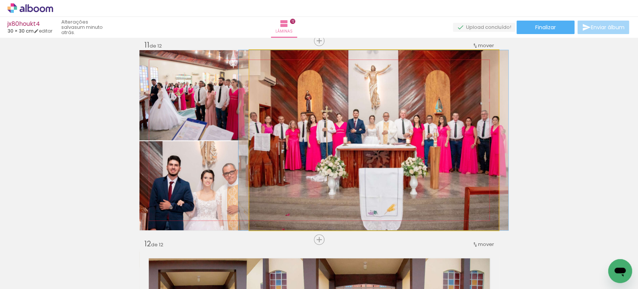
drag, startPoint x: 366, startPoint y: 134, endPoint x: 359, endPoint y: 132, distance: 6.6
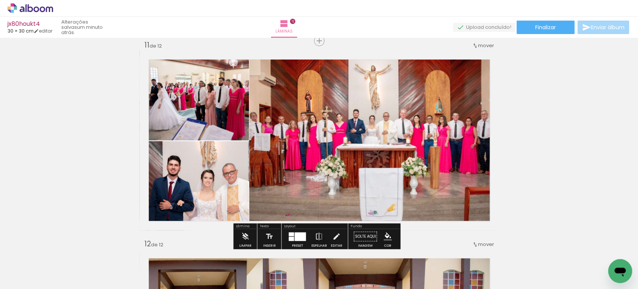
click at [359, 132] on quentale-photo at bounding box center [373, 140] width 249 height 180
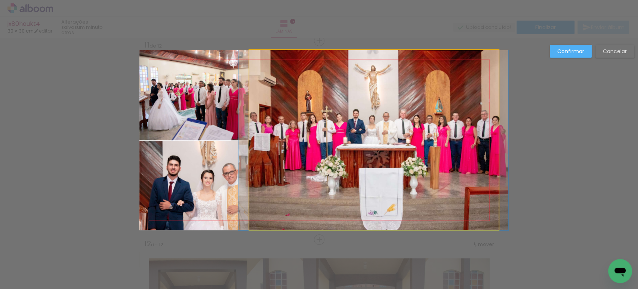
click at [359, 132] on quentale-photo at bounding box center [373, 140] width 249 height 180
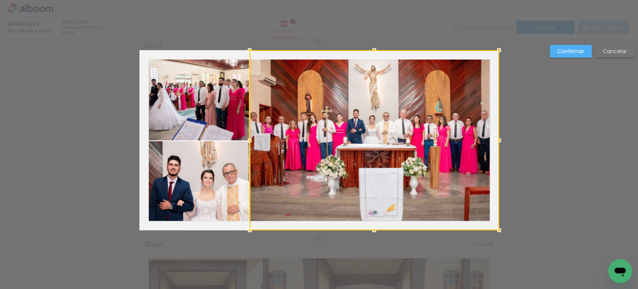
click at [212, 112] on quentale-photo at bounding box center [194, 95] width 110 height 90
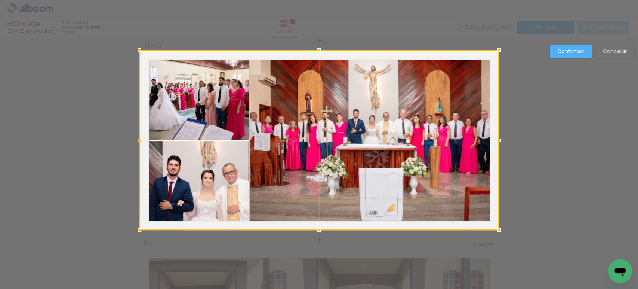
click at [205, 166] on div at bounding box center [319, 140] width 360 height 180
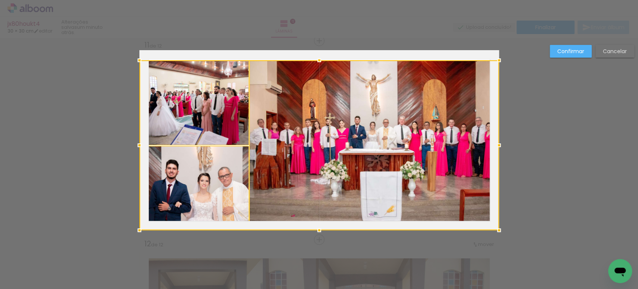
drag, startPoint x: 317, startPoint y: 50, endPoint x: 318, endPoint y: 60, distance: 10.2
click at [318, 60] on div at bounding box center [319, 60] width 15 height 15
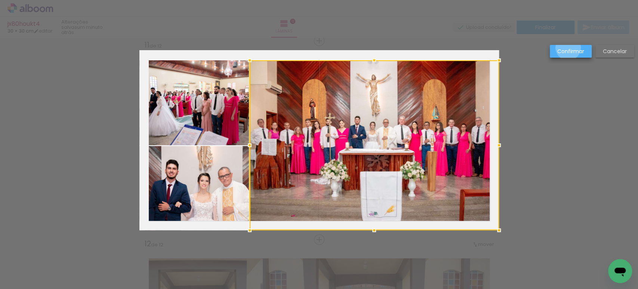
click at [0, 0] on slot "Confirmar" at bounding box center [0, 0] width 0 height 0
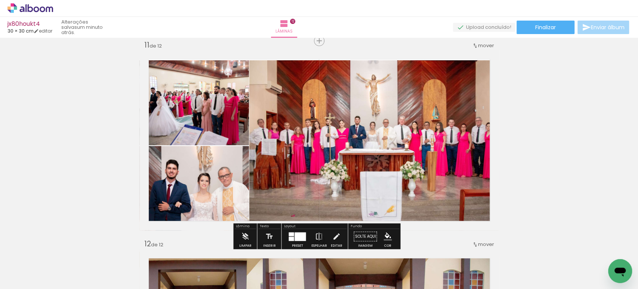
click at [223, 90] on quentale-photo at bounding box center [194, 102] width 110 height 85
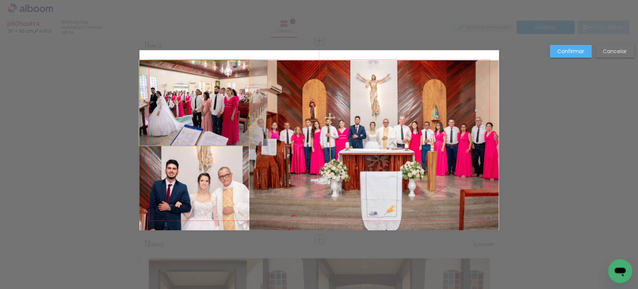
click at [223, 90] on quentale-photo at bounding box center [194, 102] width 110 height 85
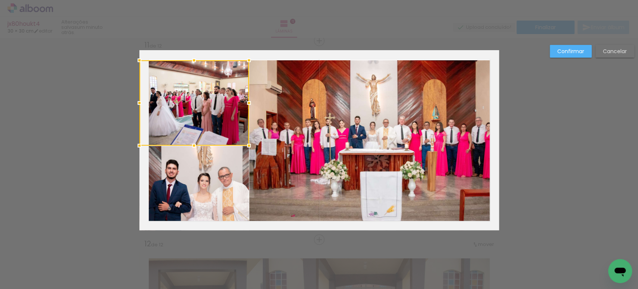
click at [211, 165] on quentale-photo at bounding box center [194, 188] width 110 height 84
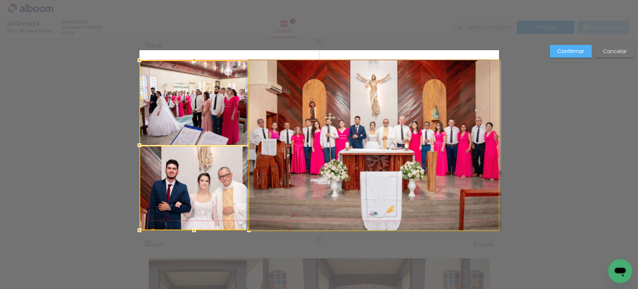
click at [297, 149] on quentale-photo at bounding box center [373, 145] width 249 height 170
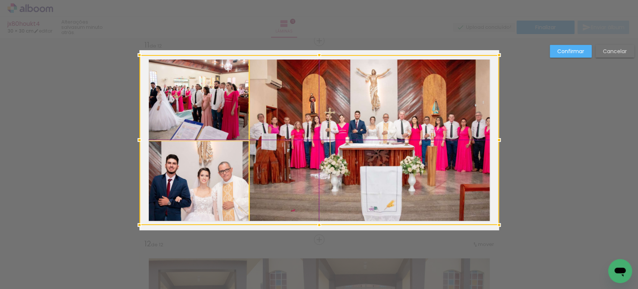
drag, startPoint x: 317, startPoint y: 171, endPoint x: 319, endPoint y: 164, distance: 7.2
click at [319, 164] on div at bounding box center [319, 140] width 360 height 170
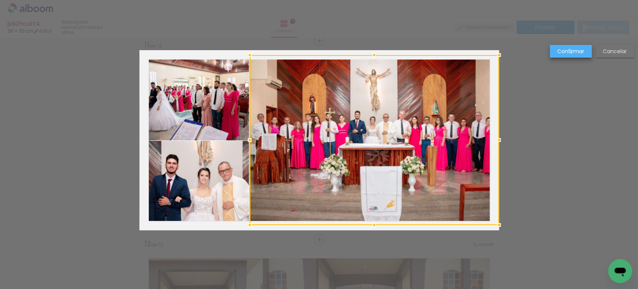
click at [0, 0] on slot "Confirmar" at bounding box center [0, 0] width 0 height 0
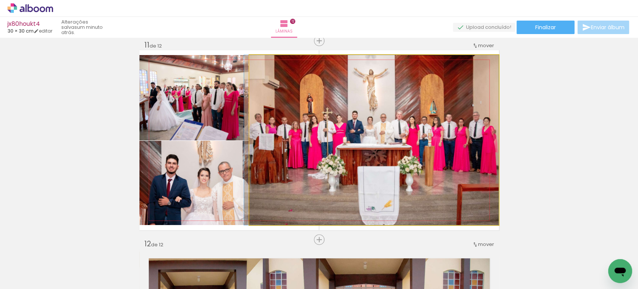
drag, startPoint x: 385, startPoint y: 130, endPoint x: 376, endPoint y: 129, distance: 8.6
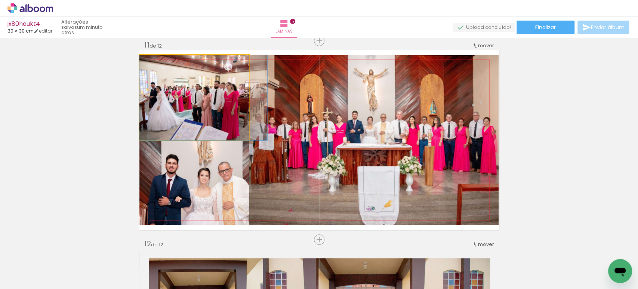
drag, startPoint x: 191, startPoint y: 95, endPoint x: 198, endPoint y: 96, distance: 6.9
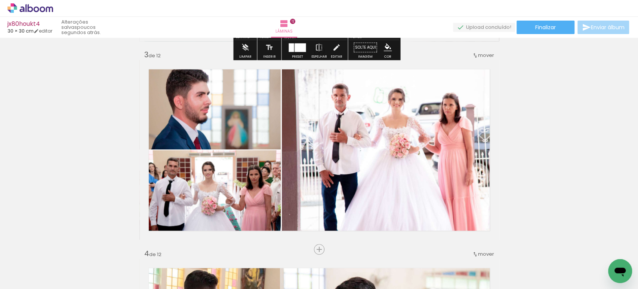
scroll to position [397, 0]
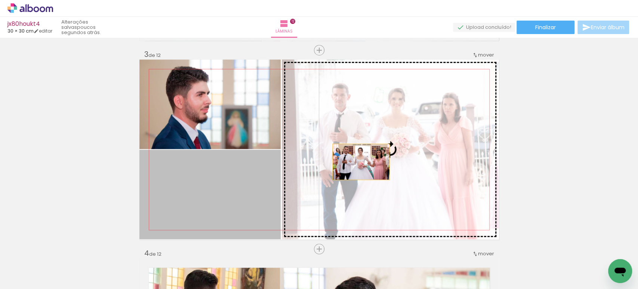
drag, startPoint x: 228, startPoint y: 203, endPoint x: 367, endPoint y: 160, distance: 145.9
click at [0, 0] on slot at bounding box center [0, 0] width 0 height 0
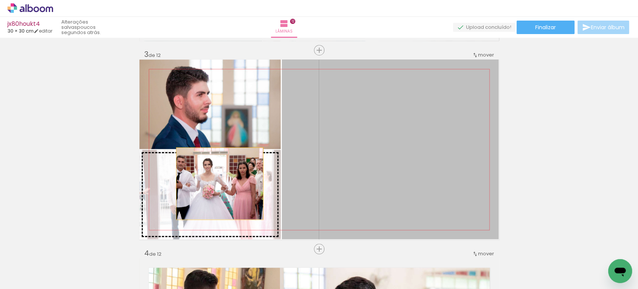
drag, startPoint x: 414, startPoint y: 148, endPoint x: 217, endPoint y: 183, distance: 200.5
click at [0, 0] on slot at bounding box center [0, 0] width 0 height 0
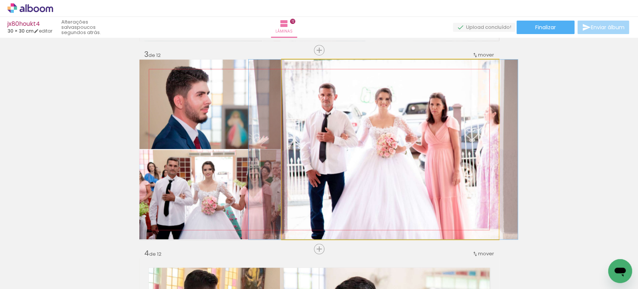
drag, startPoint x: 370, startPoint y: 165, endPoint x: 363, endPoint y: 164, distance: 7.1
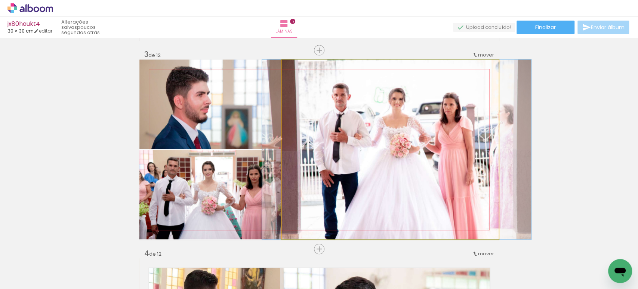
drag, startPoint x: 363, startPoint y: 164, endPoint x: 376, endPoint y: 165, distance: 13.5
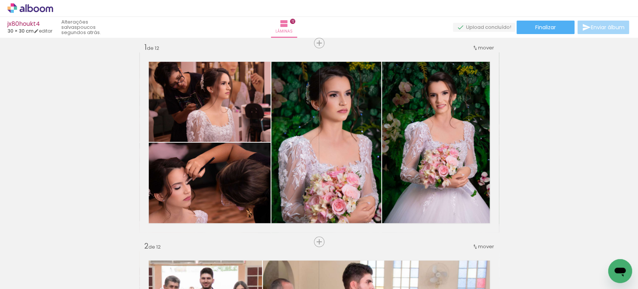
scroll to position [0, 0]
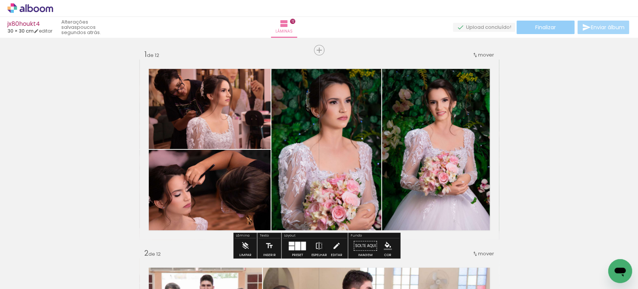
click at [539, 25] on span "Finalizar" at bounding box center [546, 27] width 21 height 5
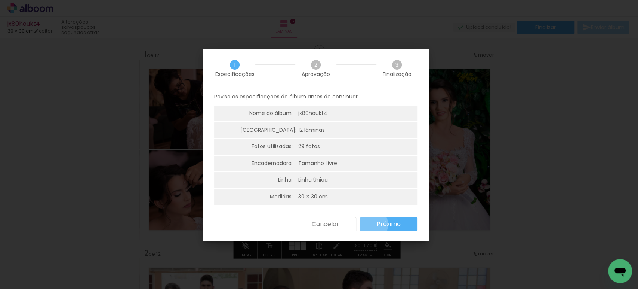
click at [373, 224] on paper-button "Próximo" at bounding box center [389, 223] width 58 height 13
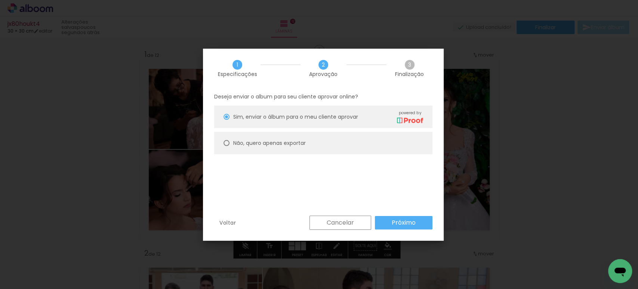
click at [255, 136] on paper-radio-button "Não, quero apenas exportar" at bounding box center [323, 143] width 218 height 22
type paper-radio-button "on"
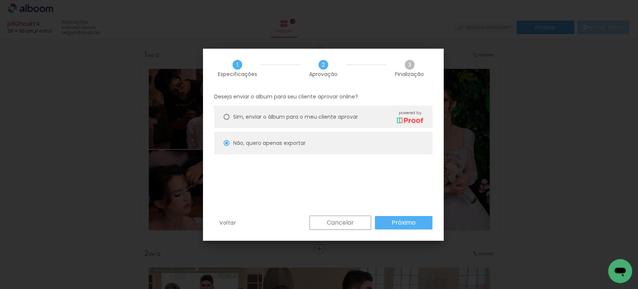
click at [384, 223] on paper-button "Próximo" at bounding box center [404, 222] width 58 height 13
type input "Alta, 300 DPI"
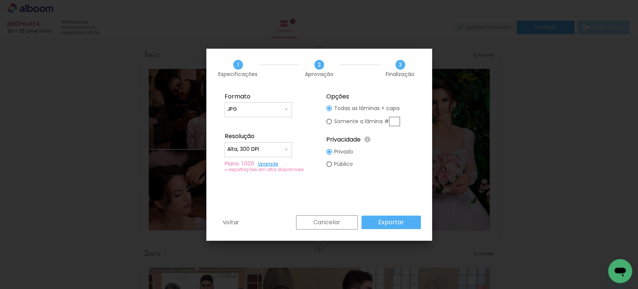
click at [256, 108] on input "JPG" at bounding box center [255, 108] width 56 height 7
click at [245, 122] on paper-item "PDF" at bounding box center [258, 123] width 67 height 15
type input "PDF"
click at [237, 146] on input "Alta, 300 DPI" at bounding box center [255, 148] width 56 height 7
click at [0, 0] on slot "Baixa" at bounding box center [0, 0] width 0 height 0
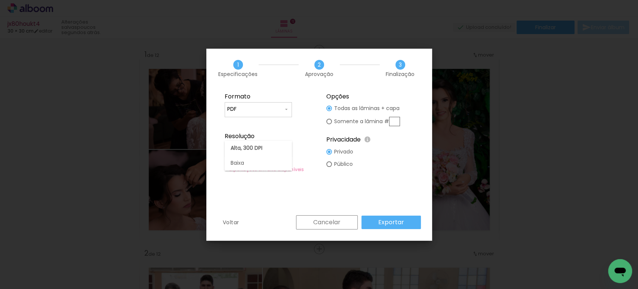
type input "Baixa"
click at [377, 223] on paper-button "Exportar" at bounding box center [391, 221] width 59 height 13
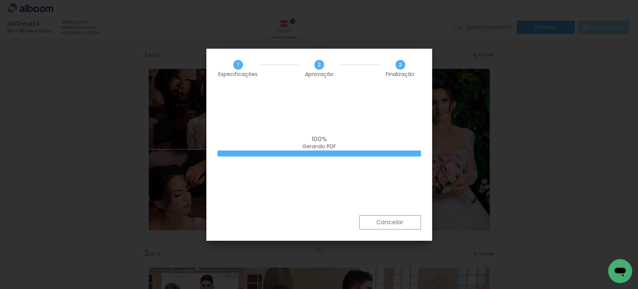
scroll to position [0, 640]
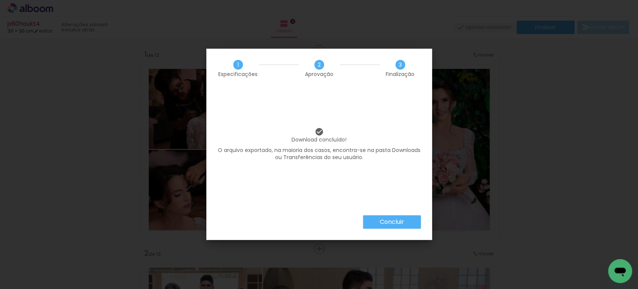
scroll to position [0, 640]
click at [0, 0] on slot "Concluir" at bounding box center [0, 0] width 0 height 0
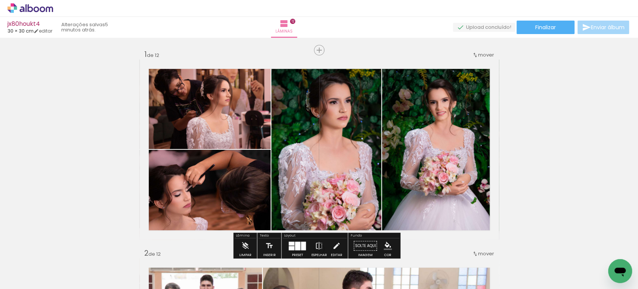
click at [33, 9] on icon at bounding box center [30, 8] width 46 height 10
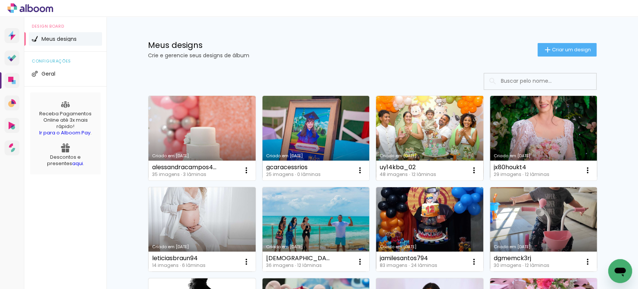
click at [403, 131] on link "Criado em [DATE]" at bounding box center [429, 138] width 107 height 85
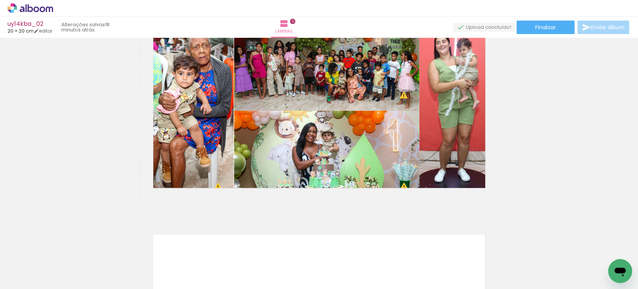
scroll to position [2222, 0]
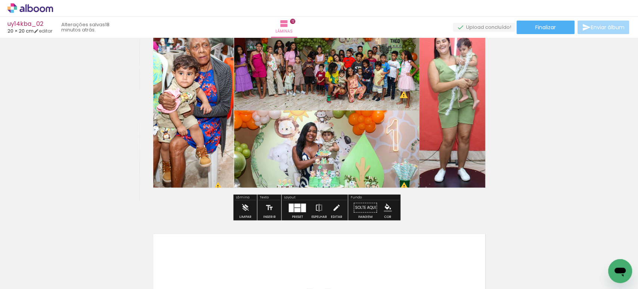
click at [336, 78] on quentale-photo at bounding box center [326, 65] width 185 height 89
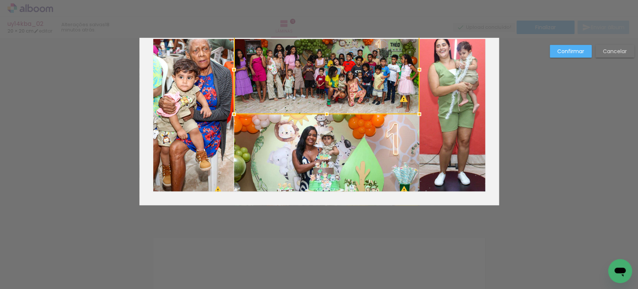
click at [336, 78] on div at bounding box center [326, 69] width 185 height 89
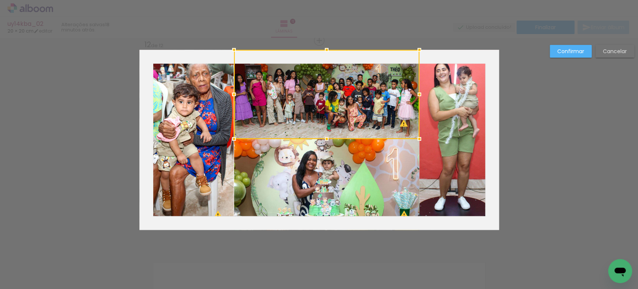
scroll to position [2194, 0]
click at [324, 139] on div at bounding box center [326, 137] width 15 height 15
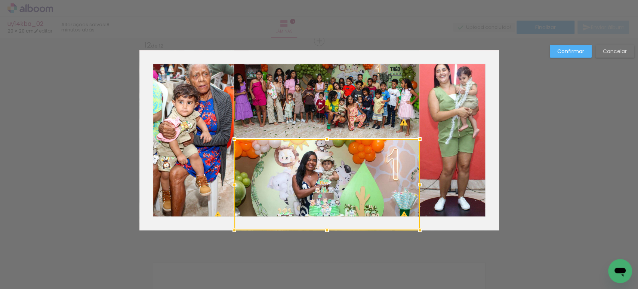
click at [197, 110] on quentale-photo at bounding box center [186, 140] width 95 height 180
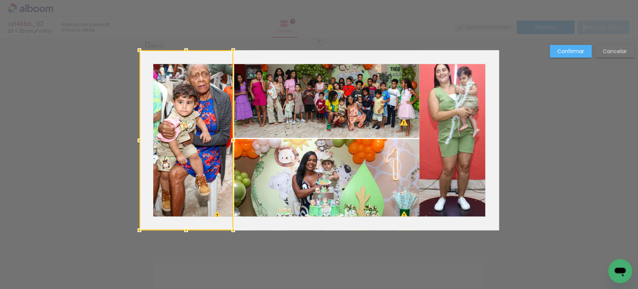
click at [229, 139] on div at bounding box center [233, 140] width 15 height 15
click at [449, 134] on quentale-photo at bounding box center [459, 140] width 79 height 180
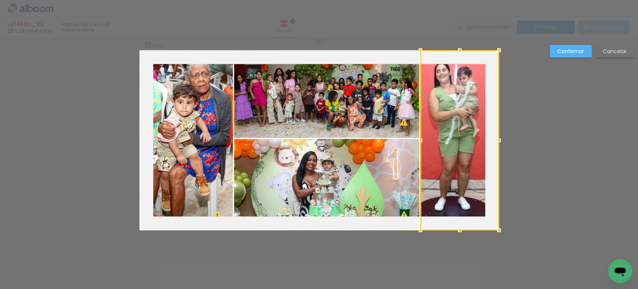
click at [415, 140] on div at bounding box center [420, 140] width 15 height 15
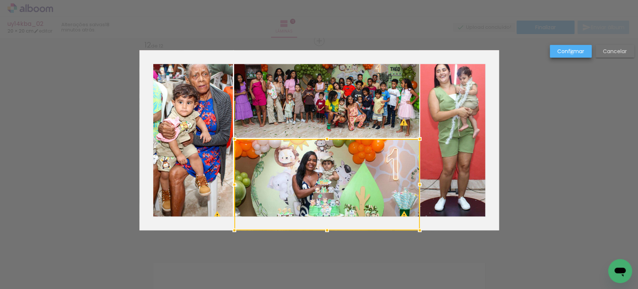
click at [0, 0] on slot "Confirmar" at bounding box center [0, 0] width 0 height 0
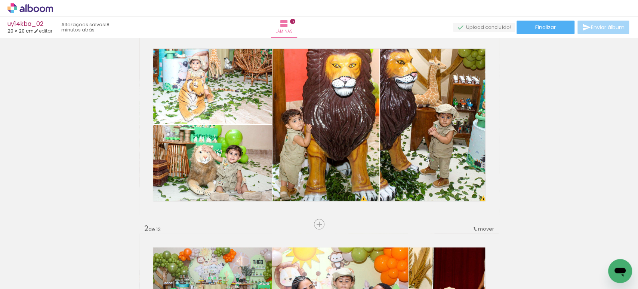
scroll to position [0, 0]
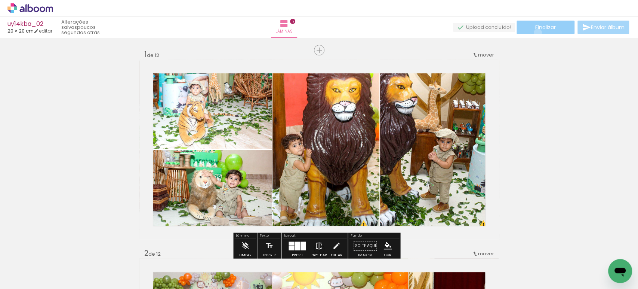
click at [535, 33] on paper-button "Finalizar" at bounding box center [546, 27] width 58 height 13
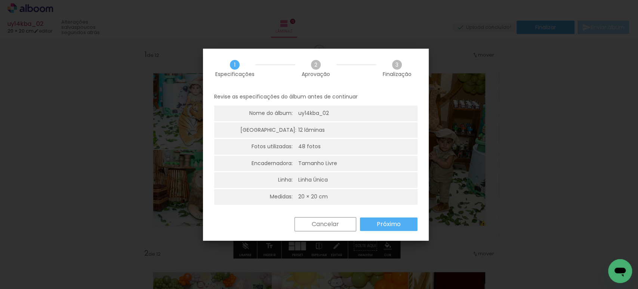
click at [0, 0] on slot "Próximo" at bounding box center [0, 0] width 0 height 0
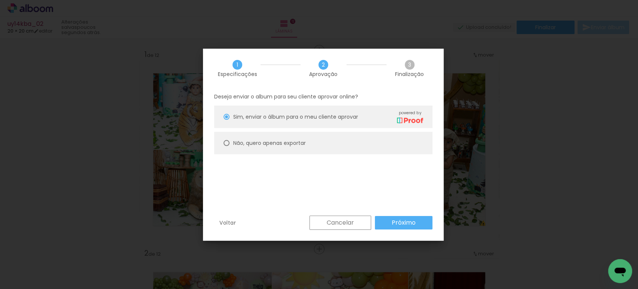
click at [0, 0] on slot "Não, quero apenas exportar" at bounding box center [0, 0] width 0 height 0
type paper-radio-button "on"
click at [0, 0] on slot "Próximo" at bounding box center [0, 0] width 0 height 0
type input "Alta, 300 DPI"
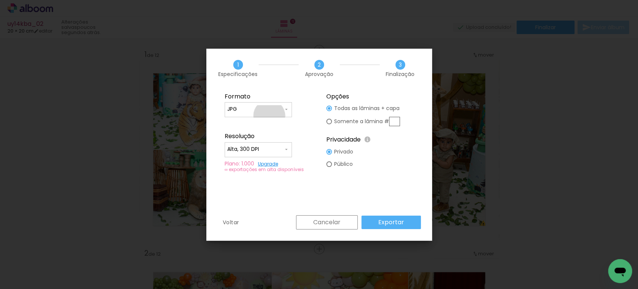
click at [0, 0] on paper-input-container "JPG" at bounding box center [0, 0] width 0 height 0
click at [0, 0] on slot "PDF" at bounding box center [0, 0] width 0 height 0
type input "PDF"
click at [0, 0] on input "Alta, 300 DPI" at bounding box center [0, 0] width 0 height 0
drag, startPoint x: 242, startPoint y: 162, endPoint x: 255, endPoint y: 166, distance: 13.8
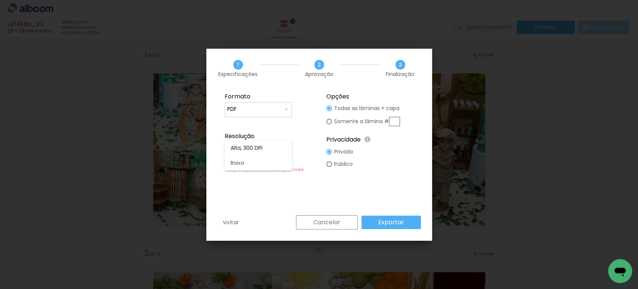
click at [41, 273] on slot "Baixa" at bounding box center [23, 279] width 36 height 12
type input "Baixa"
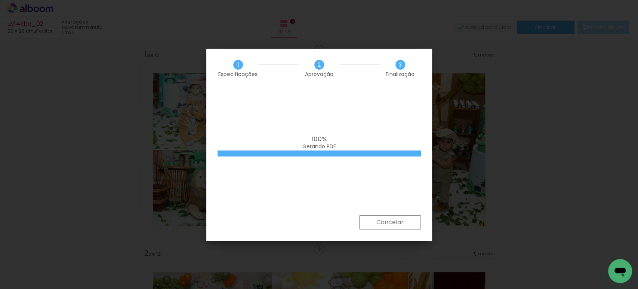
scroll to position [0, 1436]
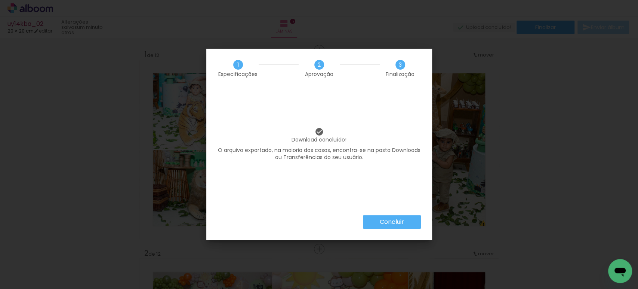
scroll to position [0, 1436]
click at [372, 220] on paper-button "Concluir" at bounding box center [392, 221] width 58 height 13
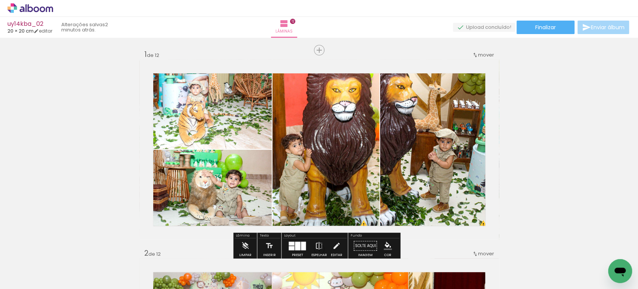
click at [40, 7] on icon at bounding box center [30, 8] width 46 height 10
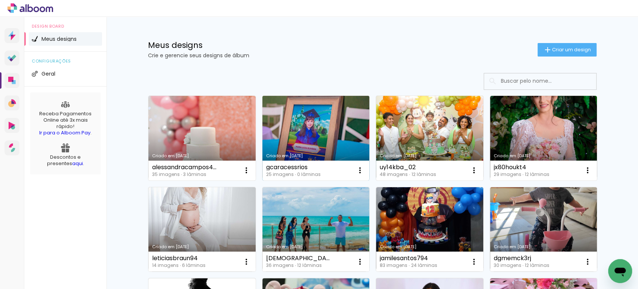
click at [310, 128] on link "Criado em [DATE]" at bounding box center [316, 138] width 107 height 85
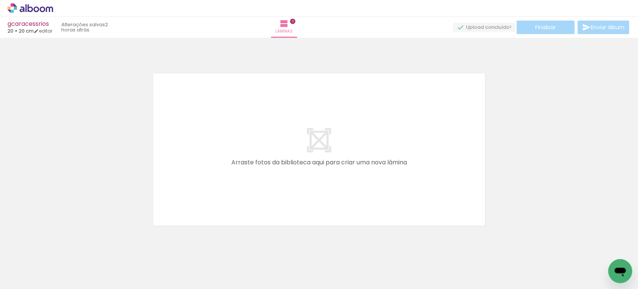
scroll to position [0, 472]
click at [365, 264] on div at bounding box center [356, 263] width 19 height 37
click at [194, 260] on div at bounding box center [191, 263] width 18 height 37
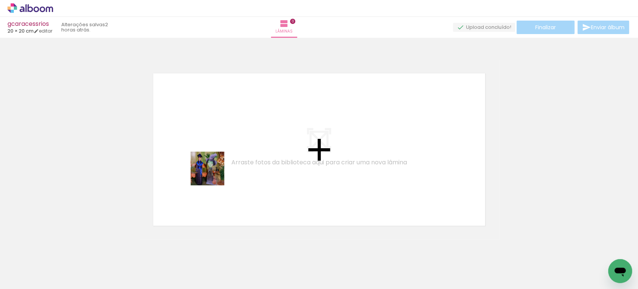
drag, startPoint x: 110, startPoint y: 267, endPoint x: 247, endPoint y: 163, distance: 172.2
click at [235, 148] on quentale-workspace at bounding box center [319, 144] width 638 height 289
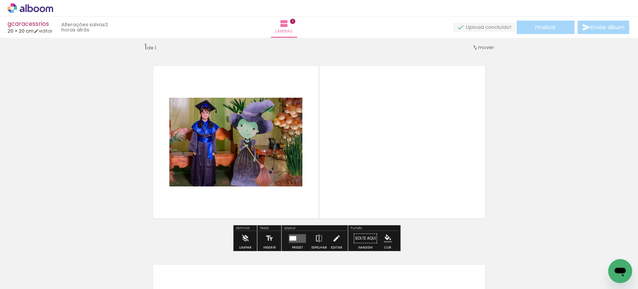
scroll to position [9, 0]
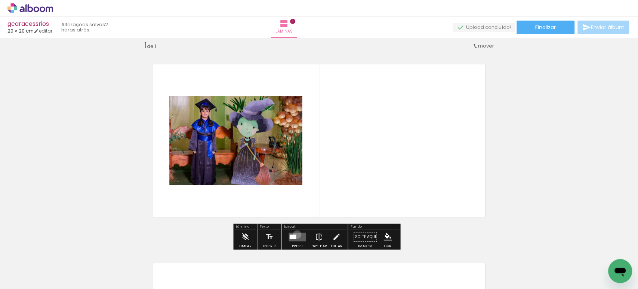
click at [295, 234] on quentale-layouter at bounding box center [297, 236] width 17 height 9
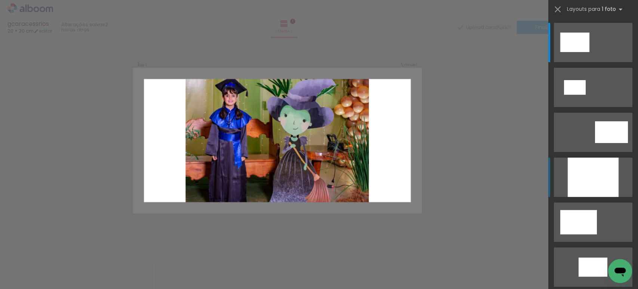
click at [583, 170] on div at bounding box center [593, 176] width 51 height 39
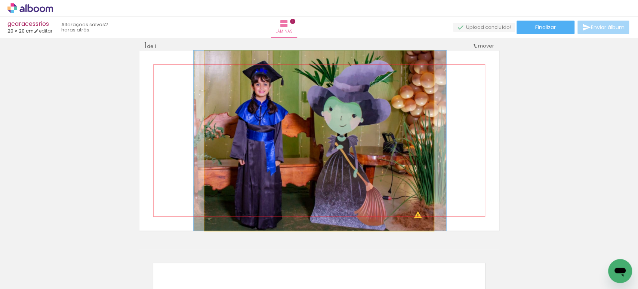
drag, startPoint x: 309, startPoint y: 136, endPoint x: 310, endPoint y: 126, distance: 10.2
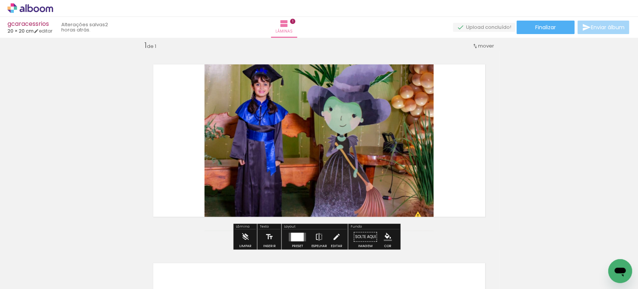
click at [310, 126] on quentale-photo at bounding box center [319, 140] width 229 height 180
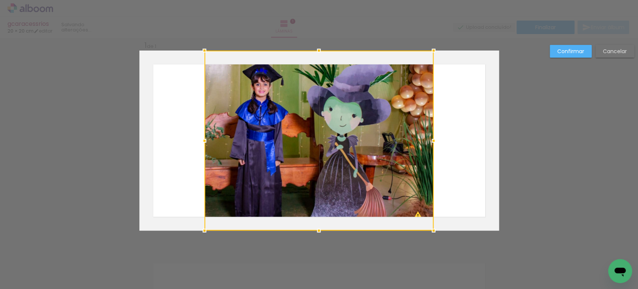
click at [310, 126] on div at bounding box center [319, 140] width 229 height 180
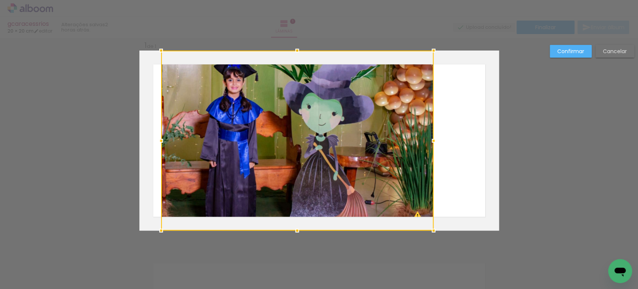
drag, startPoint x: 201, startPoint y: 140, endPoint x: 158, endPoint y: 139, distance: 43.0
click at [158, 139] on div at bounding box center [161, 140] width 15 height 15
click at [0, 0] on slot "Confirmar" at bounding box center [0, 0] width 0 height 0
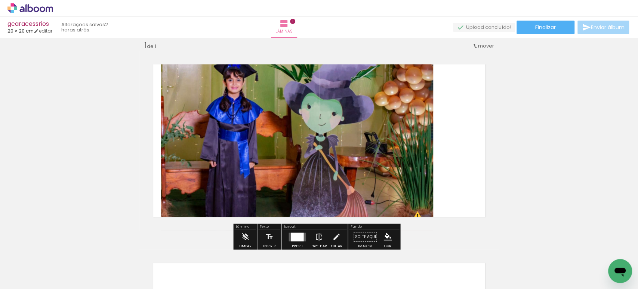
click at [323, 108] on quentale-photo at bounding box center [297, 140] width 273 height 180
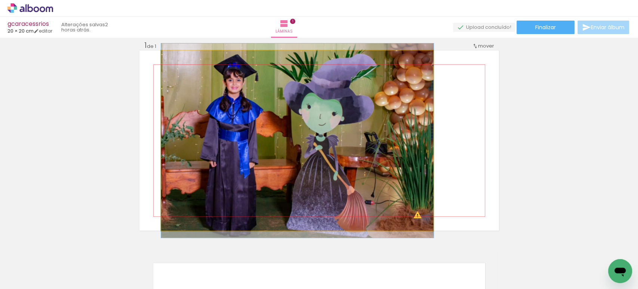
click at [323, 108] on quentale-photo at bounding box center [297, 140] width 273 height 180
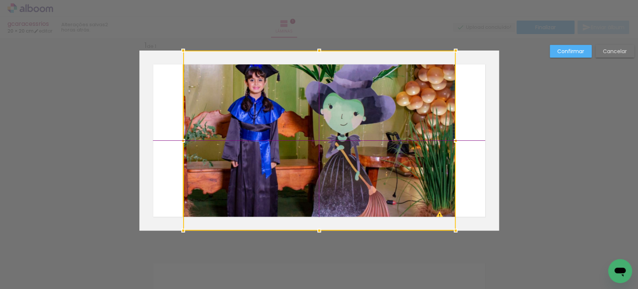
drag, startPoint x: 314, startPoint y: 113, endPoint x: 340, endPoint y: 115, distance: 25.9
click at [340, 115] on div at bounding box center [319, 140] width 273 height 180
click at [0, 0] on slot "Confirmar" at bounding box center [0, 0] width 0 height 0
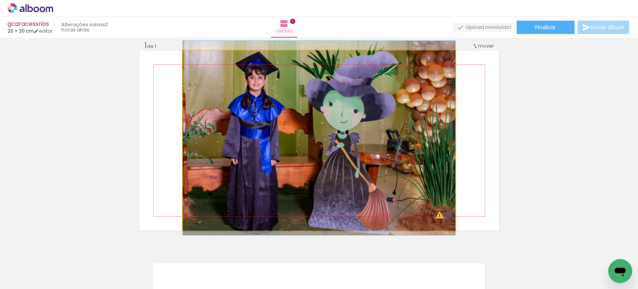
drag, startPoint x: 263, startPoint y: 122, endPoint x: 278, endPoint y: 119, distance: 15.9
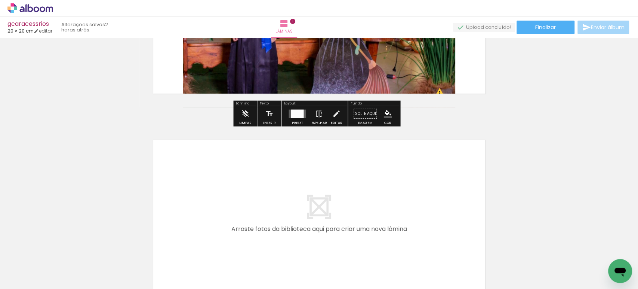
scroll to position [132, 0]
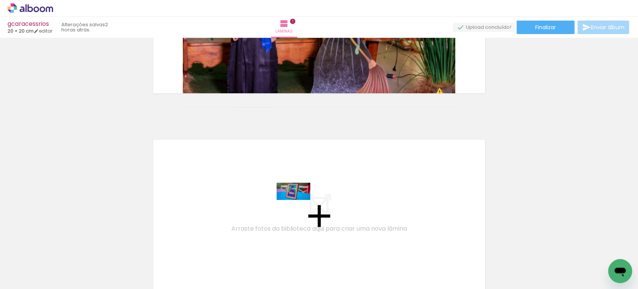
drag, startPoint x: 74, startPoint y: 261, endPoint x: 303, endPoint y: 204, distance: 235.2
click at [303, 204] on quentale-workspace at bounding box center [319, 144] width 638 height 289
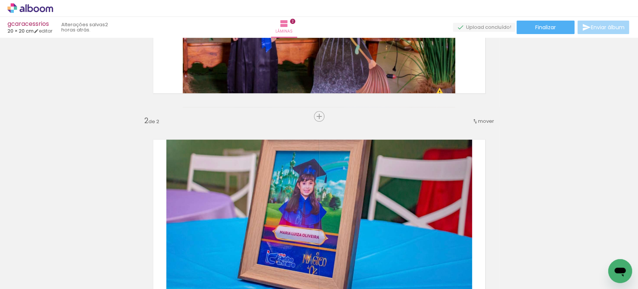
scroll to position [208, 0]
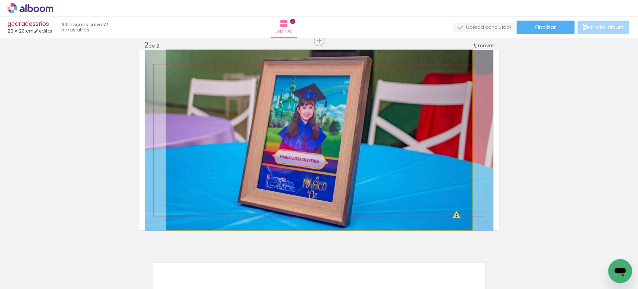
click at [314, 172] on quentale-photo at bounding box center [319, 140] width 306 height 180
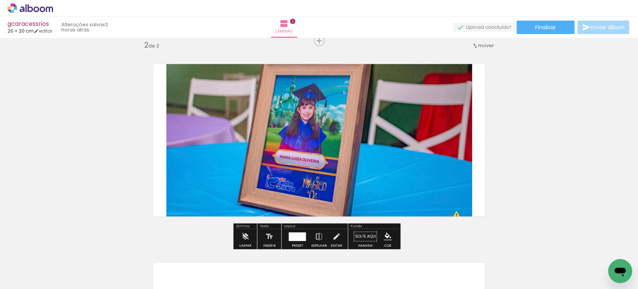
click at [296, 234] on div at bounding box center [297, 236] width 17 height 9
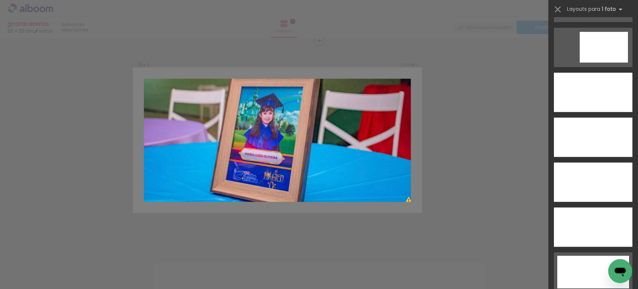
scroll to position [2118, 0]
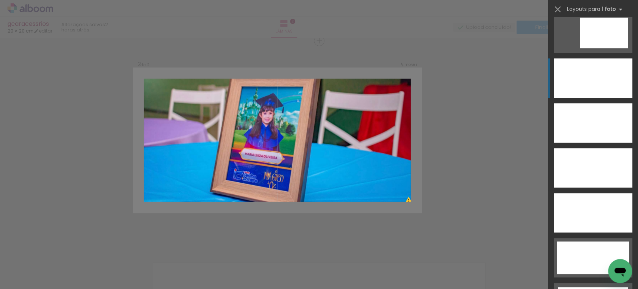
click at [595, 80] on div at bounding box center [593, 77] width 79 height 39
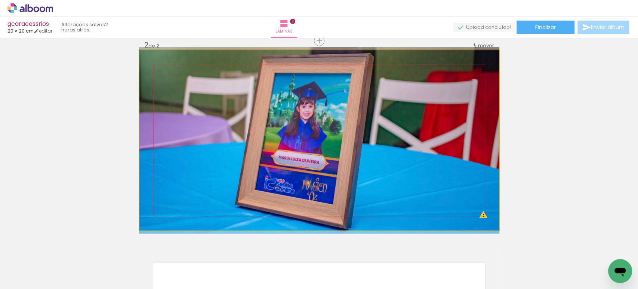
click at [368, 150] on quentale-photo at bounding box center [319, 140] width 360 height 180
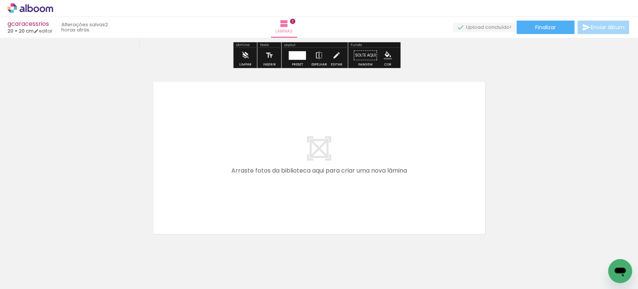
scroll to position [389, 0]
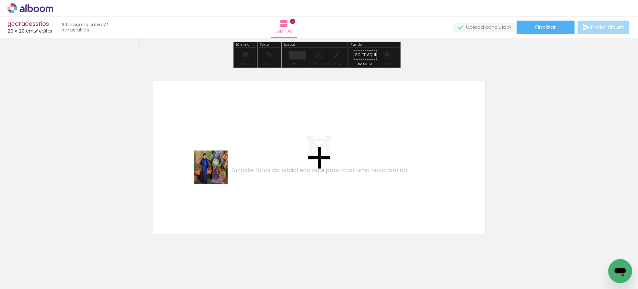
drag, startPoint x: 144, startPoint y: 263, endPoint x: 218, endPoint y: 171, distance: 118.9
click at [218, 171] on quentale-workspace at bounding box center [319, 144] width 638 height 289
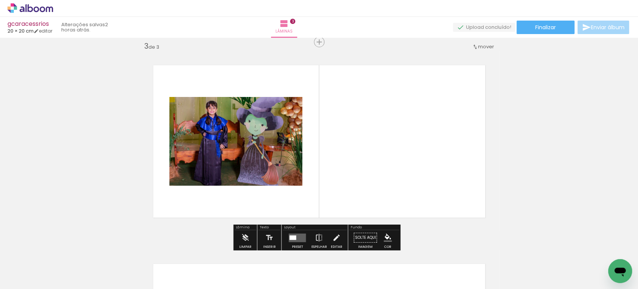
scroll to position [406, 0]
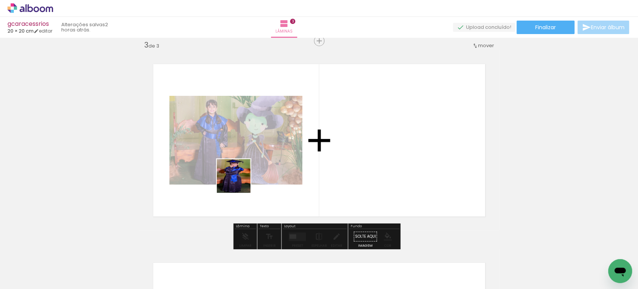
drag, startPoint x: 191, startPoint y: 251, endPoint x: 249, endPoint y: 160, distance: 107.3
click at [249, 161] on quentale-workspace at bounding box center [319, 144] width 638 height 289
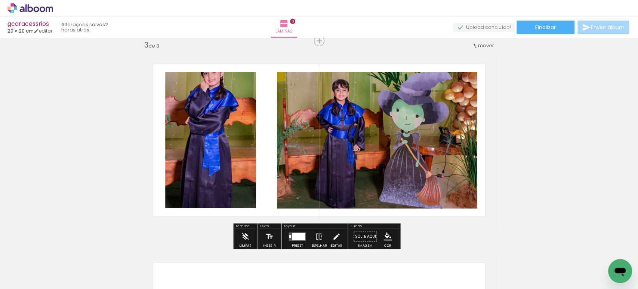
click at [298, 233] on div at bounding box center [298, 235] width 13 height 7
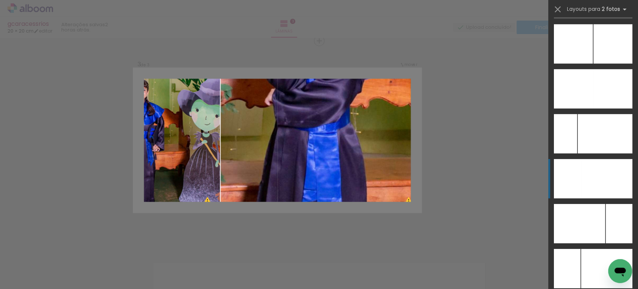
scroll to position [3364, 0]
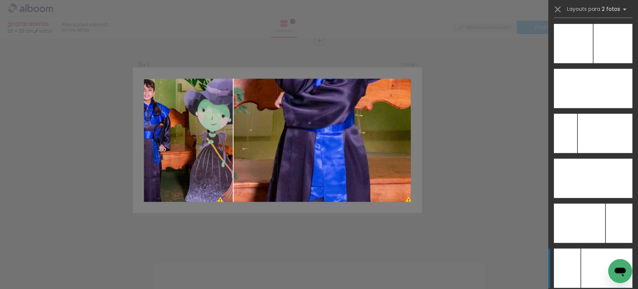
click at [574, 263] on div at bounding box center [567, 267] width 27 height 39
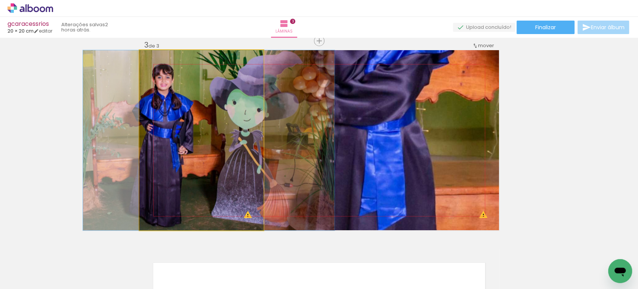
drag, startPoint x: 179, startPoint y: 114, endPoint x: 414, endPoint y: 99, distance: 234.5
click at [0, 0] on slot at bounding box center [0, 0] width 0 height 0
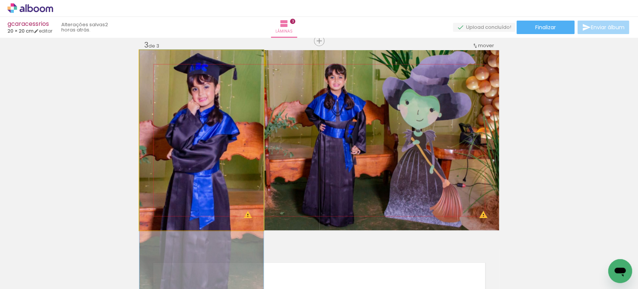
drag, startPoint x: 207, startPoint y: 112, endPoint x: 207, endPoint y: 161, distance: 49.4
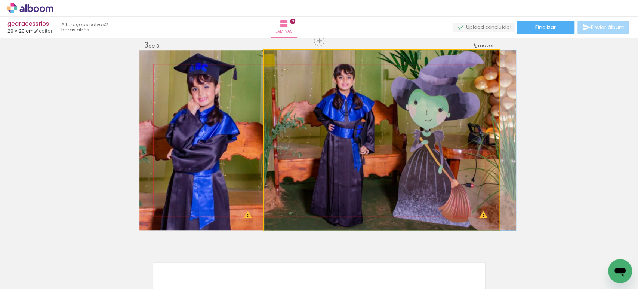
drag, startPoint x: 360, startPoint y: 145, endPoint x: 374, endPoint y: 148, distance: 14.4
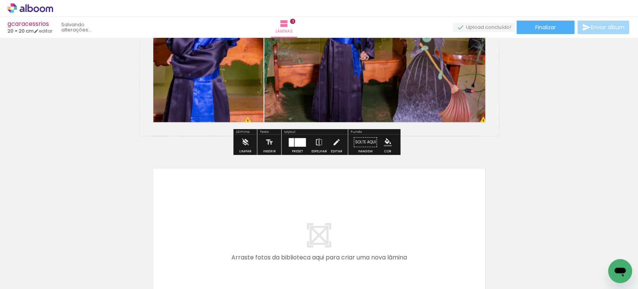
scroll to position [558, 0]
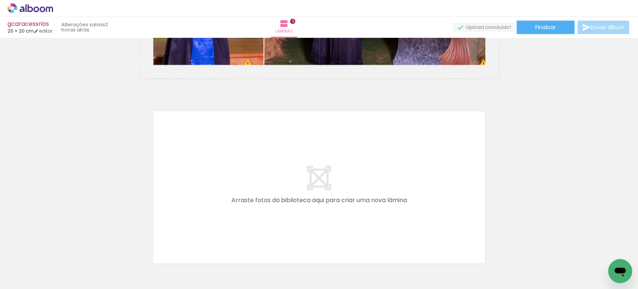
click at [233, 265] on div at bounding box center [232, 263] width 37 height 23
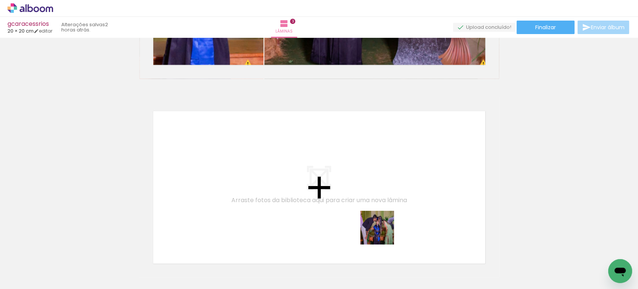
drag, startPoint x: 406, startPoint y: 264, endPoint x: 335, endPoint y: 173, distance: 116.4
click at [335, 173] on quentale-workspace at bounding box center [319, 144] width 638 height 289
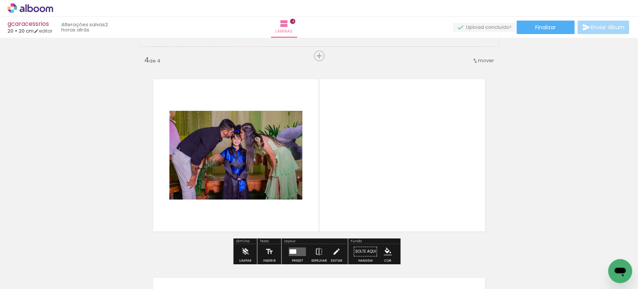
scroll to position [605, 0]
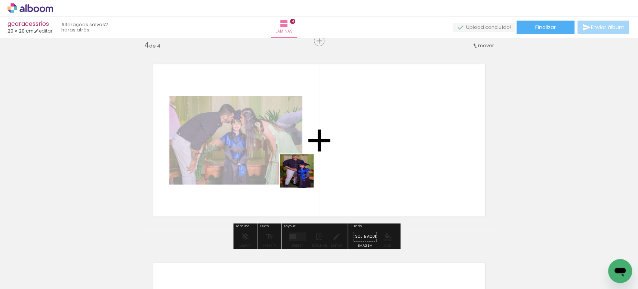
drag, startPoint x: 315, startPoint y: 273, endPoint x: 302, endPoint y: 173, distance: 100.7
click at [302, 173] on quentale-workspace at bounding box center [319, 144] width 638 height 289
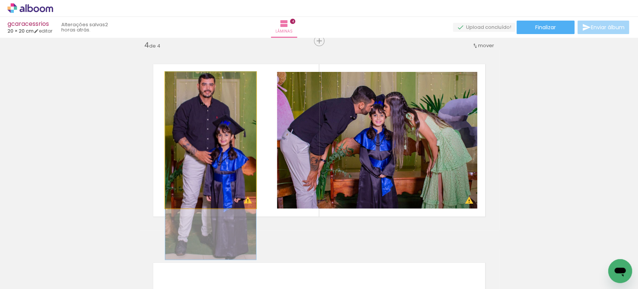
drag, startPoint x: 237, startPoint y: 147, endPoint x: 243, endPoint y: 185, distance: 39.0
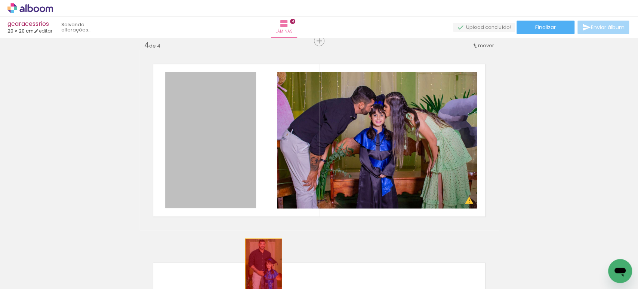
drag, startPoint x: 230, startPoint y: 152, endPoint x: 299, endPoint y: 276, distance: 142.3
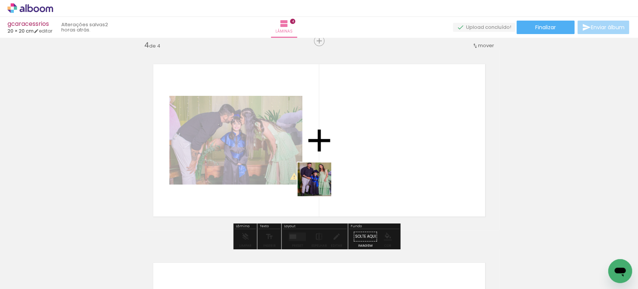
drag, startPoint x: 335, startPoint y: 217, endPoint x: 314, endPoint y: 173, distance: 49.2
click at [314, 173] on quentale-workspace at bounding box center [319, 144] width 638 height 289
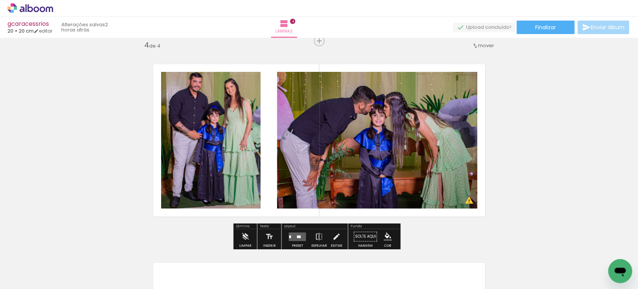
click at [297, 235] on div at bounding box center [299, 236] width 4 height 3
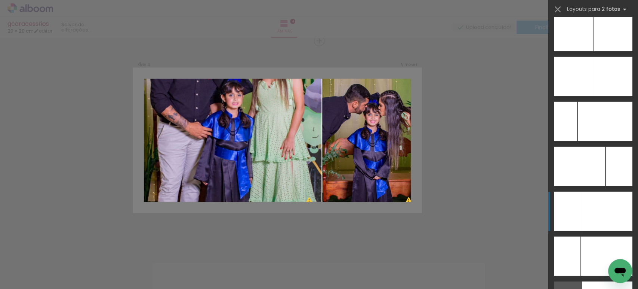
scroll to position [3377, 0]
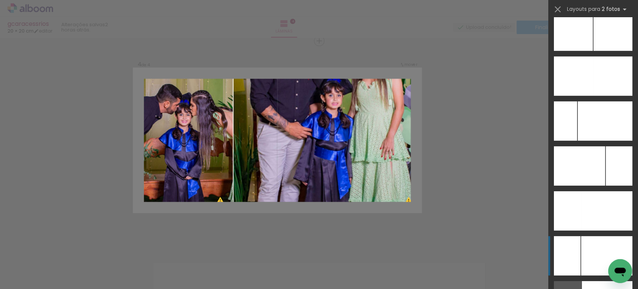
click at [582, 252] on div at bounding box center [607, 255] width 51 height 39
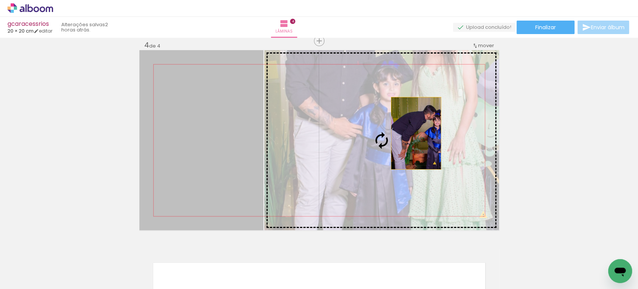
drag, startPoint x: 207, startPoint y: 134, endPoint x: 415, endPoint y: 133, distance: 207.9
click at [0, 0] on slot at bounding box center [0, 0] width 0 height 0
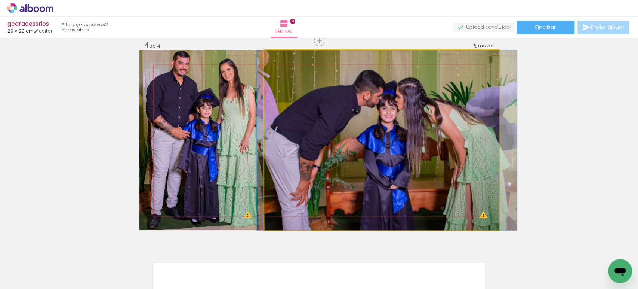
drag, startPoint x: 401, startPoint y: 126, endPoint x: 406, endPoint y: 130, distance: 6.4
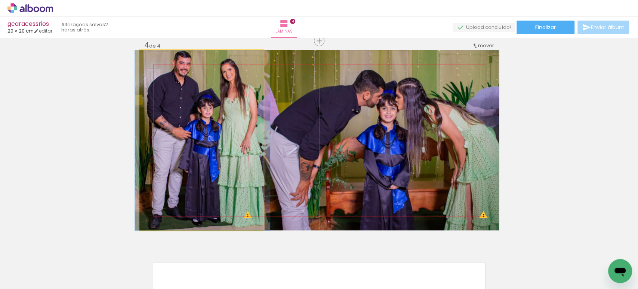
drag, startPoint x: 212, startPoint y: 117, endPoint x: 213, endPoint y: 125, distance: 7.6
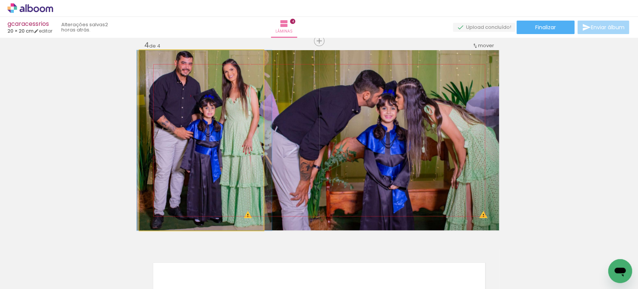
drag, startPoint x: 223, startPoint y: 102, endPoint x: 224, endPoint y: 125, distance: 22.5
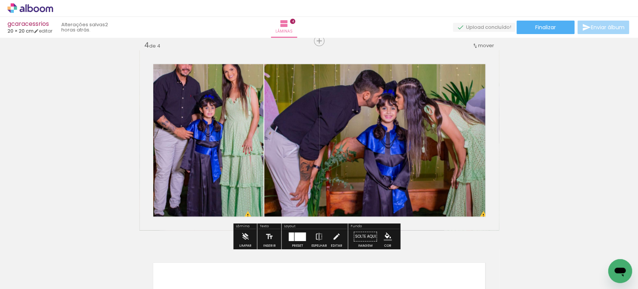
click at [295, 126] on quentale-photo at bounding box center [381, 140] width 235 height 180
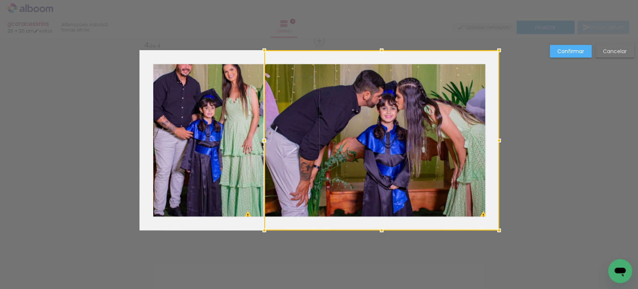
click at [0, 0] on slot "Confirmar" at bounding box center [0, 0] width 0 height 0
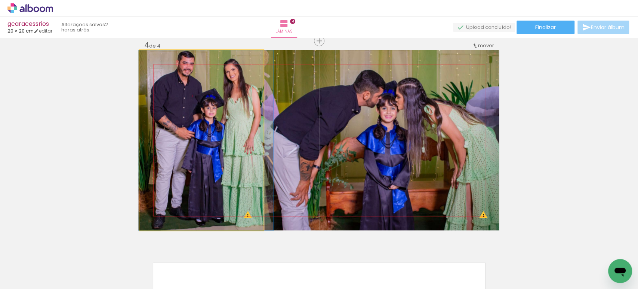
drag, startPoint x: 190, startPoint y: 103, endPoint x: 192, endPoint y: 121, distance: 17.6
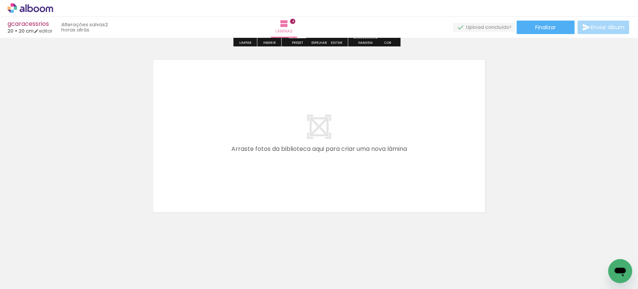
scroll to position [808, 0]
drag, startPoint x: 265, startPoint y: 268, endPoint x: 239, endPoint y: 161, distance: 110.1
click at [239, 161] on quentale-workspace at bounding box center [319, 144] width 638 height 289
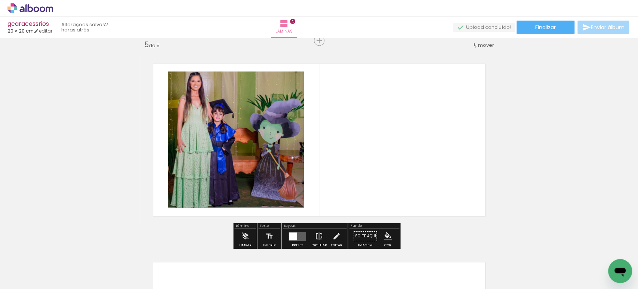
scroll to position [804, 0]
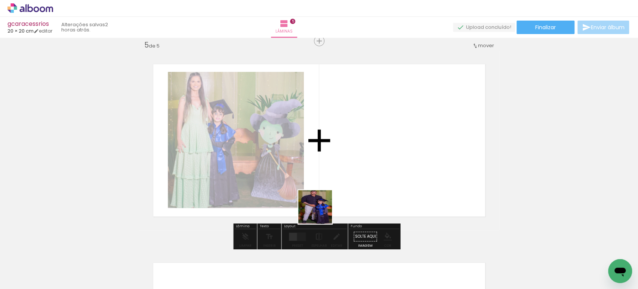
drag, startPoint x: 326, startPoint y: 263, endPoint x: 331, endPoint y: 150, distance: 112.7
click at [326, 153] on quentale-workspace at bounding box center [319, 144] width 638 height 289
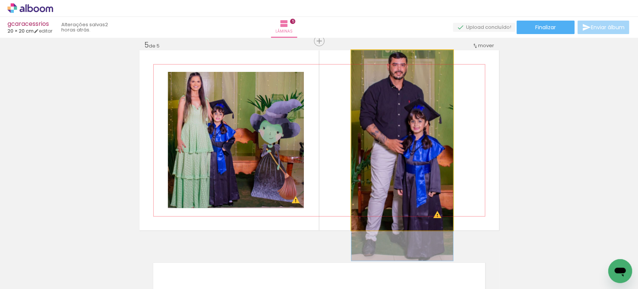
drag, startPoint x: 400, startPoint y: 133, endPoint x: 401, endPoint y: 156, distance: 22.4
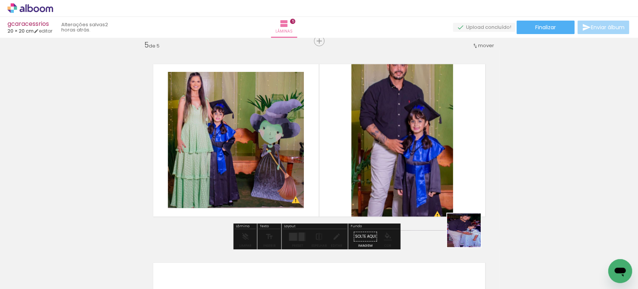
drag, startPoint x: 484, startPoint y: 269, endPoint x: 400, endPoint y: 134, distance: 158.6
click at [407, 144] on quentale-workspace at bounding box center [319, 144] width 638 height 289
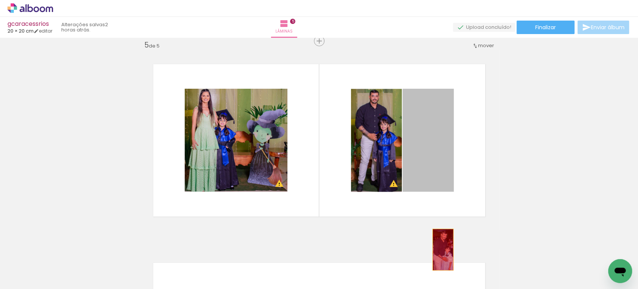
drag, startPoint x: 439, startPoint y: 161, endPoint x: 438, endPoint y: 257, distance: 96.1
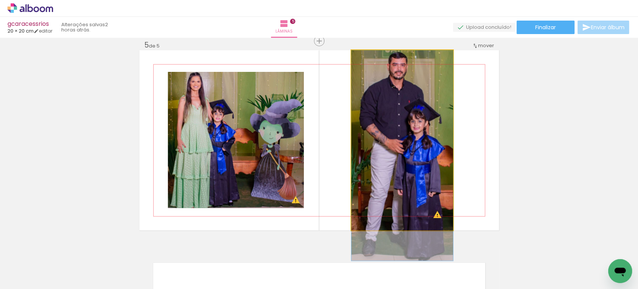
click at [399, 102] on quentale-photo at bounding box center [403, 140] width 102 height 180
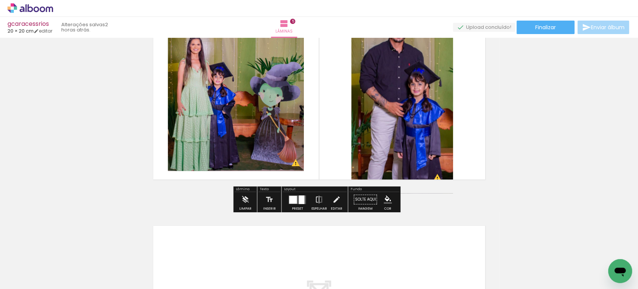
scroll to position [844, 0]
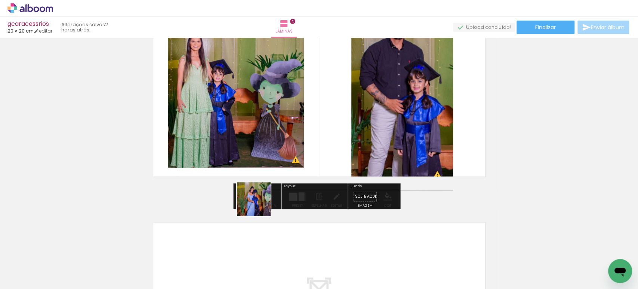
drag, startPoint x: 233, startPoint y: 262, endPoint x: 260, endPoint y: 204, distance: 63.7
click at [260, 204] on quentale-workspace at bounding box center [319, 144] width 638 height 289
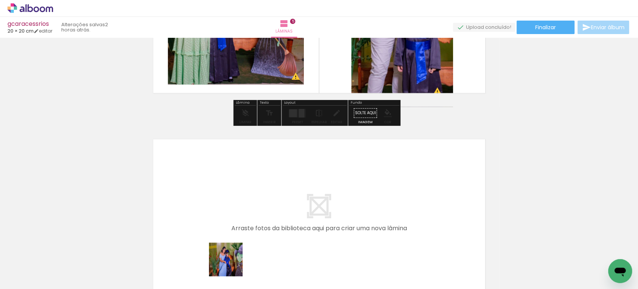
drag, startPoint x: 230, startPoint y: 268, endPoint x: 248, endPoint y: 199, distance: 71.5
click at [248, 199] on quentale-workspace at bounding box center [319, 144] width 638 height 289
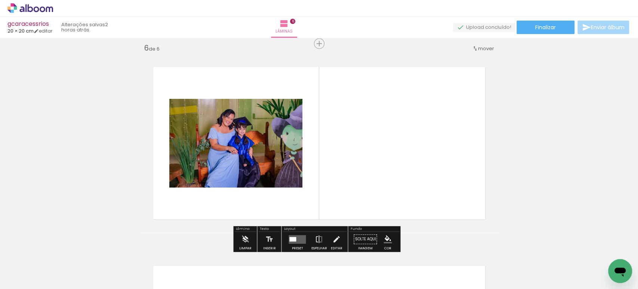
scroll to position [1002, 0]
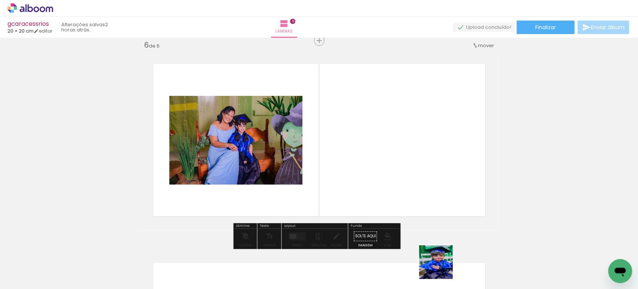
drag, startPoint x: 442, startPoint y: 267, endPoint x: 347, endPoint y: 139, distance: 158.9
click at [348, 140] on quentale-workspace at bounding box center [319, 144] width 638 height 289
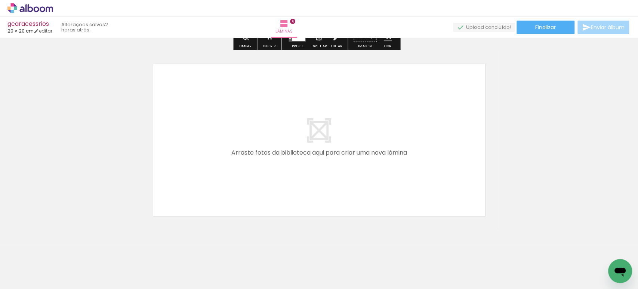
scroll to position [0, 200]
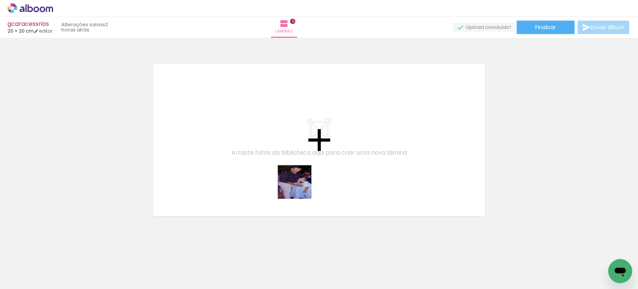
drag, startPoint x: 302, startPoint y: 264, endPoint x: 332, endPoint y: 224, distance: 50.2
click at [300, 187] on quentale-workspace at bounding box center [319, 144] width 638 height 289
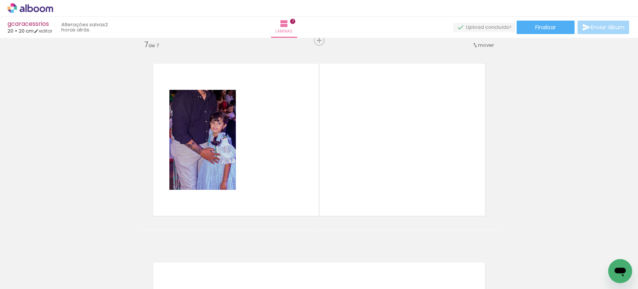
scroll to position [1201, 0]
drag, startPoint x: 341, startPoint y: 263, endPoint x: 377, endPoint y: 224, distance: 52.7
click at [344, 165] on quentale-workspace at bounding box center [319, 144] width 638 height 289
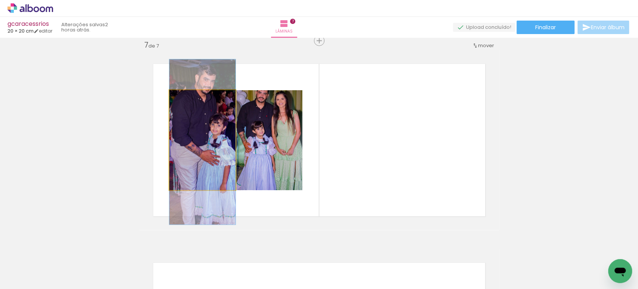
drag, startPoint x: 217, startPoint y: 131, endPoint x: 220, endPoint y: 134, distance: 4.0
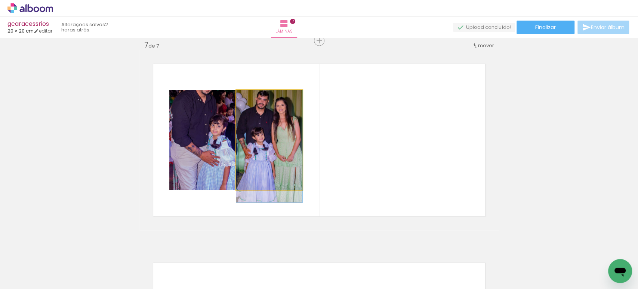
drag, startPoint x: 251, startPoint y: 139, endPoint x: 274, endPoint y: 159, distance: 30.5
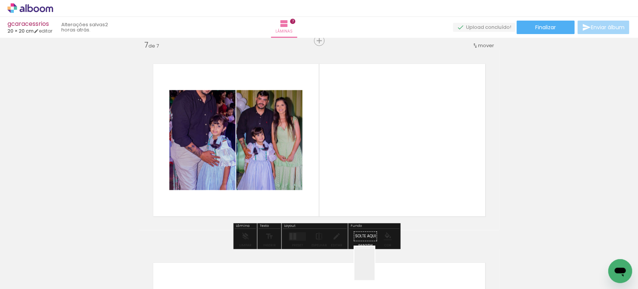
drag, startPoint x: 378, startPoint y: 274, endPoint x: 369, endPoint y: 190, distance: 85.0
click at [369, 193] on quentale-workspace at bounding box center [319, 144] width 638 height 289
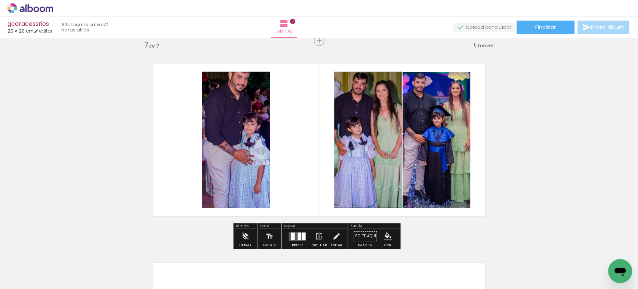
click at [295, 233] on quentale-layouter at bounding box center [297, 236] width 17 height 9
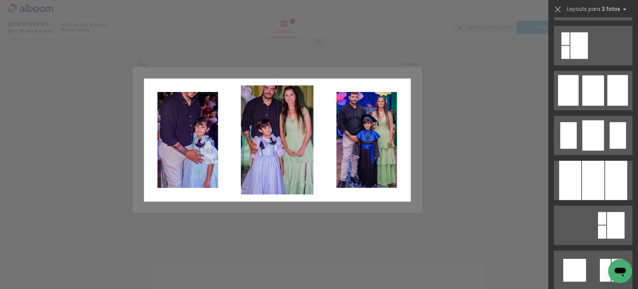
scroll to position [581, 0]
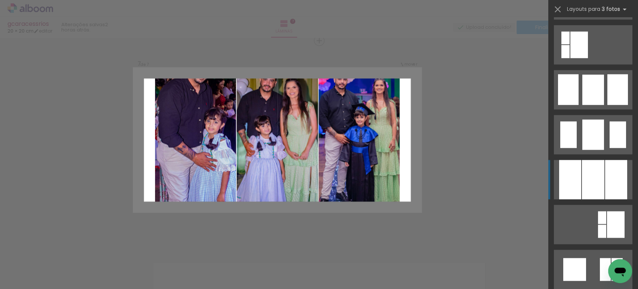
click at [582, 173] on div at bounding box center [593, 179] width 22 height 39
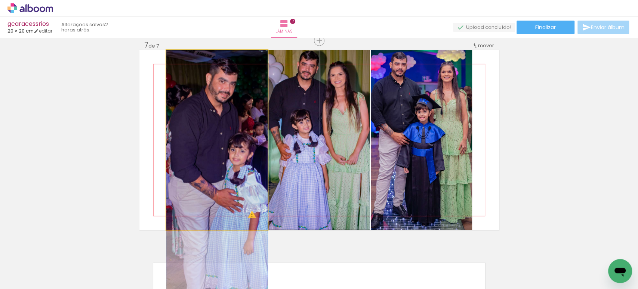
drag, startPoint x: 206, startPoint y: 103, endPoint x: 211, endPoint y: 134, distance: 31.5
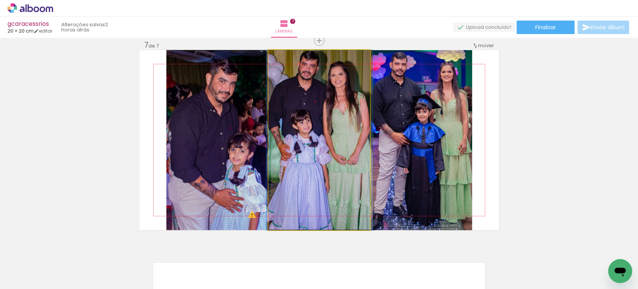
drag, startPoint x: 289, startPoint y: 125, endPoint x: 288, endPoint y: 143, distance: 18.3
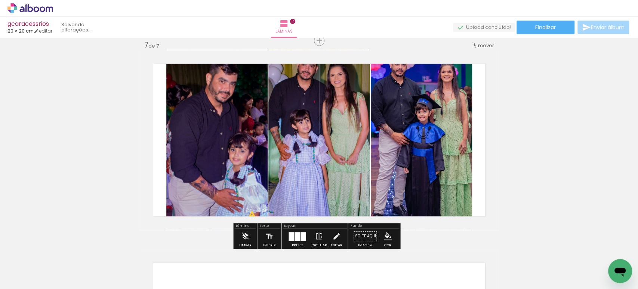
drag, startPoint x: 473, startPoint y: 133, endPoint x: 445, endPoint y: 128, distance: 27.7
click at [471, 137] on quentale-layouter at bounding box center [319, 140] width 360 height 180
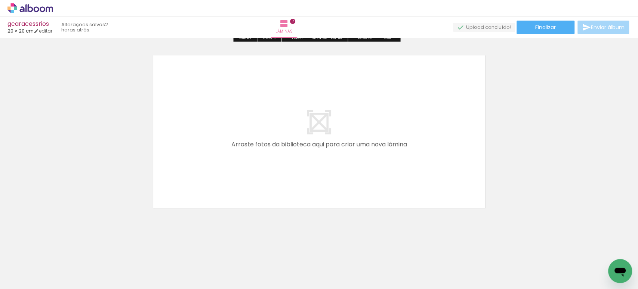
scroll to position [1409, 0]
drag, startPoint x: 417, startPoint y: 260, endPoint x: 316, endPoint y: 136, distance: 159.5
click at [316, 136] on quentale-workspace at bounding box center [319, 144] width 638 height 289
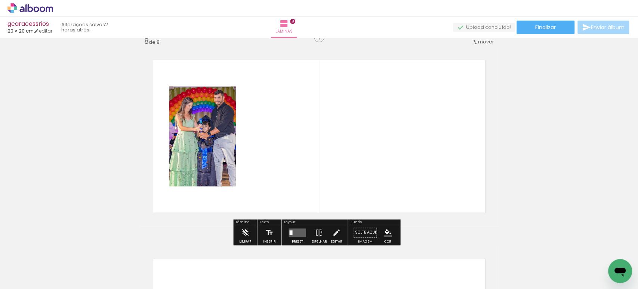
scroll to position [1399, 0]
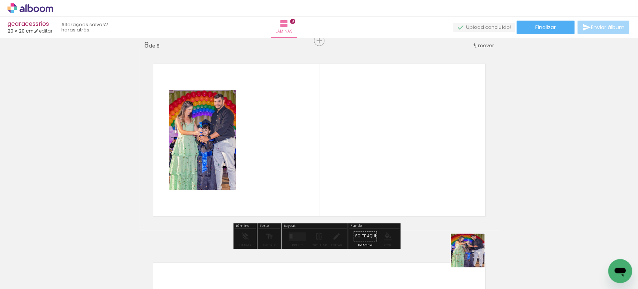
drag, startPoint x: 473, startPoint y: 256, endPoint x: 395, endPoint y: 152, distance: 130.3
click at [397, 156] on quentale-workspace at bounding box center [319, 144] width 638 height 289
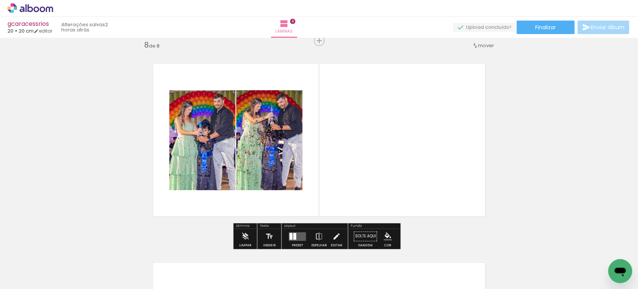
click at [297, 235] on quentale-layouter at bounding box center [297, 236] width 17 height 9
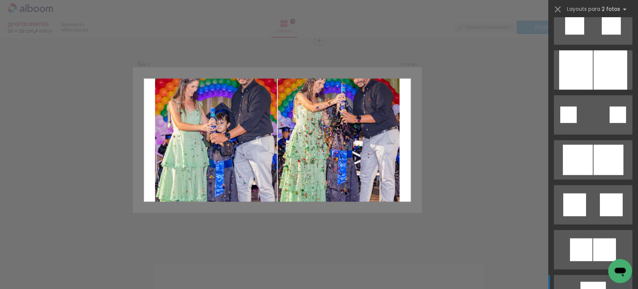
scroll to position [831, 0]
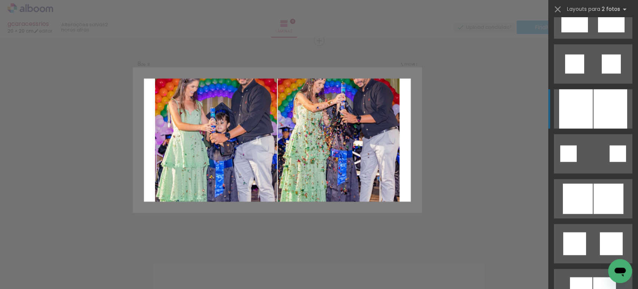
click at [586, 117] on div at bounding box center [576, 108] width 34 height 39
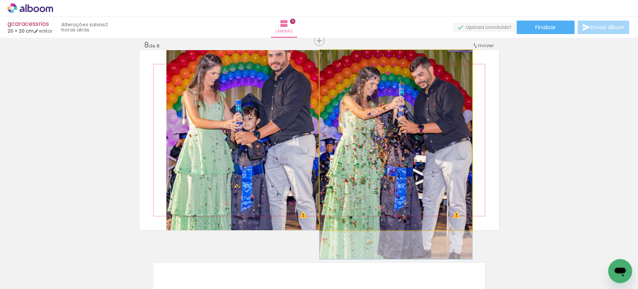
drag, startPoint x: 423, startPoint y: 107, endPoint x: 420, endPoint y: 122, distance: 15.4
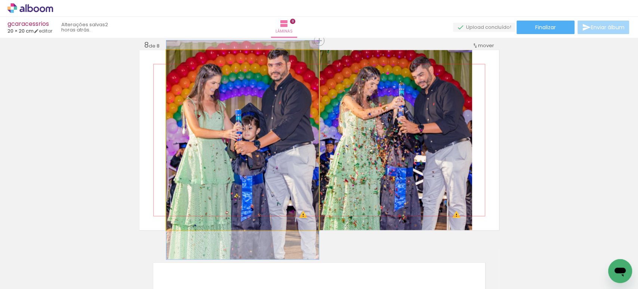
drag, startPoint x: 254, startPoint y: 136, endPoint x: 252, endPoint y: 146, distance: 10.1
click at [252, 146] on quentale-photo at bounding box center [242, 140] width 153 height 180
click at [0, 0] on div at bounding box center [0, 0] width 0 height 0
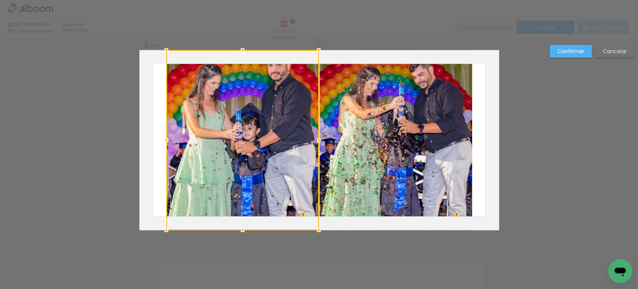
click at [252, 146] on div at bounding box center [242, 140] width 153 height 180
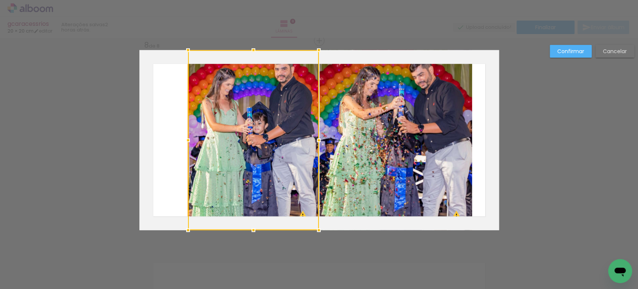
drag, startPoint x: 161, startPoint y: 140, endPoint x: 200, endPoint y: 140, distance: 38.9
click at [181, 142] on div at bounding box center [188, 140] width 15 height 15
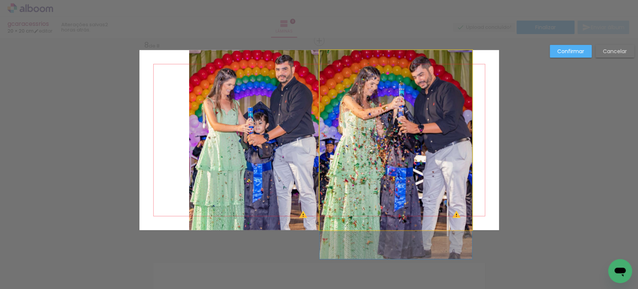
click at [360, 136] on quentale-photo at bounding box center [396, 140] width 153 height 180
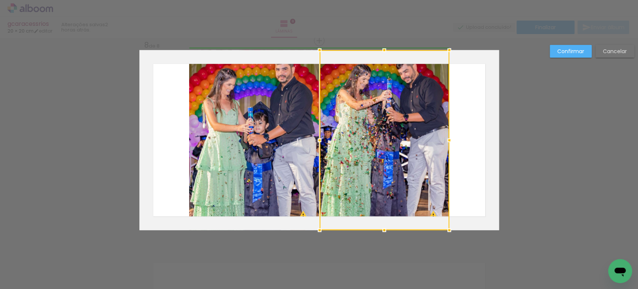
drag, startPoint x: 468, startPoint y: 139, endPoint x: 444, endPoint y: 136, distance: 24.2
click at [444, 136] on div at bounding box center [449, 140] width 15 height 15
click at [0, 0] on slot "Confirmar" at bounding box center [0, 0] width 0 height 0
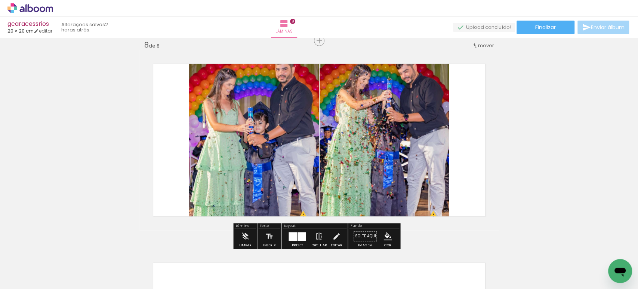
click at [374, 131] on quentale-photo at bounding box center [385, 140] width 130 height 180
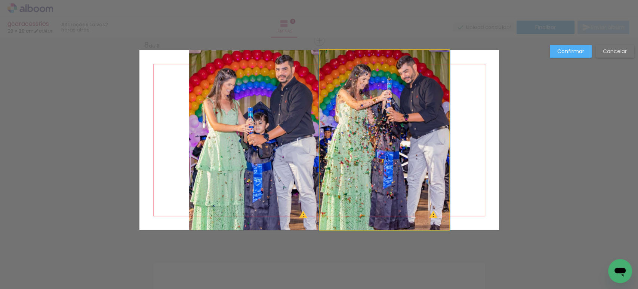
click at [374, 131] on quentale-photo at bounding box center [385, 140] width 130 height 180
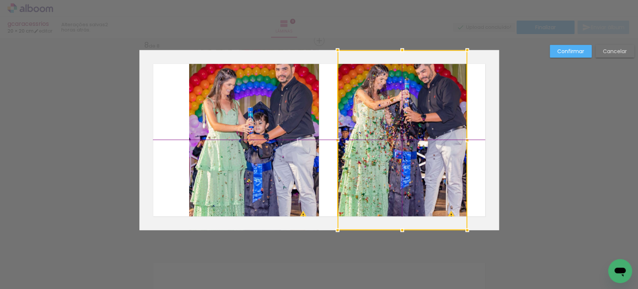
drag, startPoint x: 365, startPoint y: 136, endPoint x: 381, endPoint y: 138, distance: 16.5
click at [381, 138] on div at bounding box center [403, 140] width 130 height 180
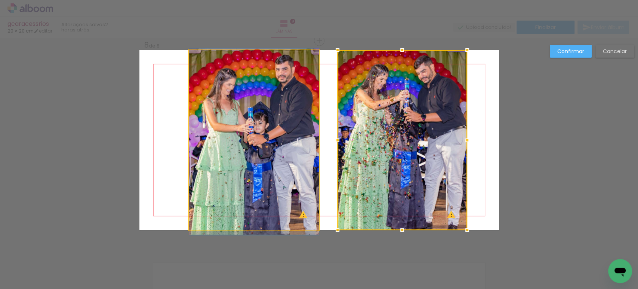
click at [263, 121] on quentale-photo at bounding box center [254, 140] width 130 height 180
click at [338, 121] on div at bounding box center [403, 140] width 130 height 180
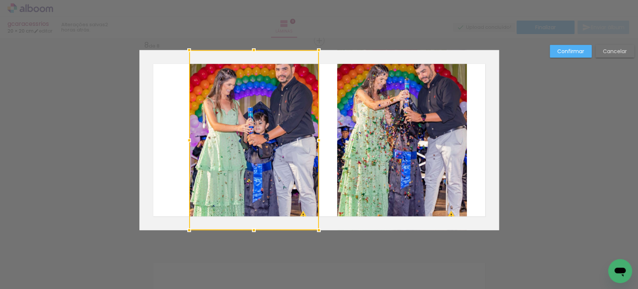
click at [263, 121] on div at bounding box center [254, 140] width 130 height 180
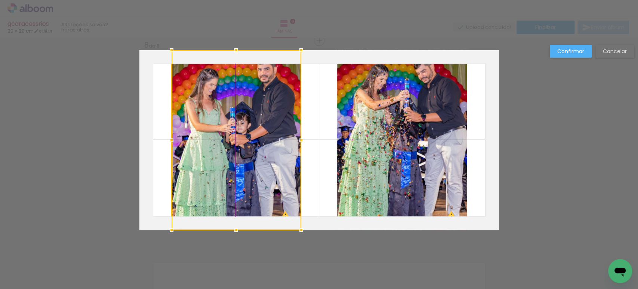
drag, startPoint x: 262, startPoint y: 126, endPoint x: 242, endPoint y: 125, distance: 19.5
click at [242, 125] on div at bounding box center [237, 140] width 130 height 180
click at [0, 0] on slot "Confirmar" at bounding box center [0, 0] width 0 height 0
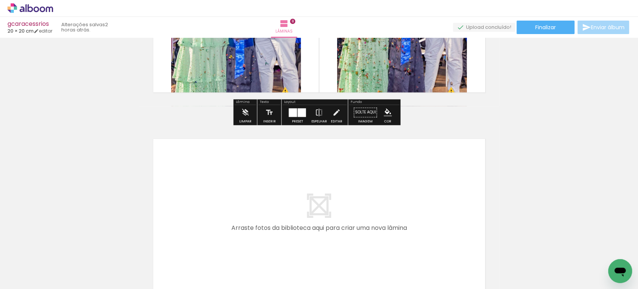
scroll to position [0, 380]
drag, startPoint x: 332, startPoint y: 263, endPoint x: 269, endPoint y: 164, distance: 117.4
click at [269, 164] on quentale-workspace at bounding box center [319, 144] width 638 height 289
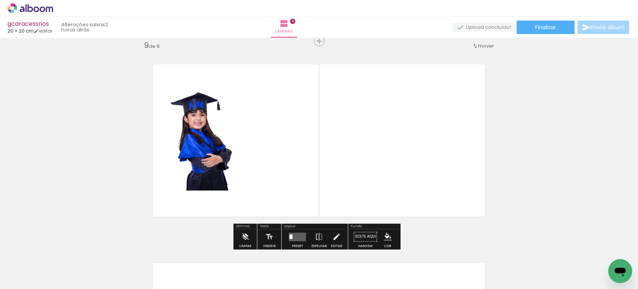
scroll to position [1598, 0]
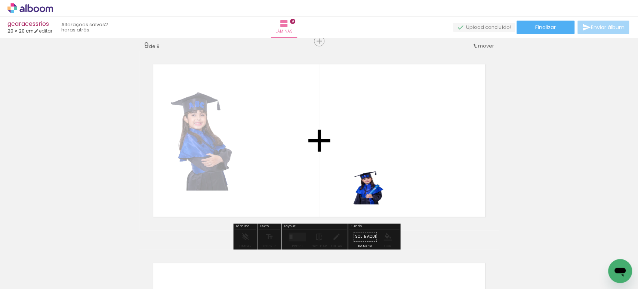
drag, startPoint x: 374, startPoint y: 193, endPoint x: 383, endPoint y: 153, distance: 41.0
click at [383, 154] on quentale-workspace at bounding box center [319, 144] width 638 height 289
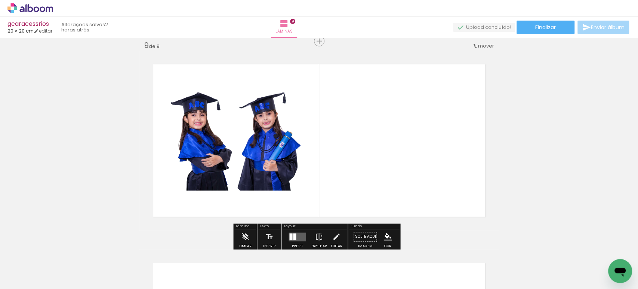
click at [293, 236] on div at bounding box center [294, 236] width 3 height 7
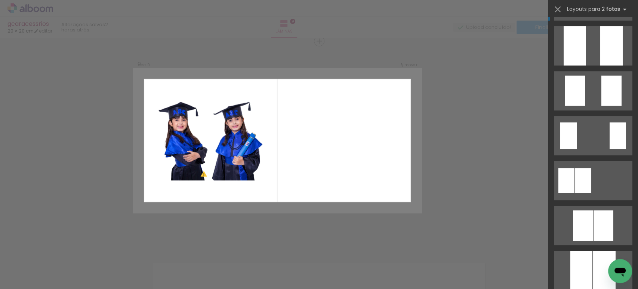
scroll to position [0, 0]
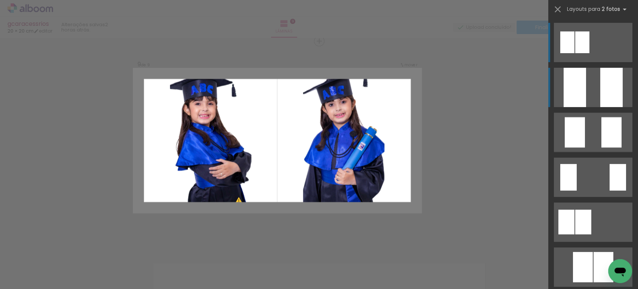
click at [589, 91] on quentale-layouter at bounding box center [593, 87] width 79 height 39
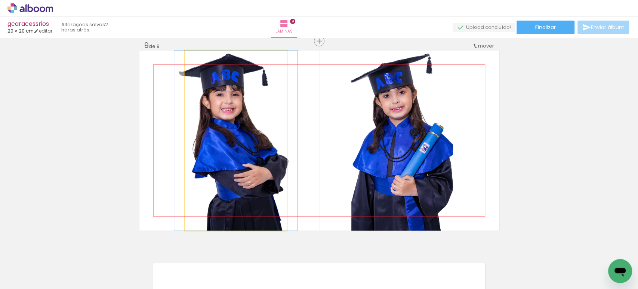
click at [252, 117] on quentale-photo at bounding box center [236, 140] width 102 height 180
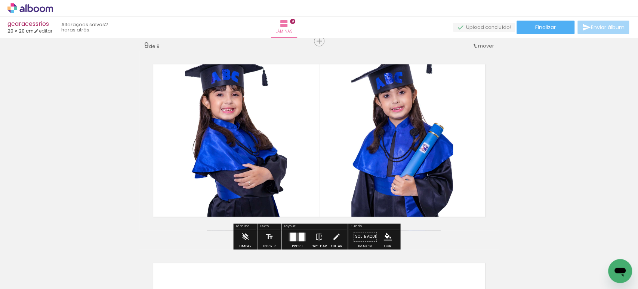
click at [252, 117] on quentale-photo at bounding box center [236, 140] width 102 height 180
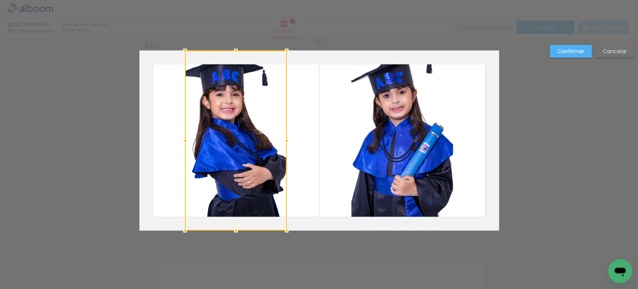
click at [252, 117] on div at bounding box center [236, 140] width 102 height 180
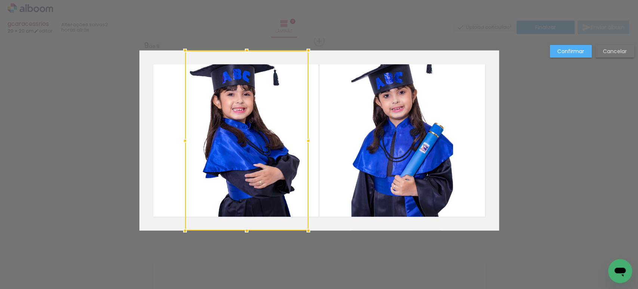
drag, startPoint x: 283, startPoint y: 140, endPoint x: 306, endPoint y: 143, distance: 23.4
click at [305, 143] on div at bounding box center [308, 140] width 15 height 15
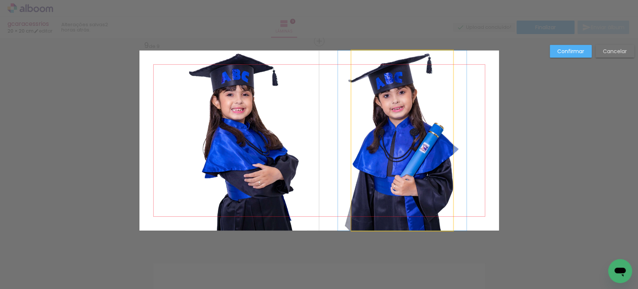
click at [395, 145] on quentale-photo at bounding box center [403, 140] width 102 height 180
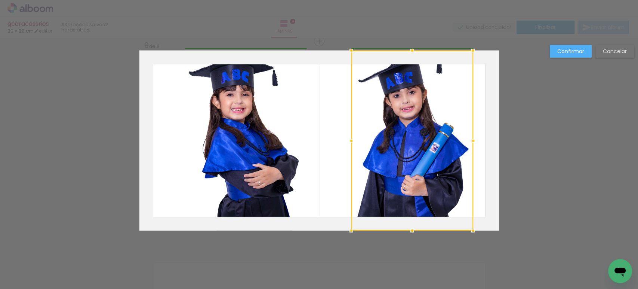
drag, startPoint x: 452, startPoint y: 142, endPoint x: 475, endPoint y: 143, distance: 22.8
click at [475, 143] on div at bounding box center [473, 140] width 15 height 15
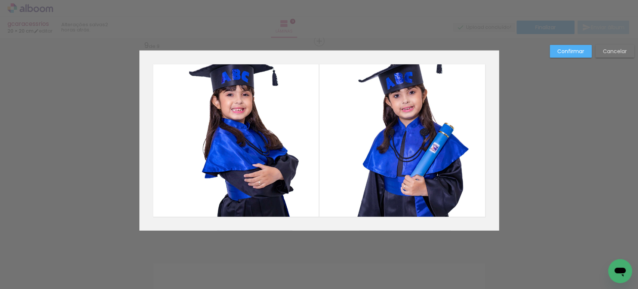
click at [0, 0] on slot "Confirmar" at bounding box center [0, 0] width 0 height 0
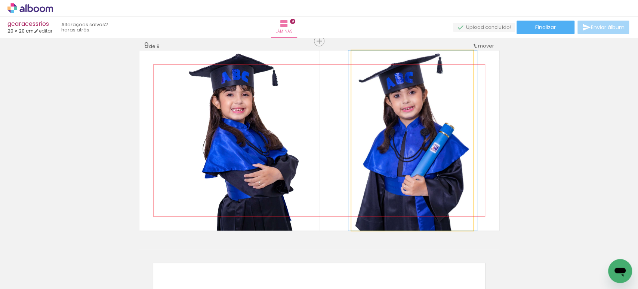
drag, startPoint x: 415, startPoint y: 134, endPoint x: 415, endPoint y: 144, distance: 10.1
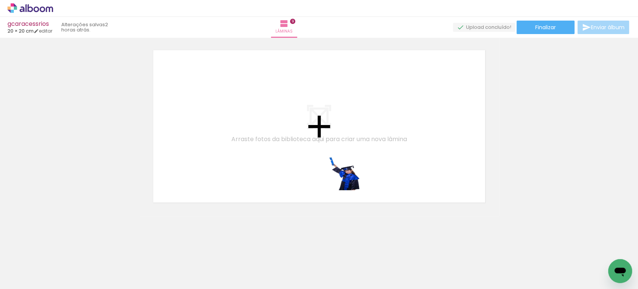
drag, startPoint x: 408, startPoint y: 271, endPoint x: 372, endPoint y: 171, distance: 106.6
click at [337, 151] on quentale-workspace at bounding box center [319, 144] width 638 height 289
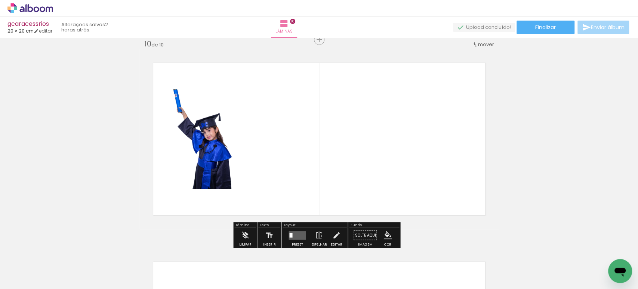
scroll to position [1796, 0]
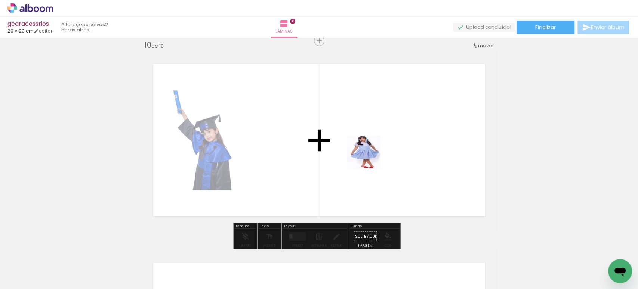
drag, startPoint x: 401, startPoint y: 192, endPoint x: 362, endPoint y: 145, distance: 60.8
click at [365, 151] on quentale-workspace at bounding box center [319, 144] width 638 height 289
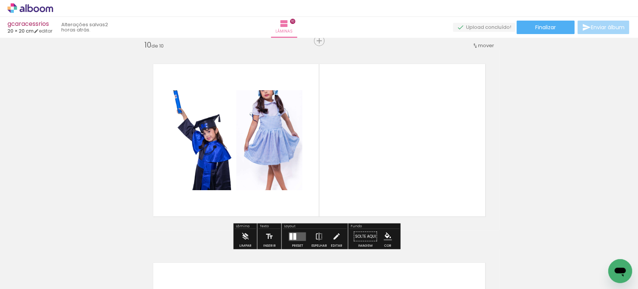
click at [293, 234] on div at bounding box center [294, 236] width 3 height 7
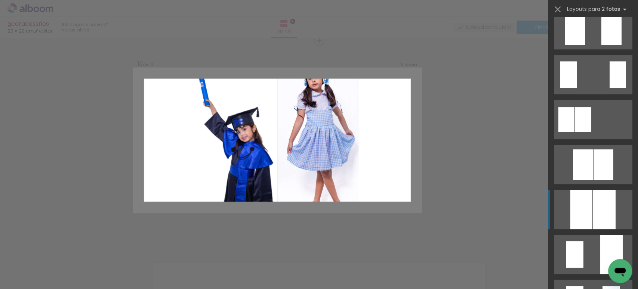
scroll to position [42, 0]
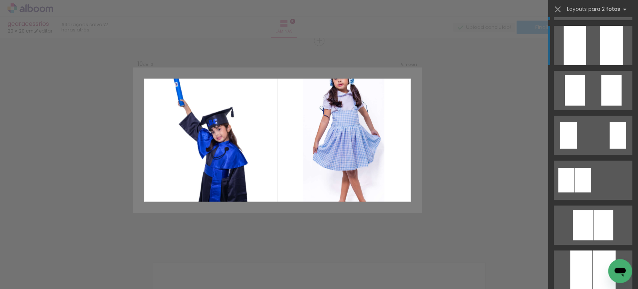
click at [596, 60] on quentale-layouter at bounding box center [593, 45] width 79 height 39
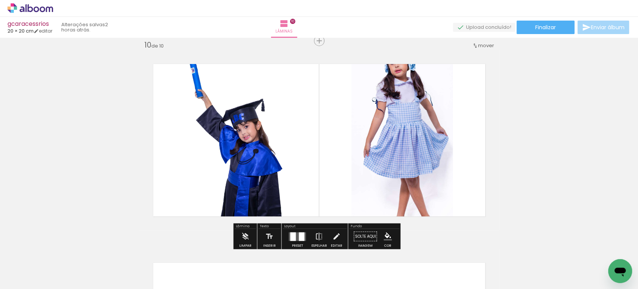
click at [255, 99] on quentale-photo at bounding box center [236, 140] width 102 height 180
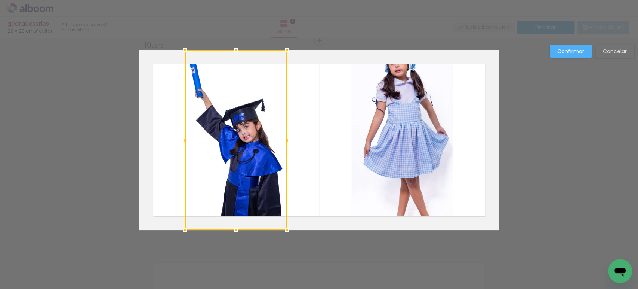
click at [255, 99] on div at bounding box center [236, 140] width 102 height 180
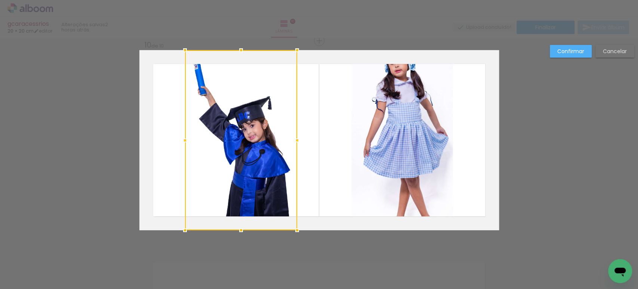
drag, startPoint x: 282, startPoint y: 144, endPoint x: 290, endPoint y: 145, distance: 7.9
click at [290, 145] on div at bounding box center [297, 140] width 15 height 15
click at [386, 141] on quentale-photo at bounding box center [403, 140] width 102 height 180
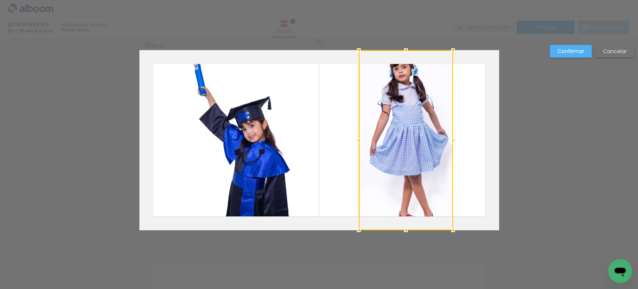
drag, startPoint x: 351, startPoint y: 140, endPoint x: 358, endPoint y: 140, distance: 7.5
click at [358, 140] on div at bounding box center [359, 140] width 15 height 15
drag, startPoint x: 566, startPoint y: 48, endPoint x: 550, endPoint y: 59, distance: 19.5
click at [0, 0] on slot "Confirmar" at bounding box center [0, 0] width 0 height 0
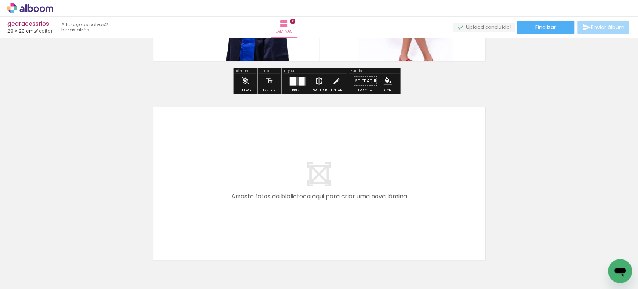
drag, startPoint x: 492, startPoint y: 259, endPoint x: 517, endPoint y: 231, distance: 37.4
click at [388, 172] on quentale-workspace at bounding box center [319, 144] width 638 height 289
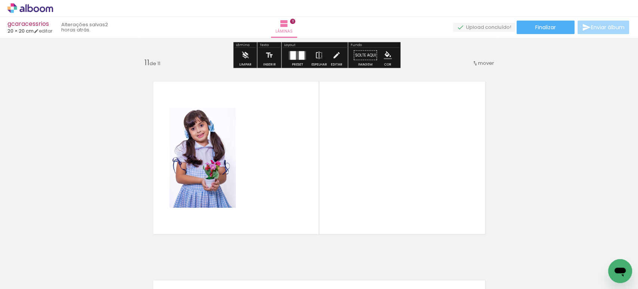
scroll to position [1995, 0]
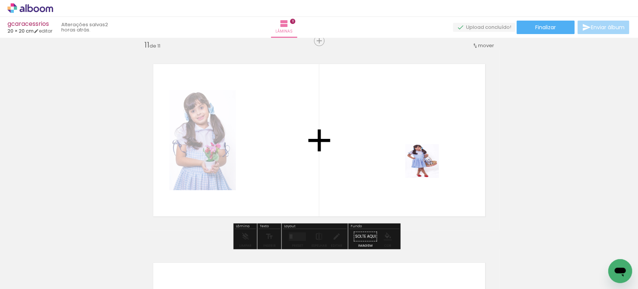
drag, startPoint x: 501, startPoint y: 221, endPoint x: 384, endPoint y: 143, distance: 140.2
click at [424, 164] on quentale-workspace at bounding box center [319, 144] width 638 height 289
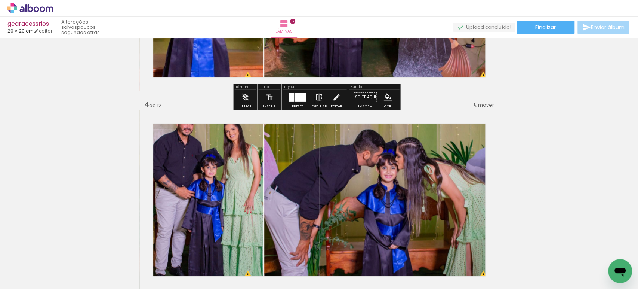
scroll to position [622, 0]
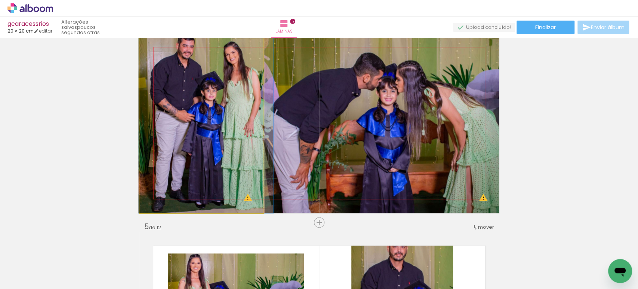
click at [206, 138] on quentale-photo at bounding box center [201, 123] width 124 height 180
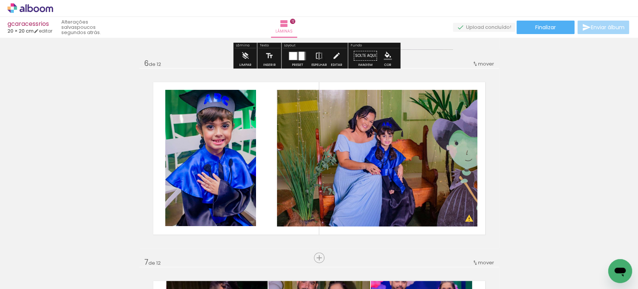
scroll to position [1028, 0]
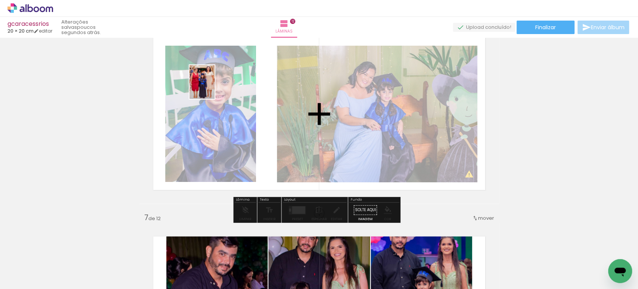
drag, startPoint x: 602, startPoint y: 261, endPoint x: 212, endPoint y: 88, distance: 426.4
click at [212, 88] on quentale-workspace at bounding box center [319, 144] width 638 height 289
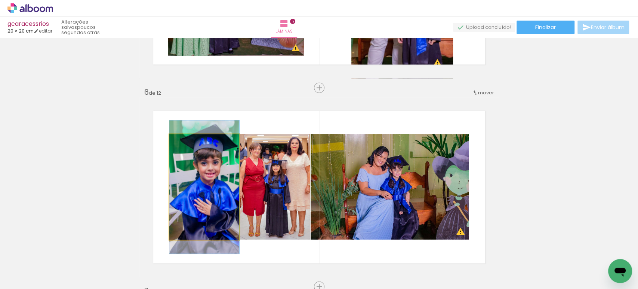
scroll to position [955, 0]
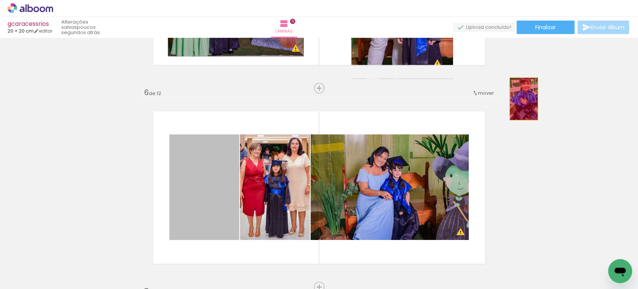
drag, startPoint x: 205, startPoint y: 160, endPoint x: 521, endPoint y: 98, distance: 322.8
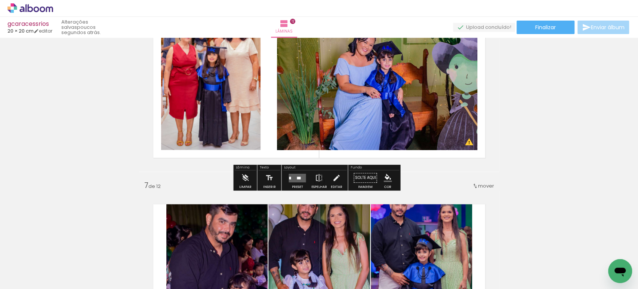
scroll to position [1121, 0]
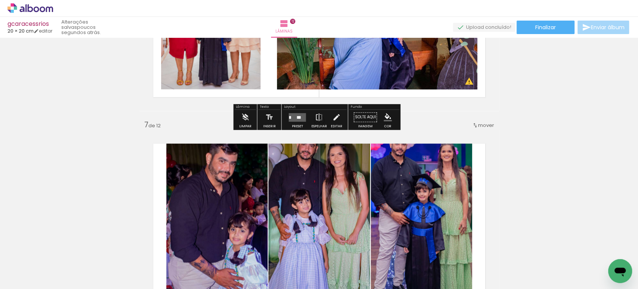
click at [295, 117] on quentale-layouter at bounding box center [297, 117] width 17 height 9
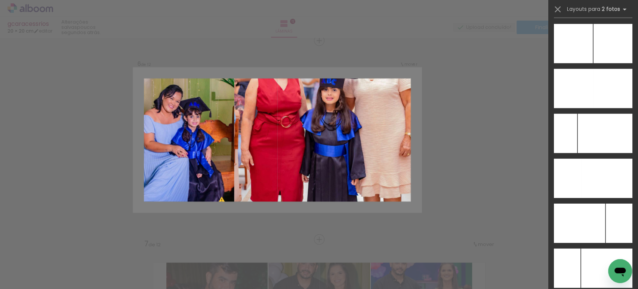
scroll to position [3365, 0]
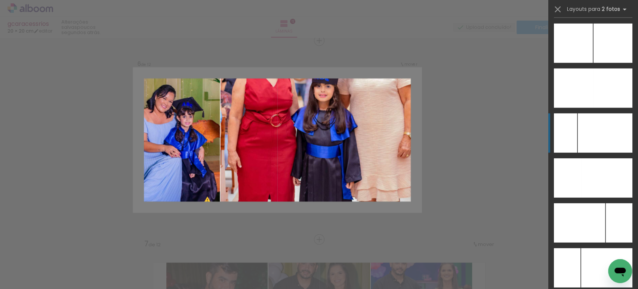
click at [574, 134] on quentale-layouter at bounding box center [593, 132] width 79 height 39
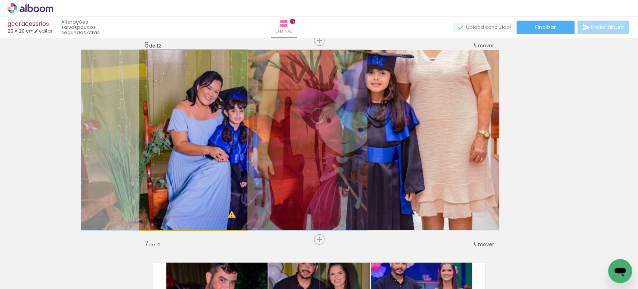
drag, startPoint x: 192, startPoint y: 133, endPoint x: 367, endPoint y: 137, distance: 174.7
click at [0, 0] on slot at bounding box center [0, 0] width 0 height 0
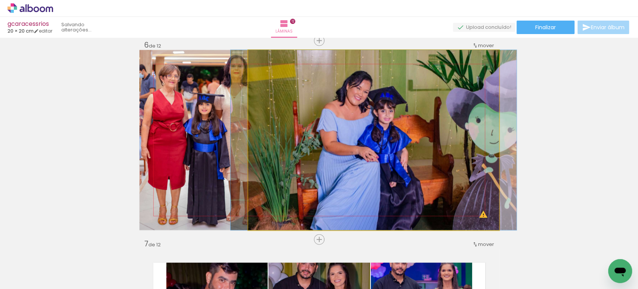
click at [285, 134] on quentale-photo at bounding box center [373, 140] width 251 height 180
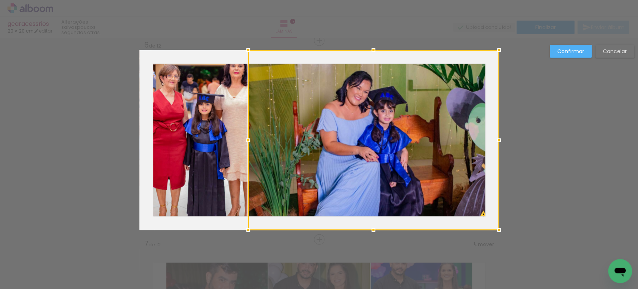
click at [285, 134] on div at bounding box center [373, 140] width 251 height 180
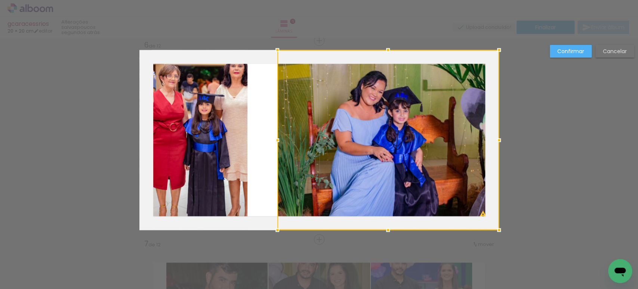
drag, startPoint x: 245, startPoint y: 137, endPoint x: 275, endPoint y: 140, distance: 30.0
click at [275, 140] on div at bounding box center [277, 140] width 15 height 15
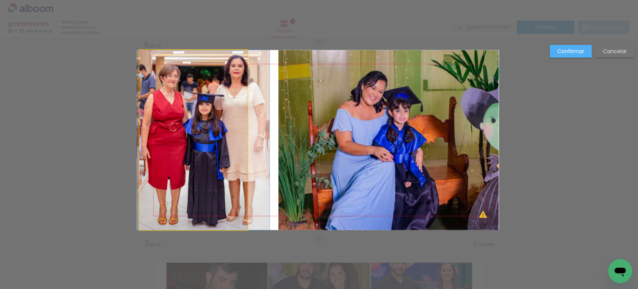
click at [211, 128] on quentale-photo at bounding box center [193, 140] width 108 height 180
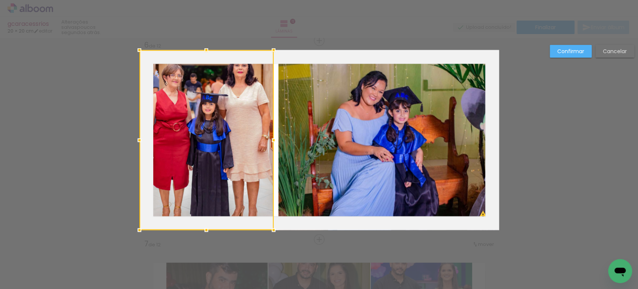
drag, startPoint x: 243, startPoint y: 140, endPoint x: 269, endPoint y: 143, distance: 26.3
click at [269, 143] on div at bounding box center [273, 140] width 15 height 15
click at [281, 135] on quentale-photo at bounding box center [389, 140] width 220 height 180
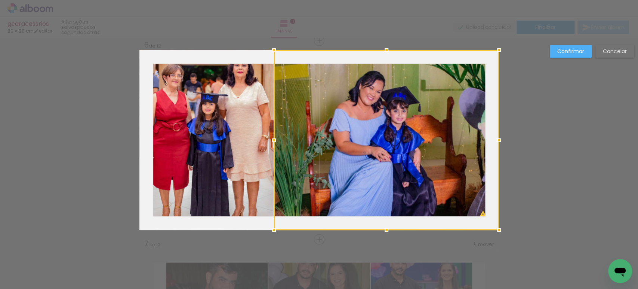
click at [272, 139] on div at bounding box center [274, 140] width 15 height 15
click at [0, 0] on slot "Confirmar" at bounding box center [0, 0] width 0 height 0
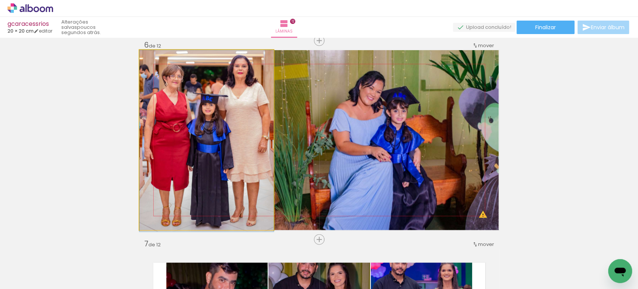
drag, startPoint x: 164, startPoint y: 112, endPoint x: 183, endPoint y: 120, distance: 20.8
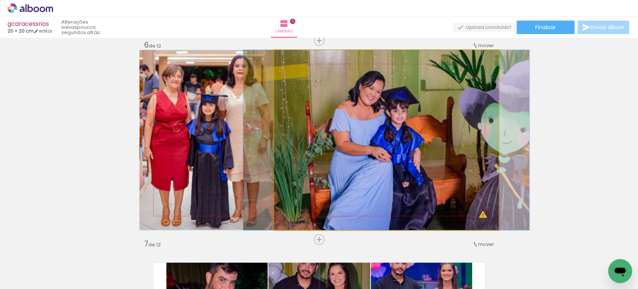
click at [341, 131] on quentale-photo at bounding box center [386, 140] width 225 height 180
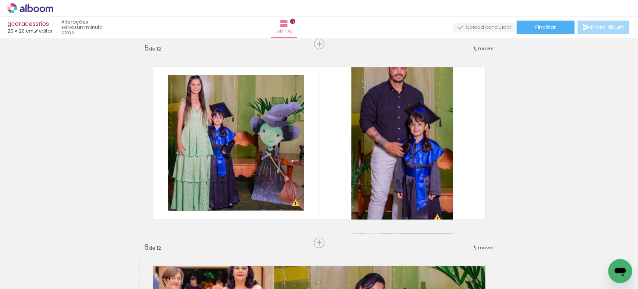
scroll to position [0, 35]
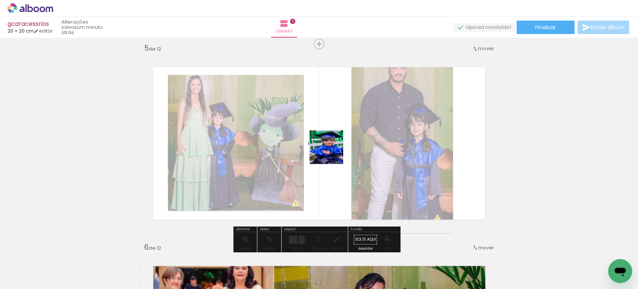
drag, startPoint x: 415, startPoint y: 265, endPoint x: 331, endPoint y: 151, distance: 141.3
click at [332, 151] on quentale-workspace at bounding box center [319, 144] width 638 height 289
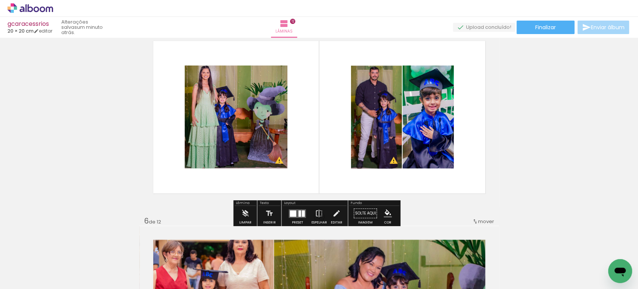
scroll to position [828, 0]
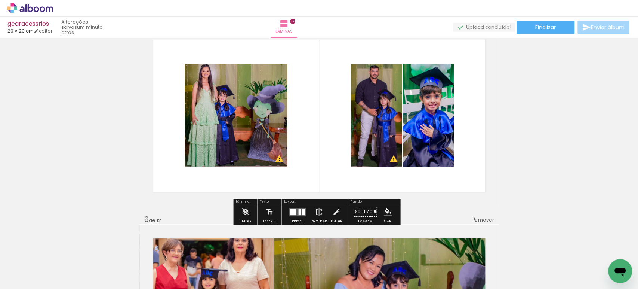
click at [291, 209] on div at bounding box center [293, 211] width 6 height 6
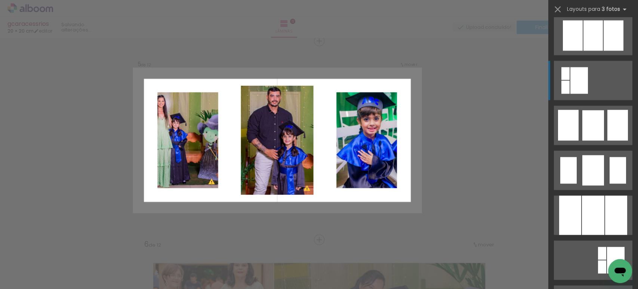
scroll to position [957, 0]
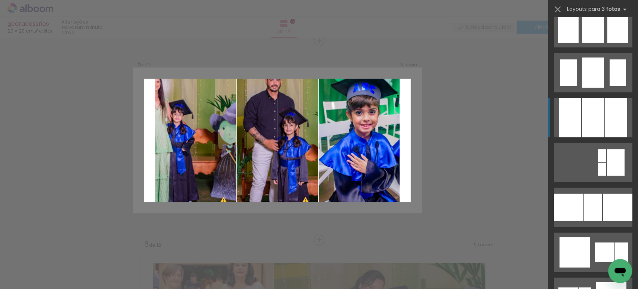
click at [589, 125] on div at bounding box center [593, 117] width 22 height 39
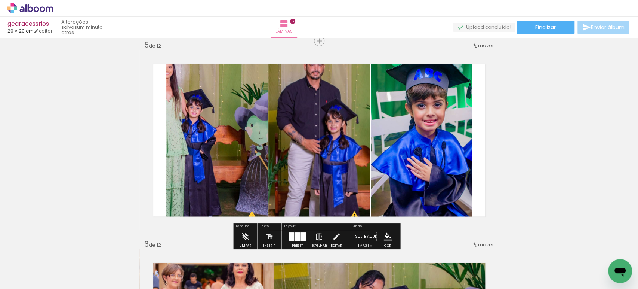
click at [216, 130] on quentale-photo at bounding box center [216, 140] width 101 height 180
click at [0, 0] on div at bounding box center [0, 0] width 0 height 0
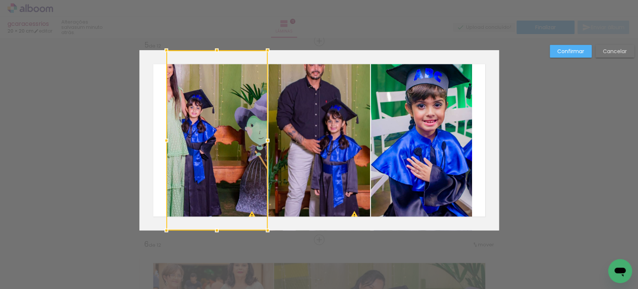
click at [322, 131] on quentale-photo at bounding box center [320, 140] width 102 height 180
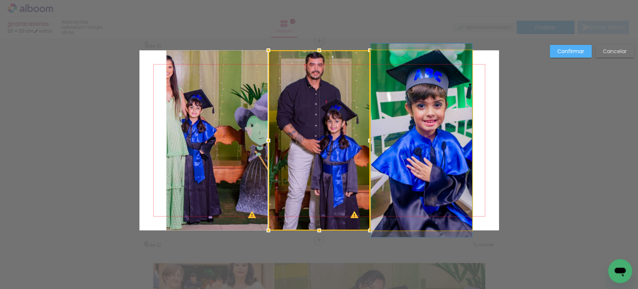
click at [415, 132] on quentale-photo at bounding box center [421, 140] width 101 height 180
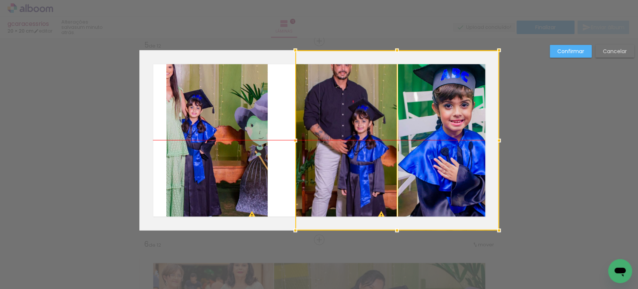
drag, startPoint x: 423, startPoint y: 141, endPoint x: 458, endPoint y: 141, distance: 34.4
click at [458, 141] on div at bounding box center [397, 140] width 204 height 180
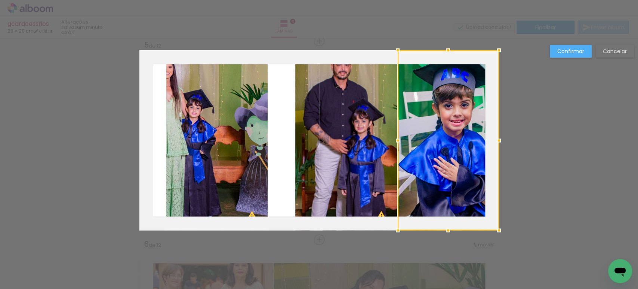
click at [227, 131] on quentale-photo at bounding box center [216, 140] width 101 height 180
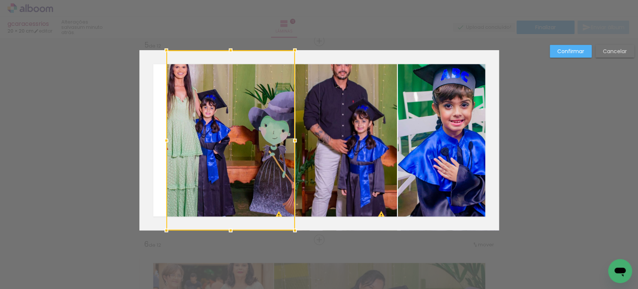
drag, startPoint x: 260, startPoint y: 139, endPoint x: 280, endPoint y: 140, distance: 19.9
click at [280, 140] on div at bounding box center [230, 140] width 129 height 180
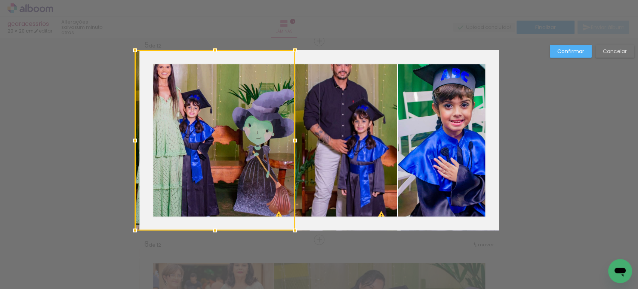
drag, startPoint x: 168, startPoint y: 138, endPoint x: 147, endPoint y: 137, distance: 20.6
click at [147, 137] on div at bounding box center [215, 140] width 160 height 180
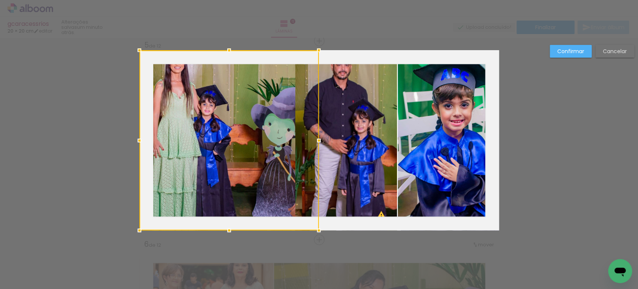
click at [291, 139] on div at bounding box center [228, 140] width 179 height 180
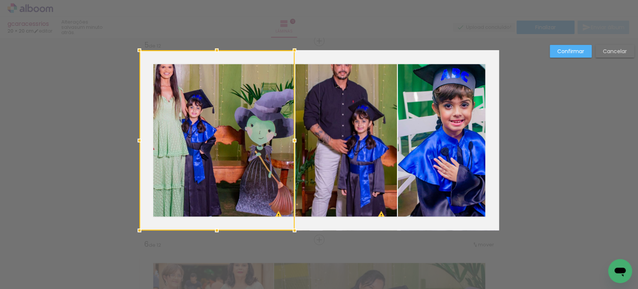
drag, startPoint x: 347, startPoint y: 142, endPoint x: 290, endPoint y: 139, distance: 56.9
click at [290, 139] on div at bounding box center [294, 140] width 15 height 15
click at [0, 0] on slot "Confirmar" at bounding box center [0, 0] width 0 height 0
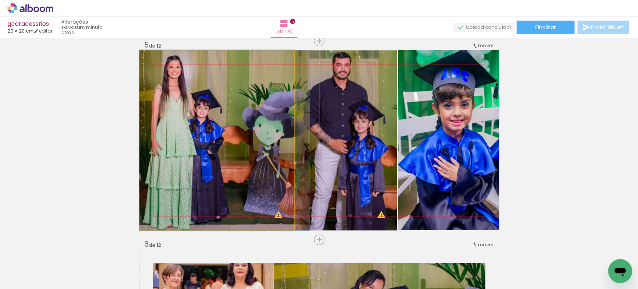
drag, startPoint x: 192, startPoint y: 111, endPoint x: 211, endPoint y: 114, distance: 19.7
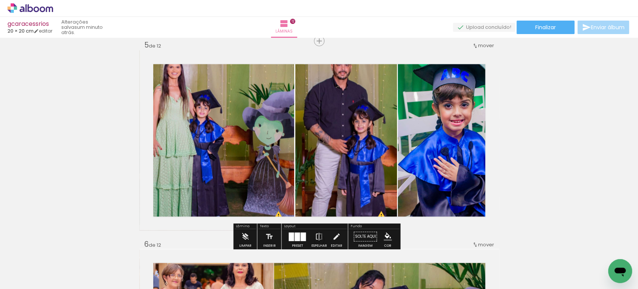
click at [343, 114] on quentale-photo at bounding box center [346, 140] width 102 height 180
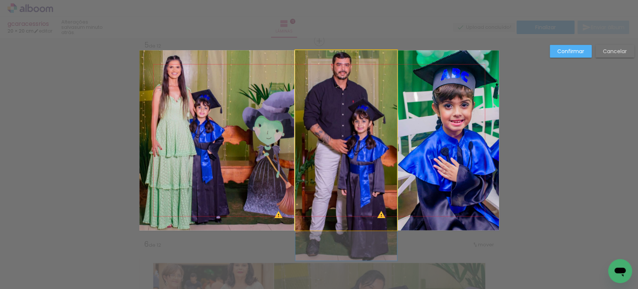
click at [333, 104] on quentale-photo at bounding box center [346, 140] width 102 height 180
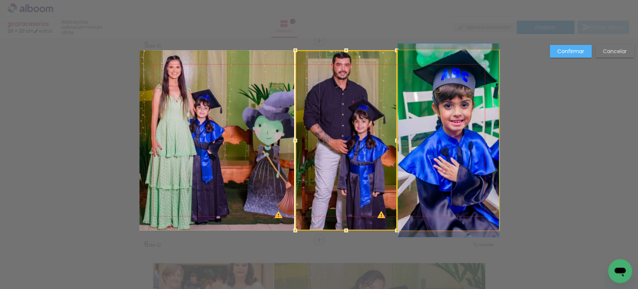
click at [430, 109] on quentale-photo at bounding box center [448, 140] width 101 height 180
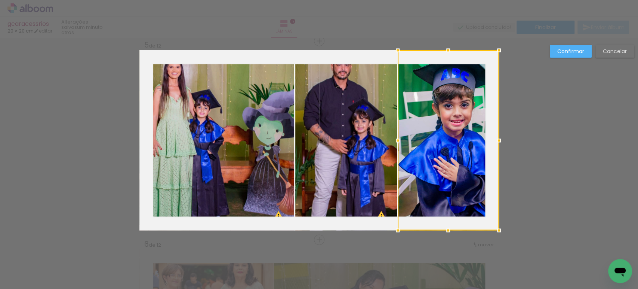
click at [366, 116] on quentale-photo at bounding box center [346, 140] width 102 height 180
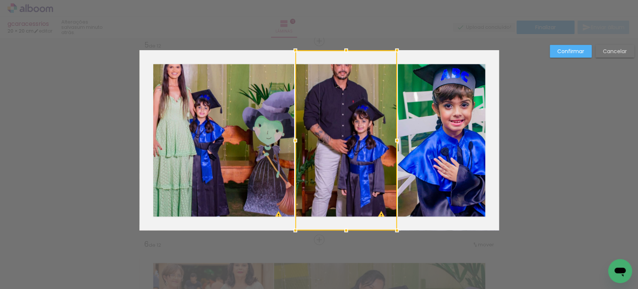
click at [366, 116] on div at bounding box center [346, 140] width 102 height 180
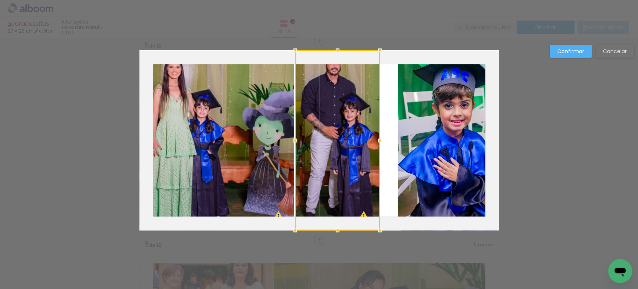
drag, startPoint x: 392, startPoint y: 139, endPoint x: 374, endPoint y: 137, distance: 17.7
click at [374, 137] on div at bounding box center [379, 140] width 15 height 15
click at [403, 132] on quentale-photo at bounding box center [448, 140] width 101 height 180
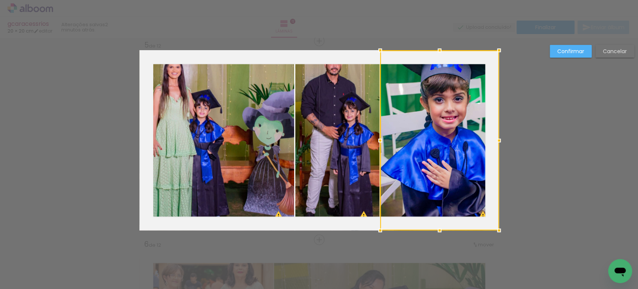
drag, startPoint x: 394, startPoint y: 139, endPoint x: 377, endPoint y: 139, distance: 17.6
click at [377, 139] on div at bounding box center [380, 140] width 15 height 15
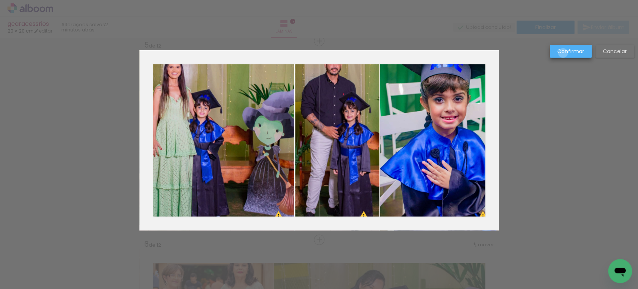
click at [0, 0] on slot "Confirmar" at bounding box center [0, 0] width 0 height 0
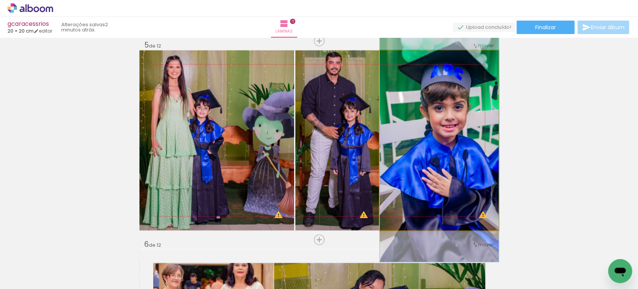
drag, startPoint x: 436, startPoint y: 123, endPoint x: 422, endPoint y: 125, distance: 13.9
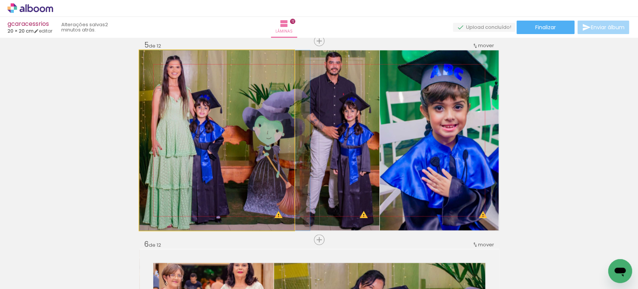
drag, startPoint x: 249, startPoint y: 97, endPoint x: 252, endPoint y: 110, distance: 12.9
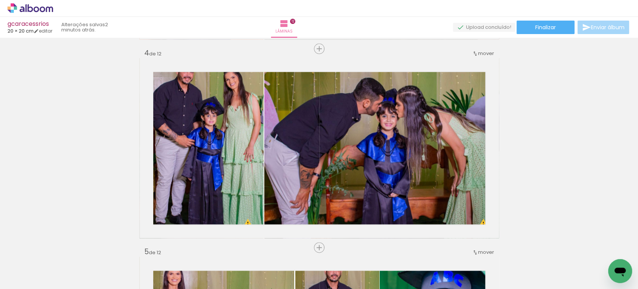
scroll to position [597, 0]
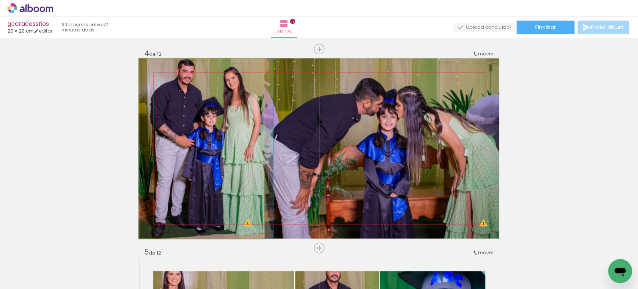
click at [201, 128] on quentale-photo at bounding box center [201, 148] width 124 height 180
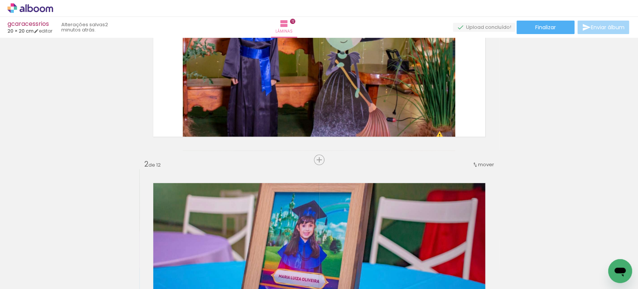
scroll to position [0, 0]
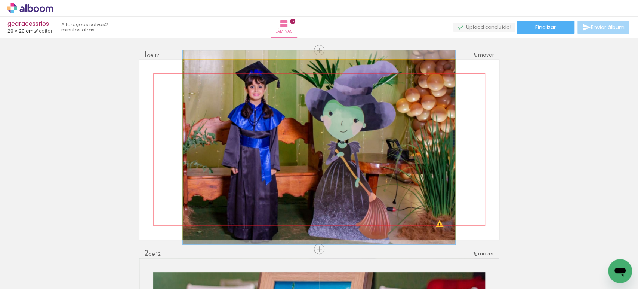
drag, startPoint x: 280, startPoint y: 131, endPoint x: 303, endPoint y: 131, distance: 22.8
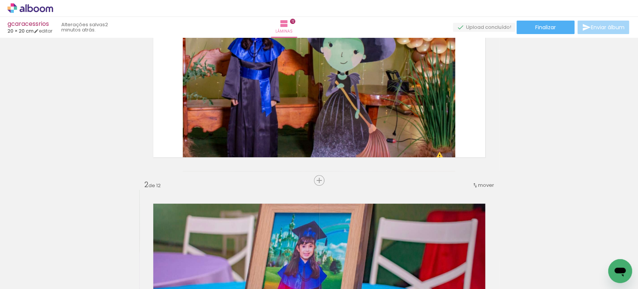
scroll to position [68, 0]
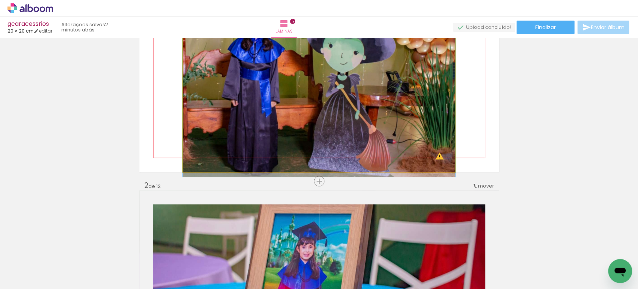
click at [316, 117] on quentale-photo at bounding box center [319, 82] width 273 height 180
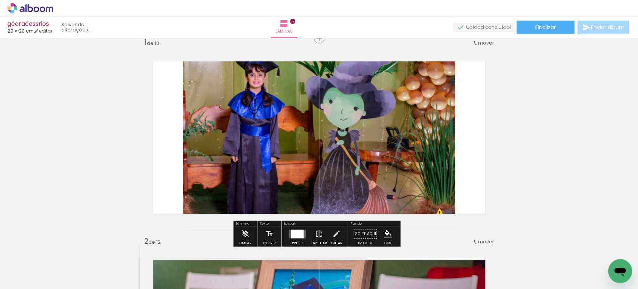
scroll to position [0, 0]
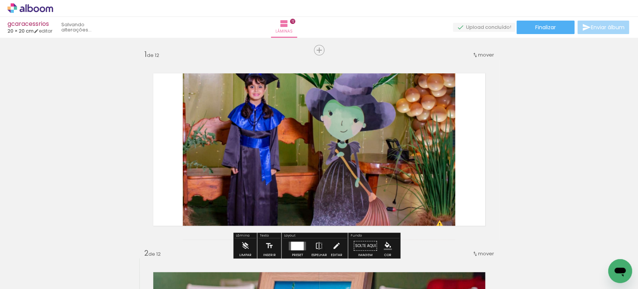
click at [482, 53] on span "mover" at bounding box center [486, 54] width 16 height 7
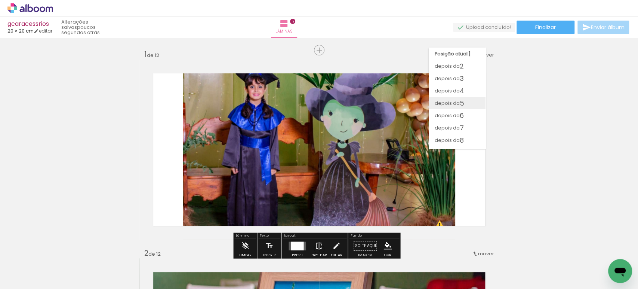
click at [455, 103] on span "depois da" at bounding box center [447, 103] width 25 height 12
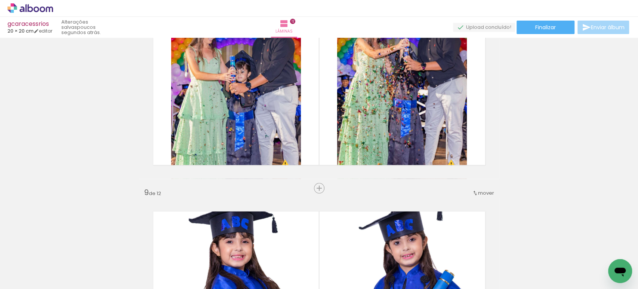
scroll to position [1391, 0]
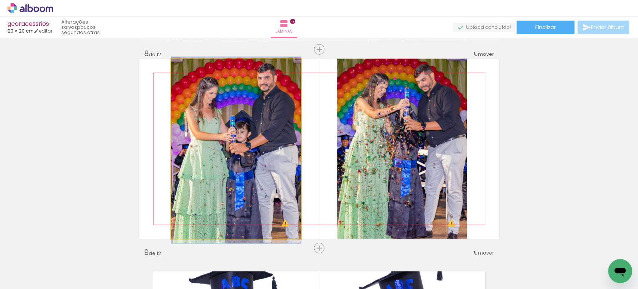
click at [261, 155] on quentale-photo at bounding box center [236, 149] width 130 height 180
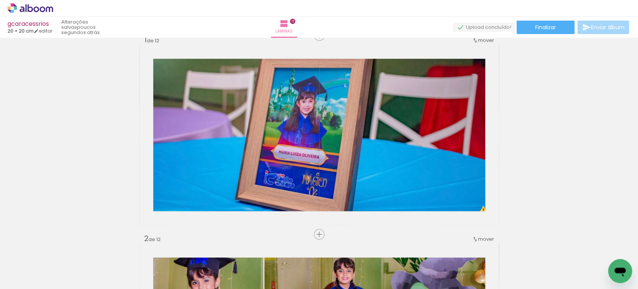
scroll to position [0, 0]
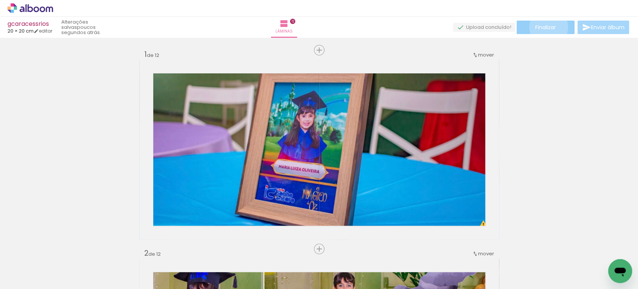
click at [546, 27] on span "Finalizar" at bounding box center [546, 27] width 21 height 5
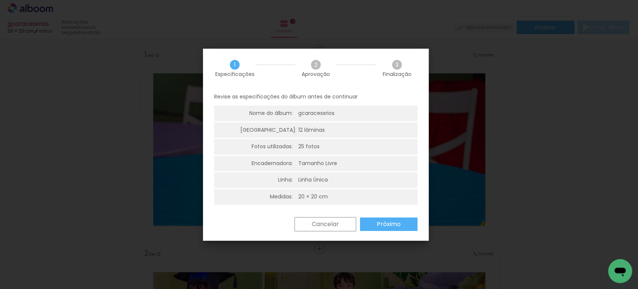
click at [377, 218] on paper-button "Próximo" at bounding box center [389, 223] width 58 height 13
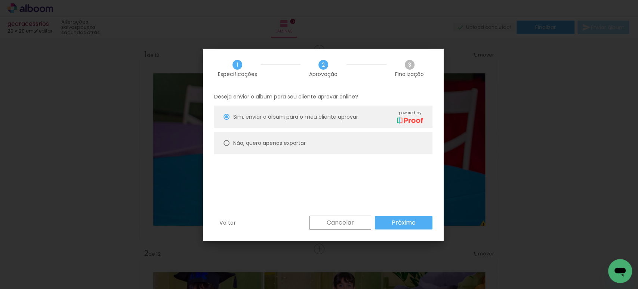
click at [0, 0] on slot "Não, quero apenas exportar" at bounding box center [0, 0] width 0 height 0
type paper-radio-button "on"
click at [0, 0] on slot "Próximo" at bounding box center [0, 0] width 0 height 0
type input "Alta, 300 DPI"
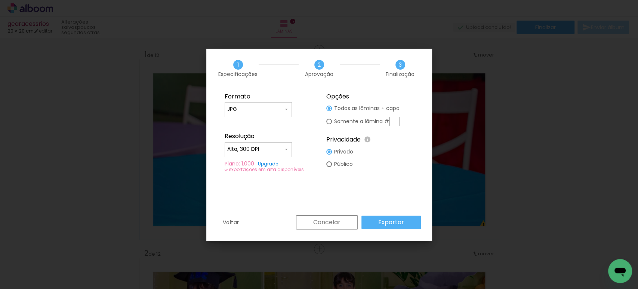
click at [271, 105] on input "JPG" at bounding box center [255, 108] width 56 height 7
click at [244, 122] on paper-item "PDF" at bounding box center [258, 123] width 67 height 15
type input "PDF"
click at [232, 150] on input "Alta, 300 DPI" at bounding box center [255, 148] width 56 height 7
click at [0, 0] on slot "Baixa" at bounding box center [0, 0] width 0 height 0
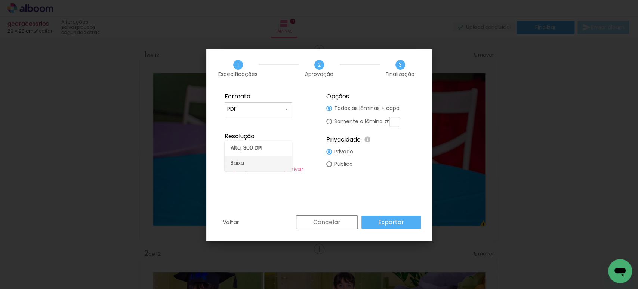
type input "Baixa"
click at [0, 0] on slot "Exportar" at bounding box center [0, 0] width 0 height 0
